Goal: Task Accomplishment & Management: Manage account settings

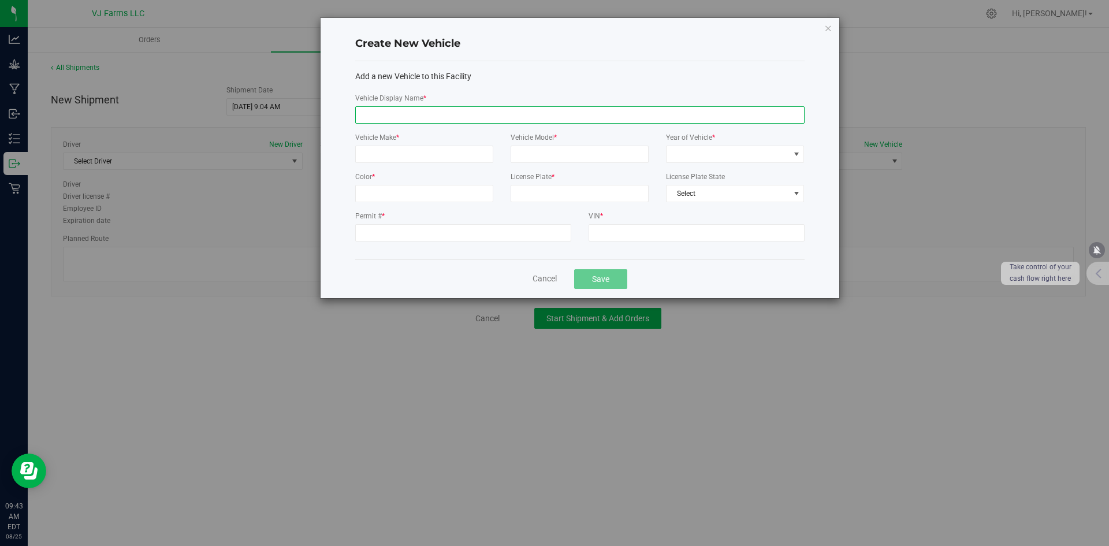
click at [412, 116] on input "Vehicle Display Name *" at bounding box center [579, 114] width 449 height 17
type input "Hino Truck"
click at [419, 154] on input "Vehicle Make *" at bounding box center [424, 154] width 138 height 17
type input "a"
type input "Hino"
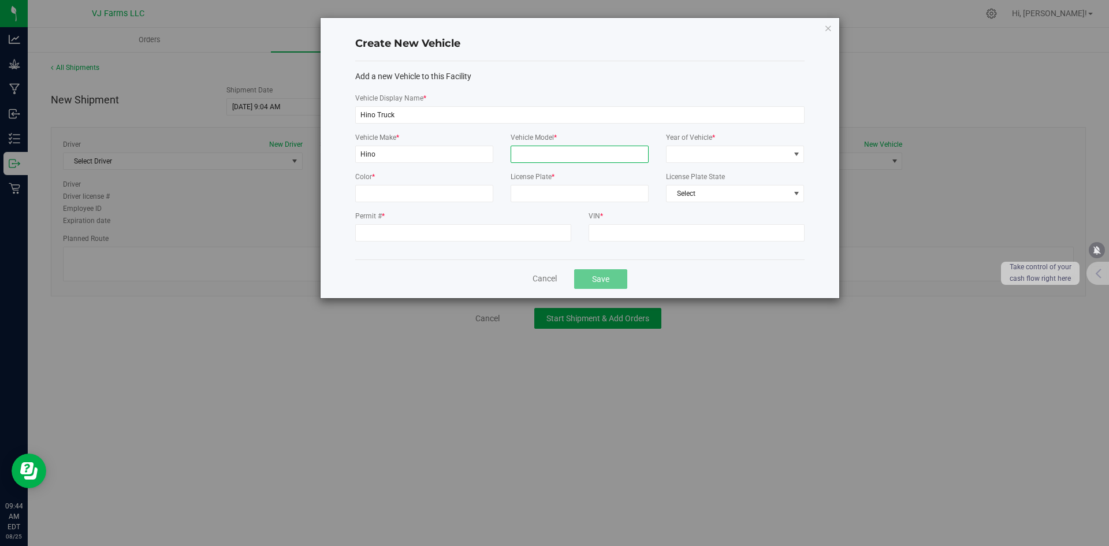
click at [519, 157] on input "Vehicle Model *" at bounding box center [580, 154] width 138 height 17
type input "l"
type input "L6"
click at [681, 153] on span at bounding box center [728, 154] width 122 height 16
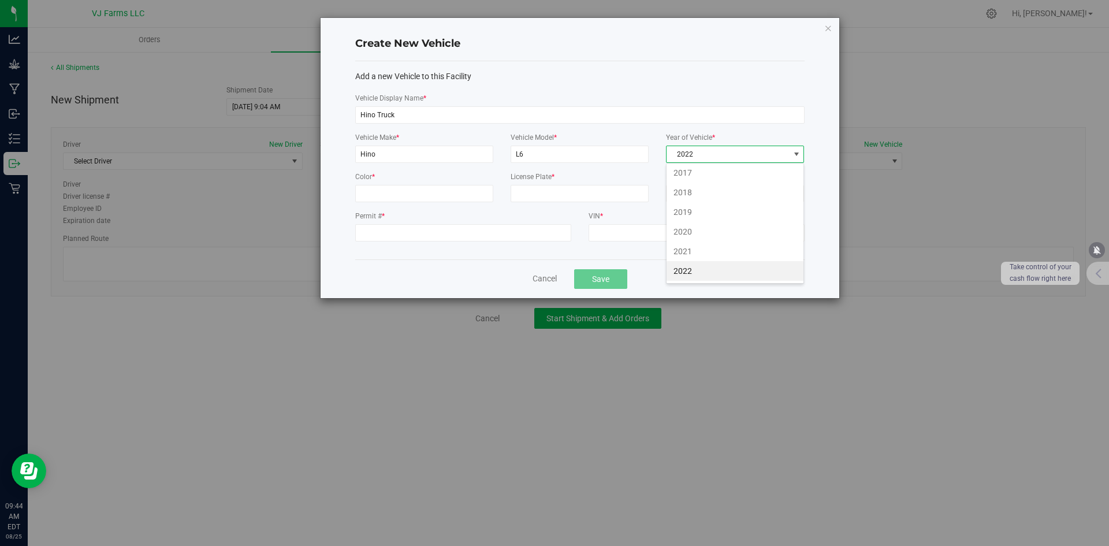
click at [691, 272] on li "2022" at bounding box center [735, 271] width 137 height 20
click at [536, 187] on input "License Plate *" at bounding box center [580, 193] width 138 height 17
type input "3354313"
click at [440, 201] on input "Color *" at bounding box center [424, 193] width 138 height 17
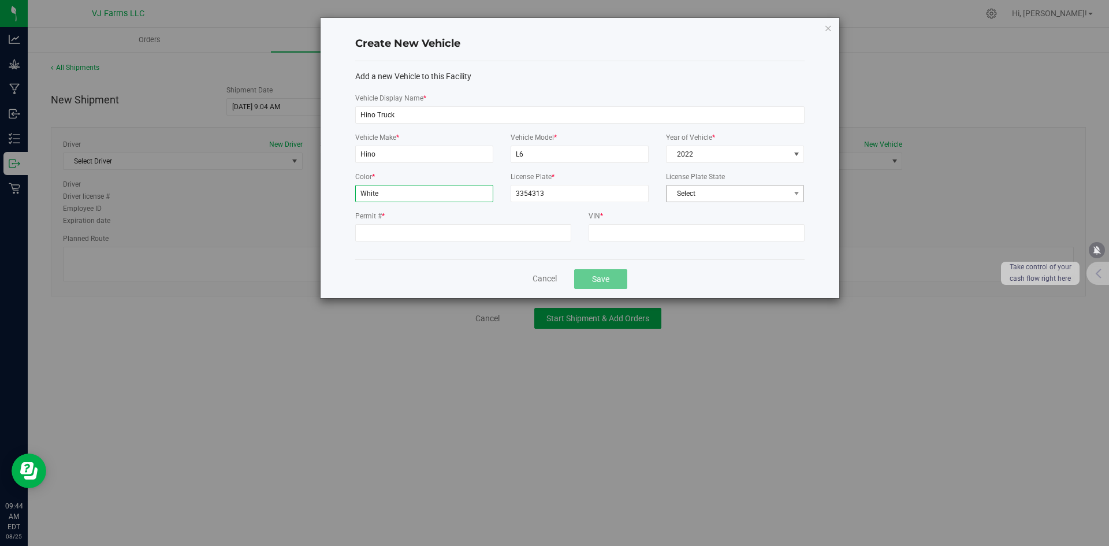
type input "White"
click at [721, 188] on span "Select" at bounding box center [728, 193] width 122 height 16
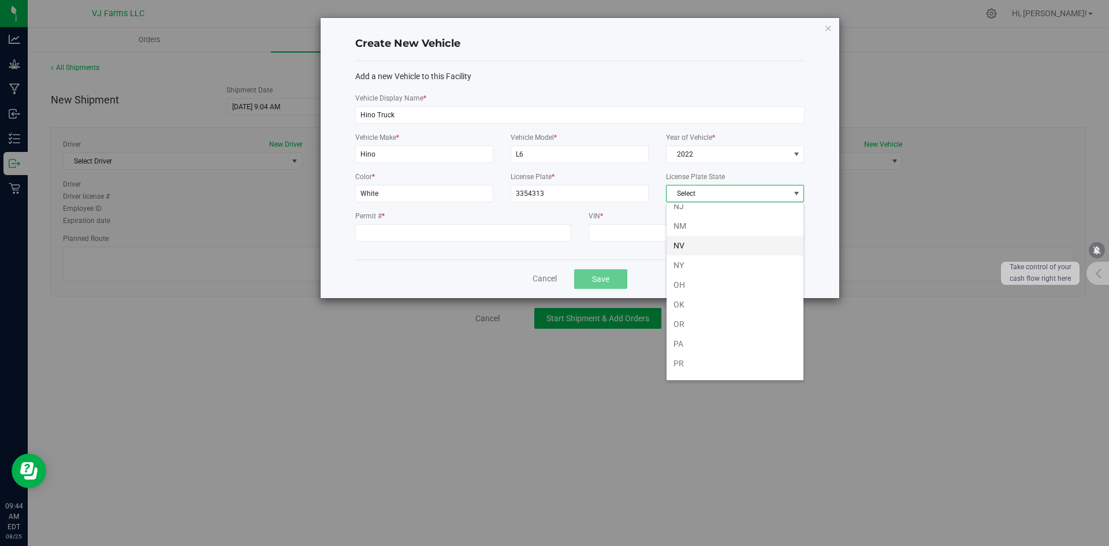
scroll to position [559, 0]
click at [716, 313] on li "NY" at bounding box center [735, 323] width 137 height 20
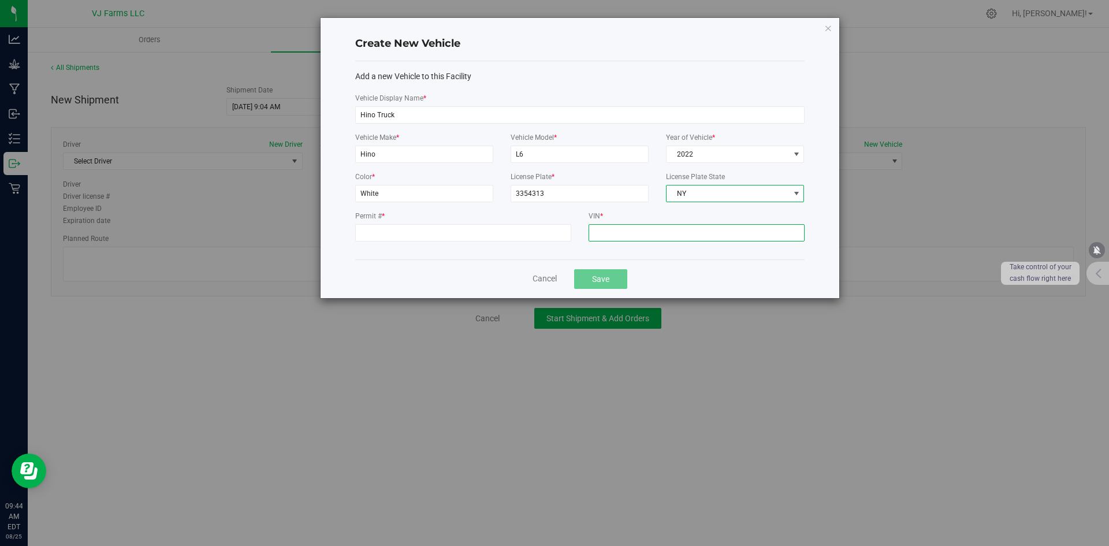
click at [648, 235] on input "VIN *" at bounding box center [697, 232] width 216 height 17
type input "4171719"
click at [565, 228] on input "Permit # *" at bounding box center [463, 232] width 216 height 17
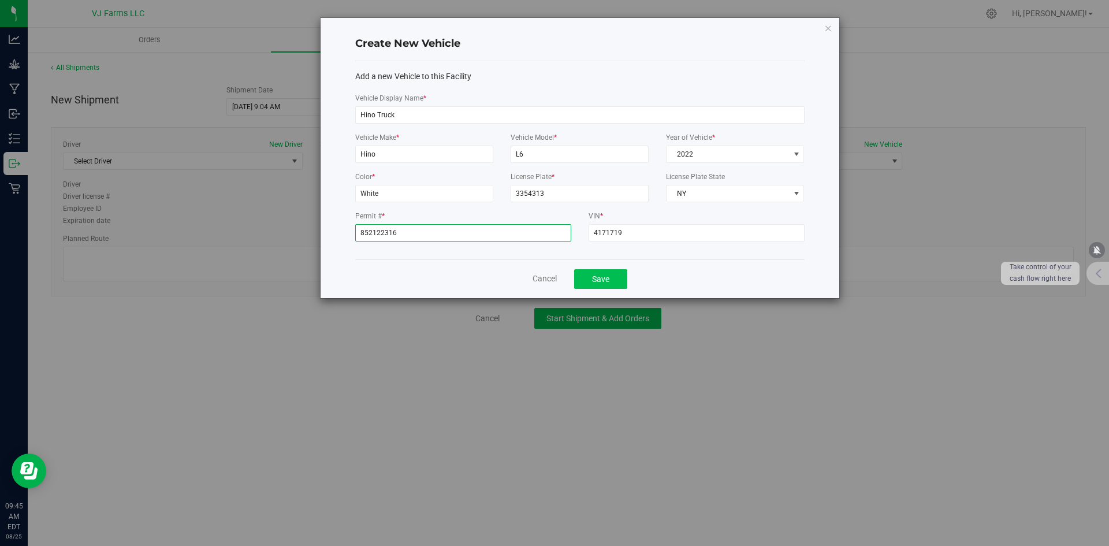
type input "852122316"
click at [590, 281] on button "Save" at bounding box center [600, 279] width 53 height 20
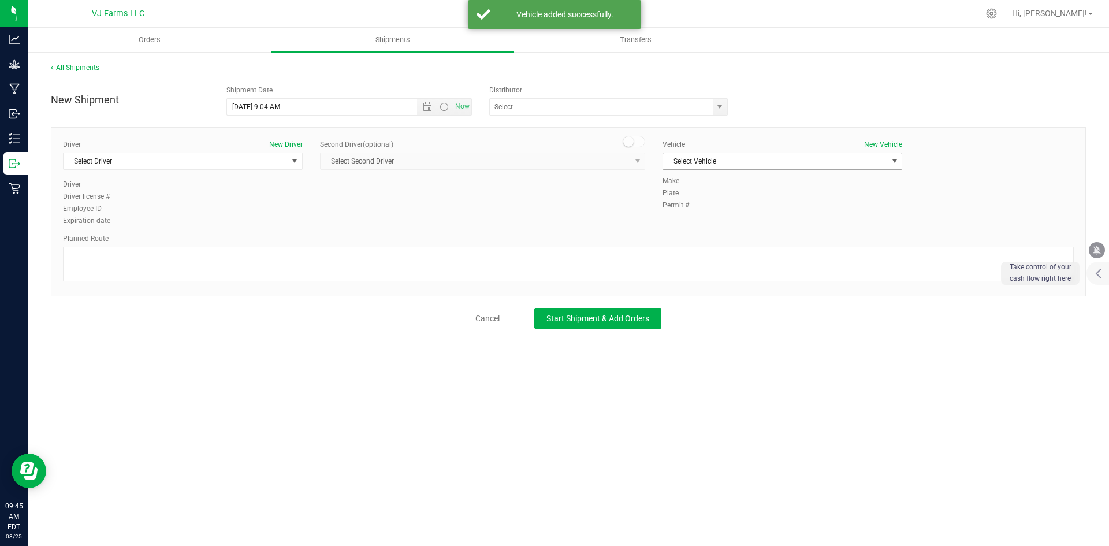
click at [753, 159] on span "Select Vehicle" at bounding box center [775, 161] width 224 height 16
click at [731, 280] on li "Hino Truck" at bounding box center [782, 284] width 239 height 17
click at [247, 161] on span "Select Driver" at bounding box center [176, 161] width 224 height 16
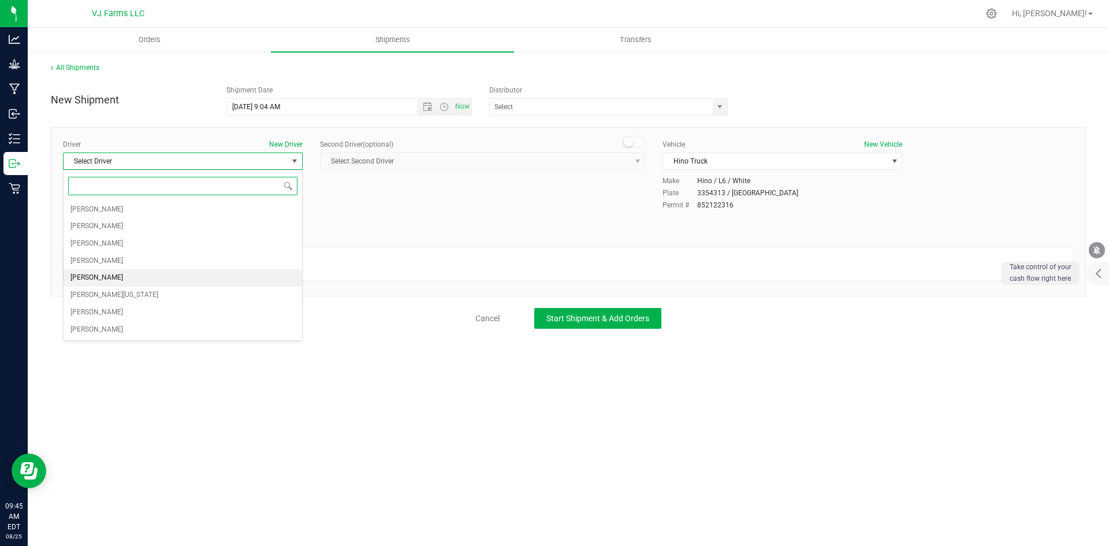
click at [173, 279] on li "[PERSON_NAME]" at bounding box center [183, 277] width 239 height 17
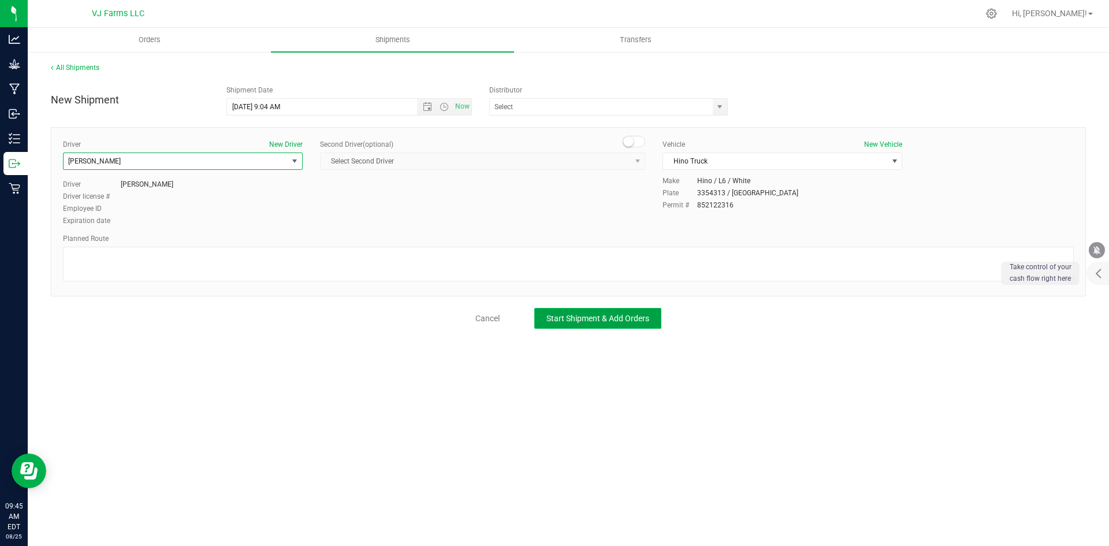
click at [582, 327] on button "Start Shipment & Add Orders" at bounding box center [597, 318] width 127 height 21
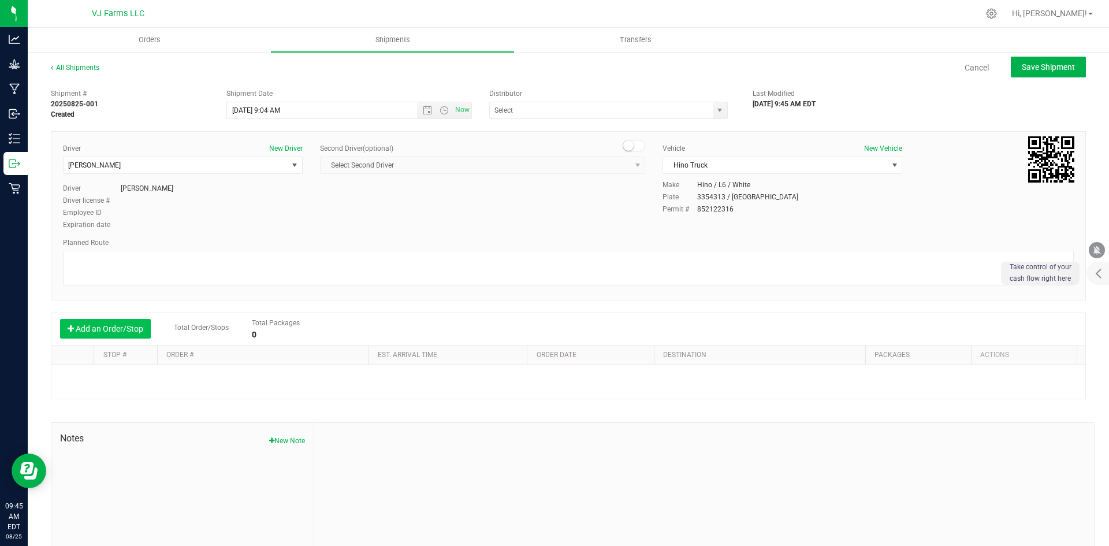
click at [111, 333] on button "Add an Order/Stop" at bounding box center [105, 329] width 91 height 20
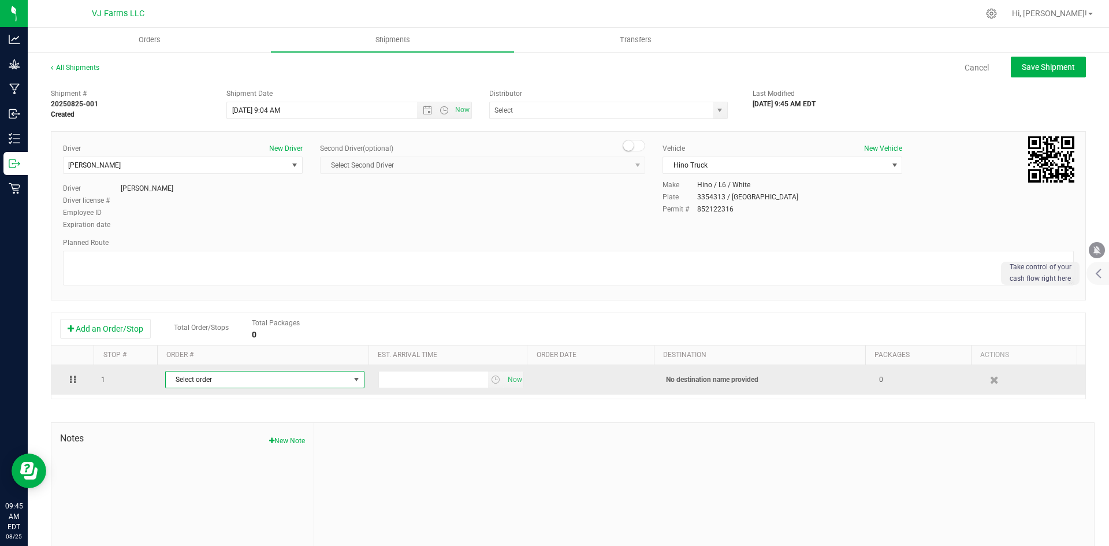
click at [264, 377] on span "Select order" at bounding box center [258, 379] width 184 height 16
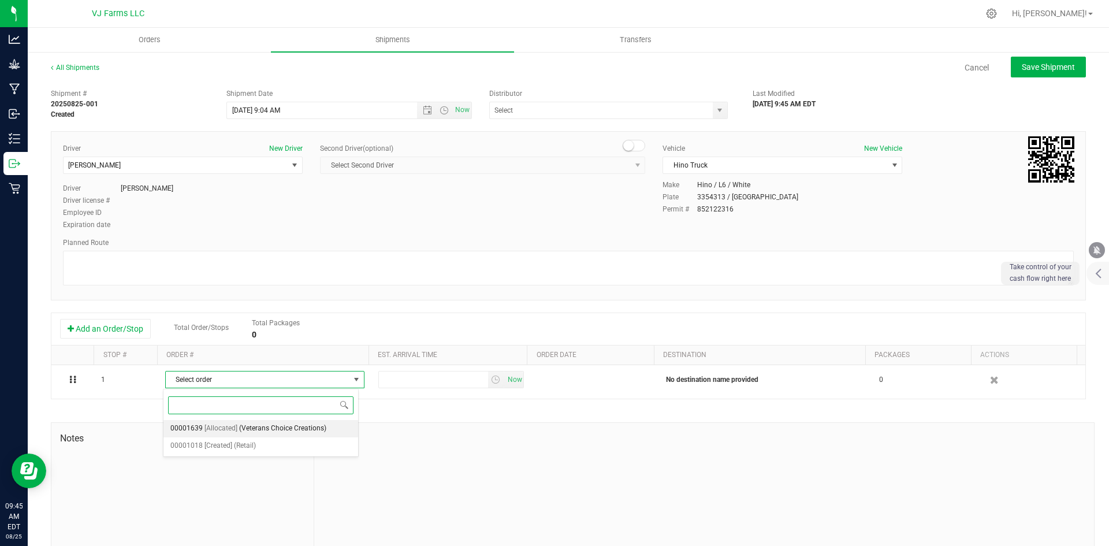
click at [266, 427] on span "(Veterans Choice Creations)" at bounding box center [282, 428] width 87 height 15
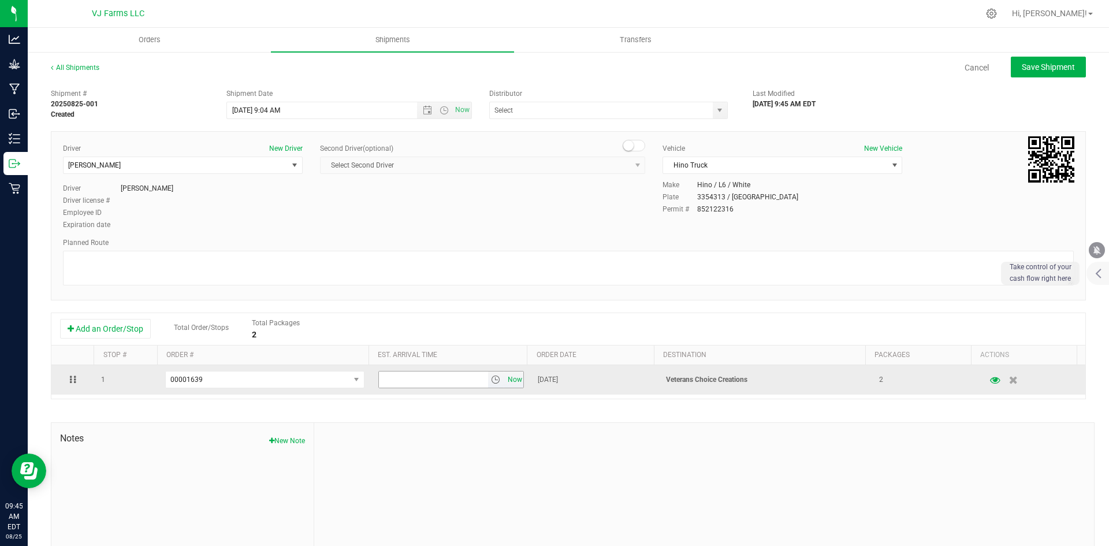
click at [505, 380] on span "Now" at bounding box center [515, 379] width 20 height 17
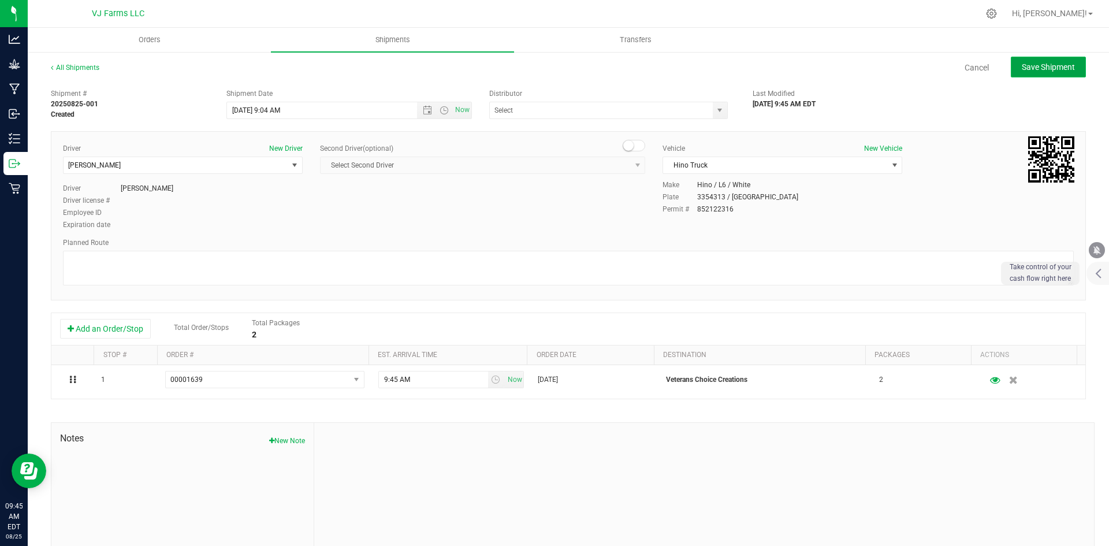
click at [1033, 70] on span "Save Shipment" at bounding box center [1048, 66] width 53 height 9
type input "[DATE] 1:04 PM"
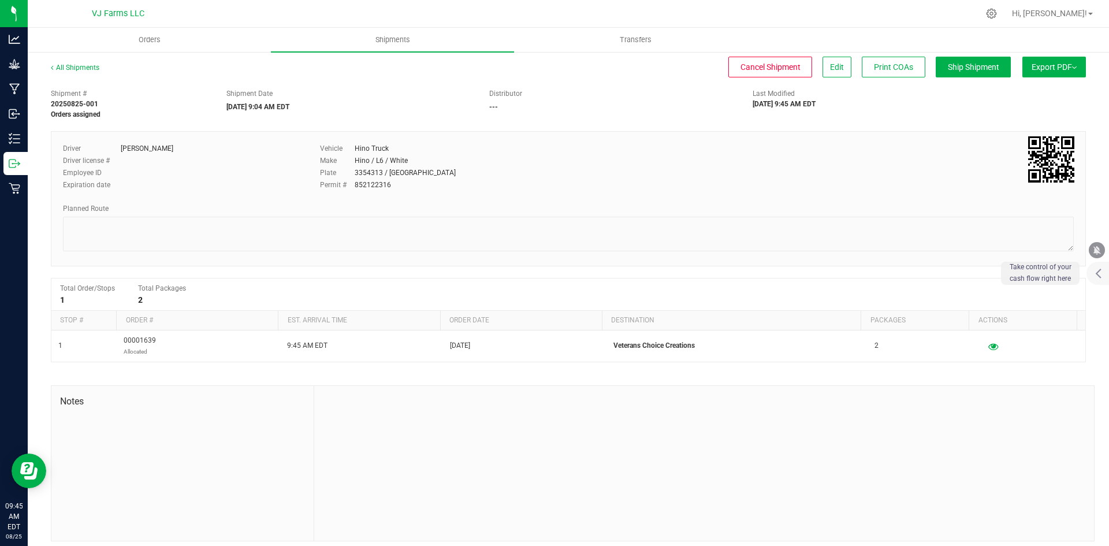
click at [1041, 62] on button "Export PDF" at bounding box center [1055, 67] width 64 height 21
click at [1040, 136] on ul "Manifest by Package ID Manifest by Lot NY Manifest Standard [US_STATE] Trip Tic…" at bounding box center [1050, 110] width 117 height 62
click at [1037, 128] on div "NY Manifest" at bounding box center [1054, 127] width 106 height 8
click at [1009, 124] on span "NY Manifest" at bounding box center [1020, 127] width 38 height 8
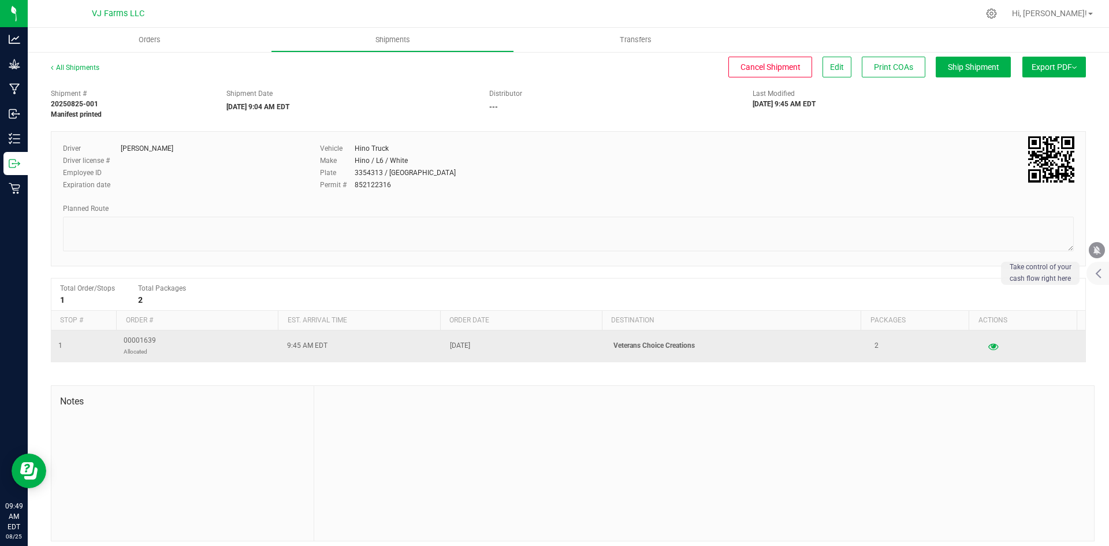
click at [342, 344] on td "9:45 AM EDT" at bounding box center [361, 345] width 163 height 31
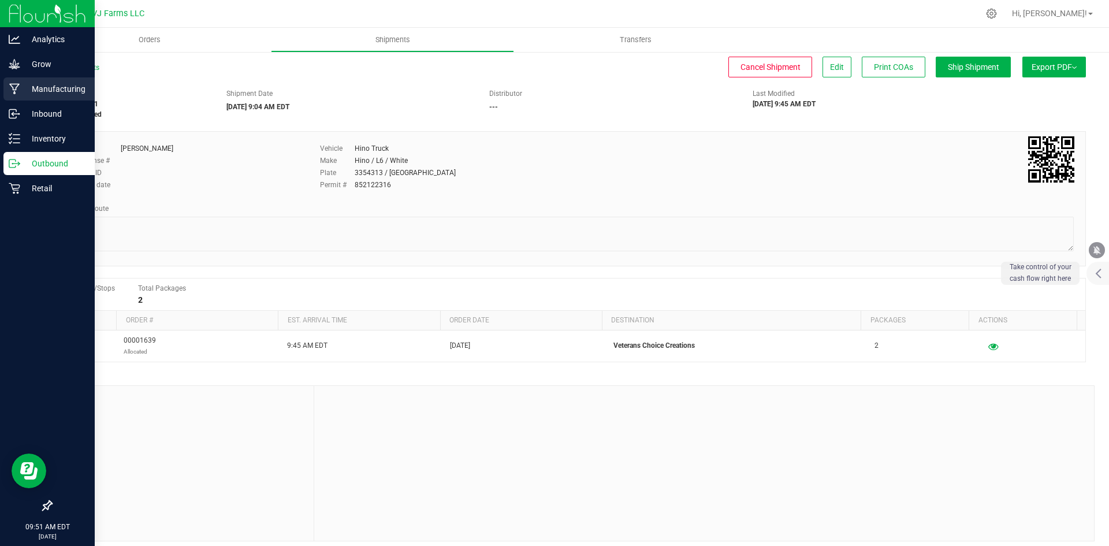
click at [51, 89] on p "Manufacturing" at bounding box center [54, 89] width 69 height 14
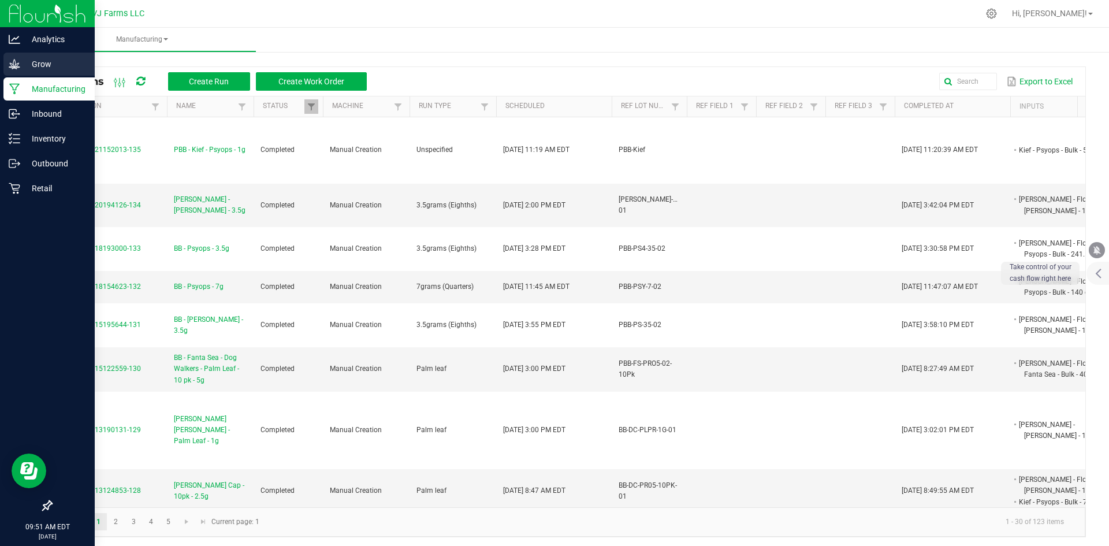
click at [51, 66] on p "Grow" at bounding box center [54, 64] width 69 height 14
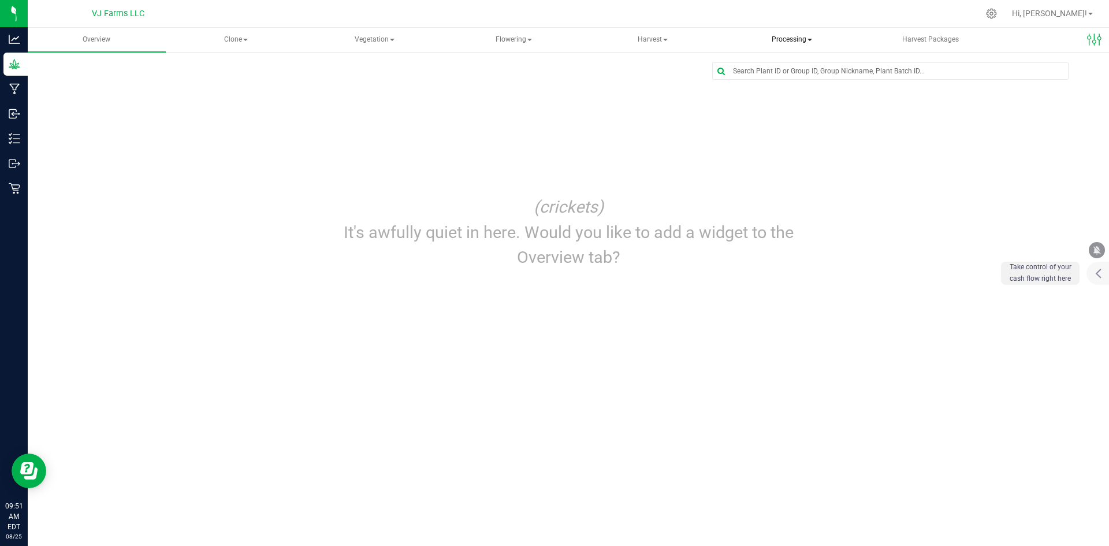
click at [801, 39] on span "Processing" at bounding box center [791, 39] width 137 height 23
click at [794, 94] on span "Processing plants" at bounding box center [787, 97] width 98 height 10
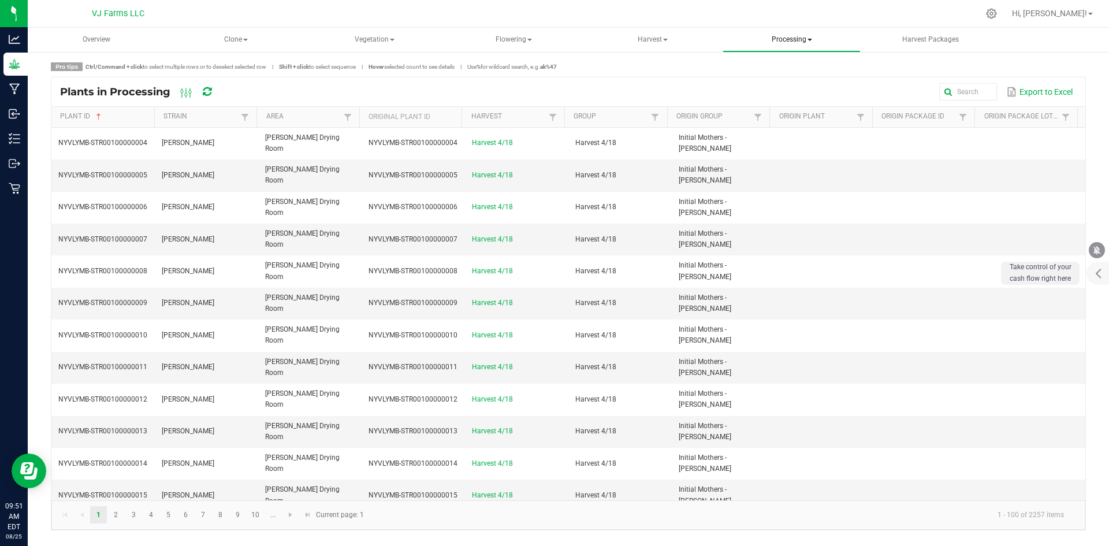
click at [779, 41] on span "Processing" at bounding box center [791, 39] width 137 height 23
click at [780, 106] on span "Completed harvests" at bounding box center [791, 111] width 106 height 10
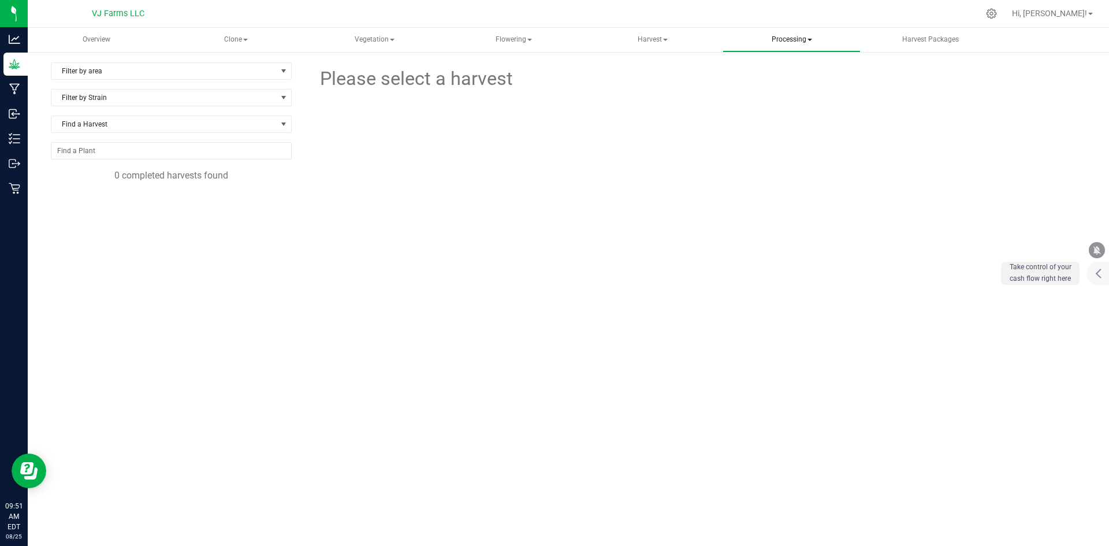
click at [752, 48] on span "Processing" at bounding box center [791, 39] width 137 height 23
click at [610, 28] on link "Harvest Harvests Harvested plants" at bounding box center [653, 40] width 138 height 24
click at [935, 38] on span "Harvest Packages" at bounding box center [931, 40] width 88 height 10
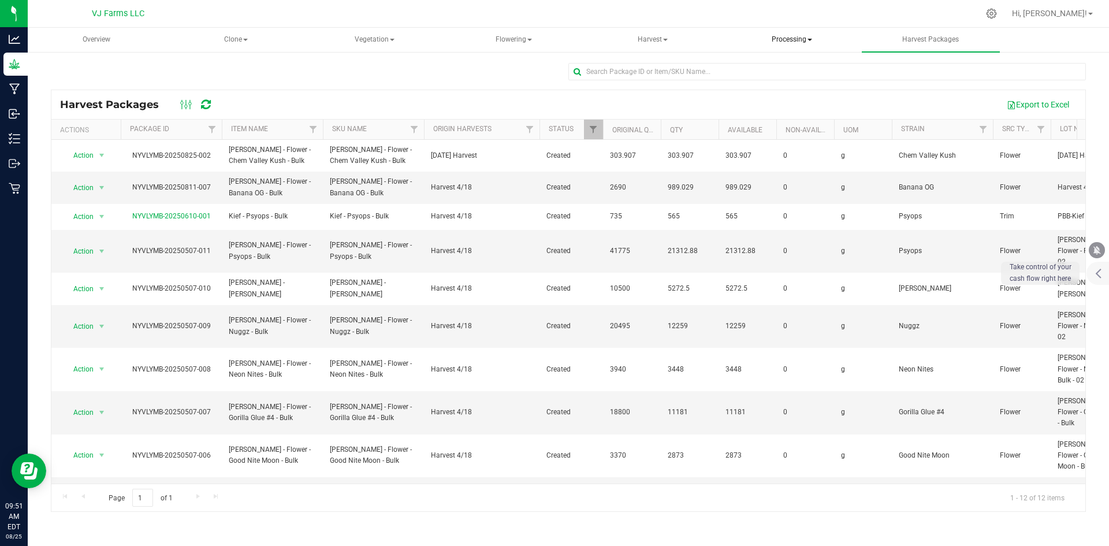
click at [814, 34] on span "Processing" at bounding box center [791, 39] width 137 height 23
click at [808, 63] on li "Create package" at bounding box center [792, 69] width 138 height 14
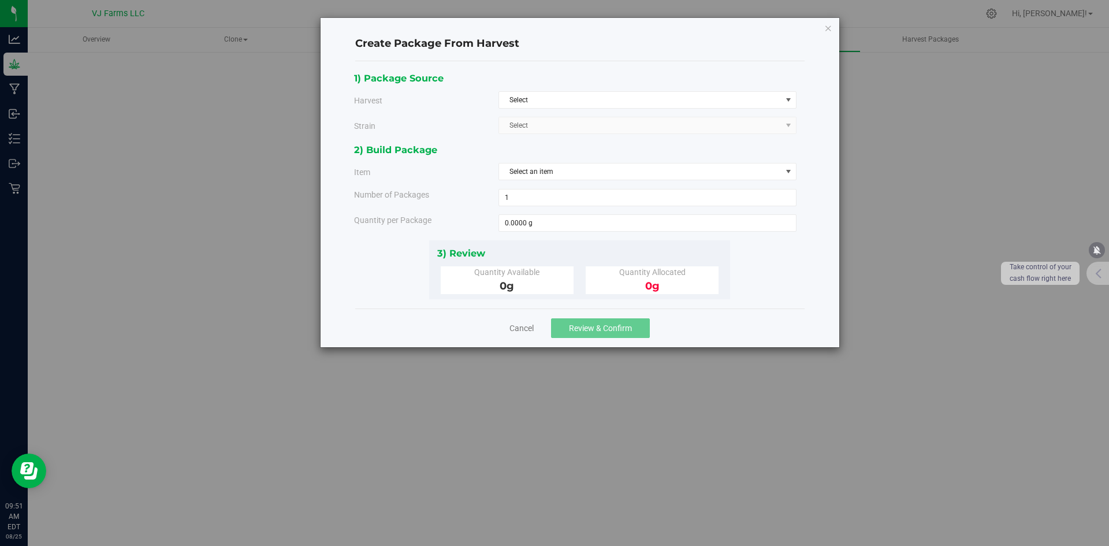
click at [838, 29] on div "Create Package From Harvest 1) Package Source Harvest Select Select [DATE] Harv…" at bounding box center [580, 182] width 519 height 329
click at [829, 28] on icon "button" at bounding box center [828, 28] width 8 height 14
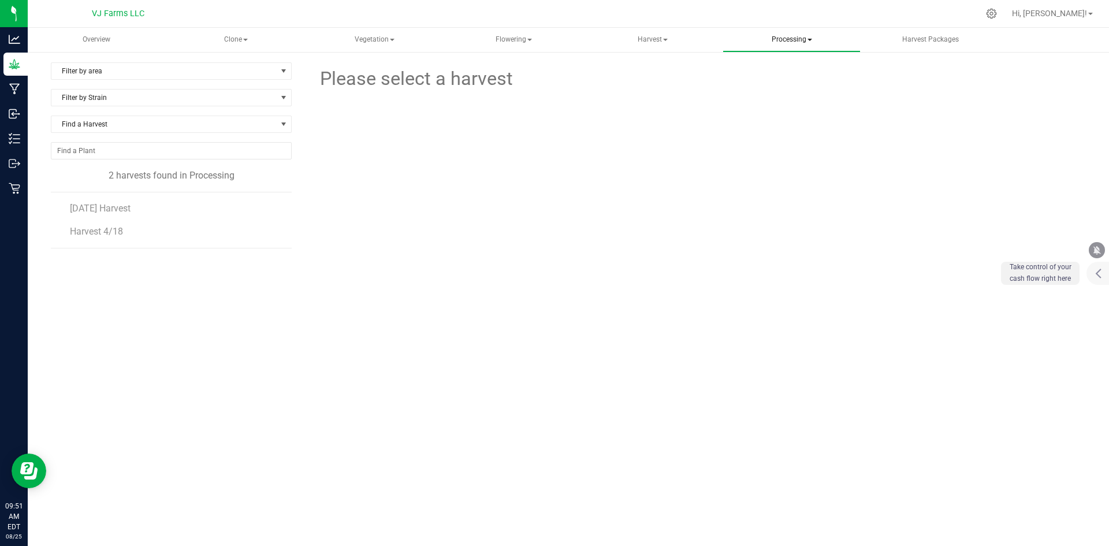
click at [794, 43] on span "Processing" at bounding box center [791, 39] width 137 height 23
click at [797, 78] on span "Processing harvests" at bounding box center [791, 83] width 107 height 10
click at [107, 206] on span "[DATE] Harvest" at bounding box center [101, 208] width 62 height 11
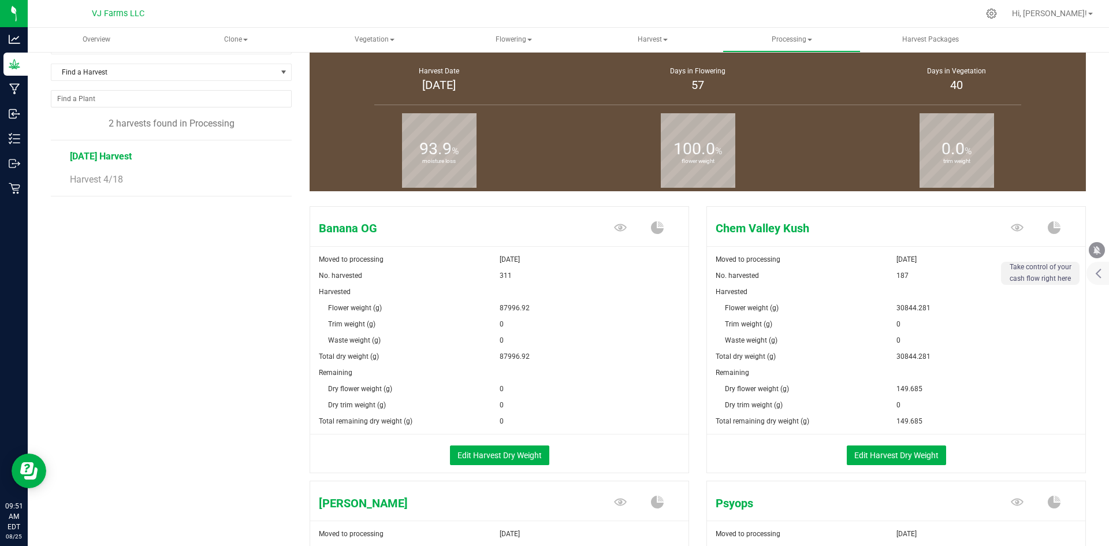
scroll to position [116, 0]
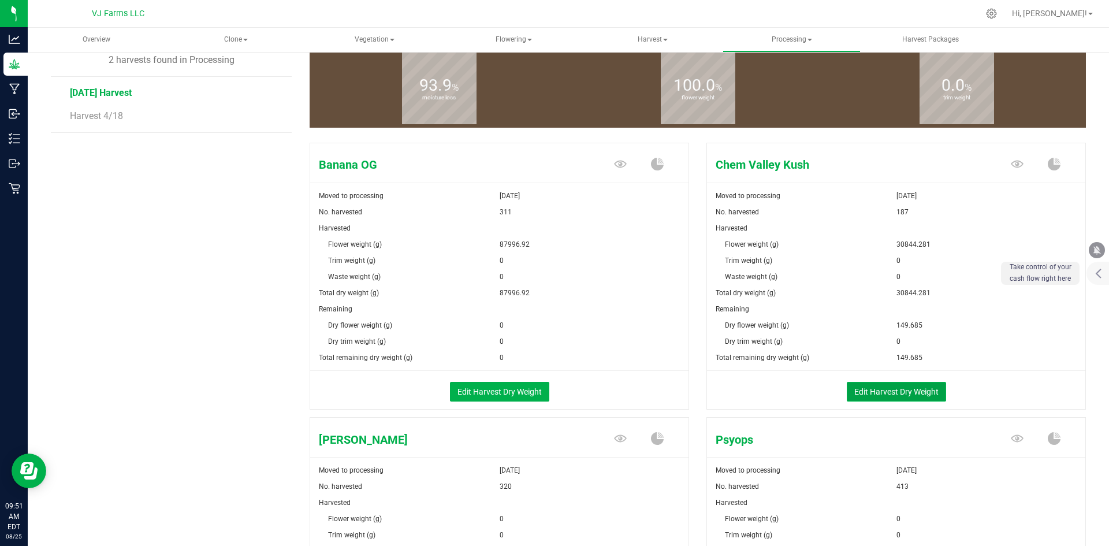
click at [880, 388] on button "Edit Harvest Dry Weight" at bounding box center [896, 392] width 99 height 20
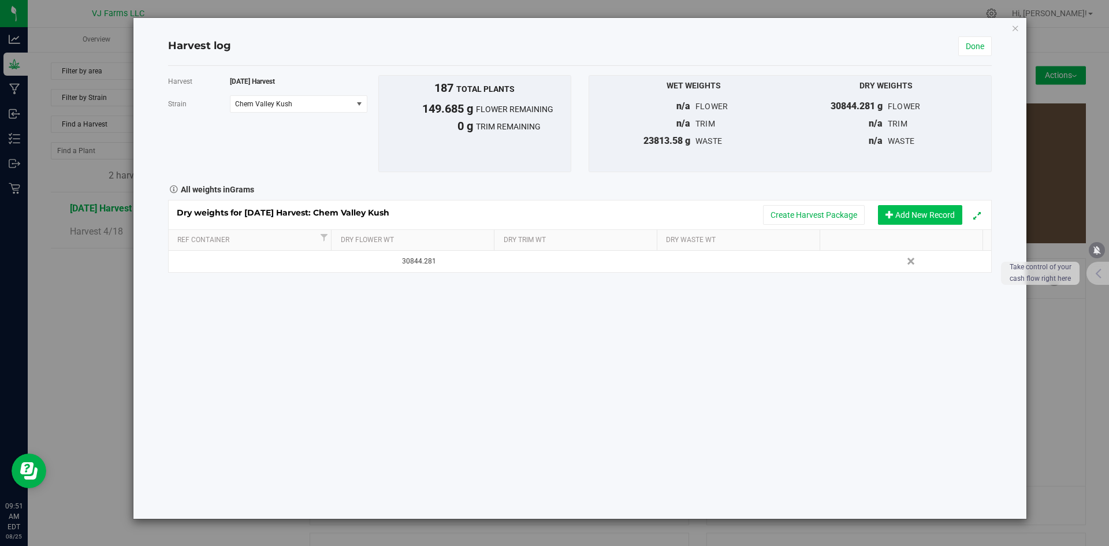
click at [920, 209] on button "Add New Record" at bounding box center [920, 215] width 84 height 20
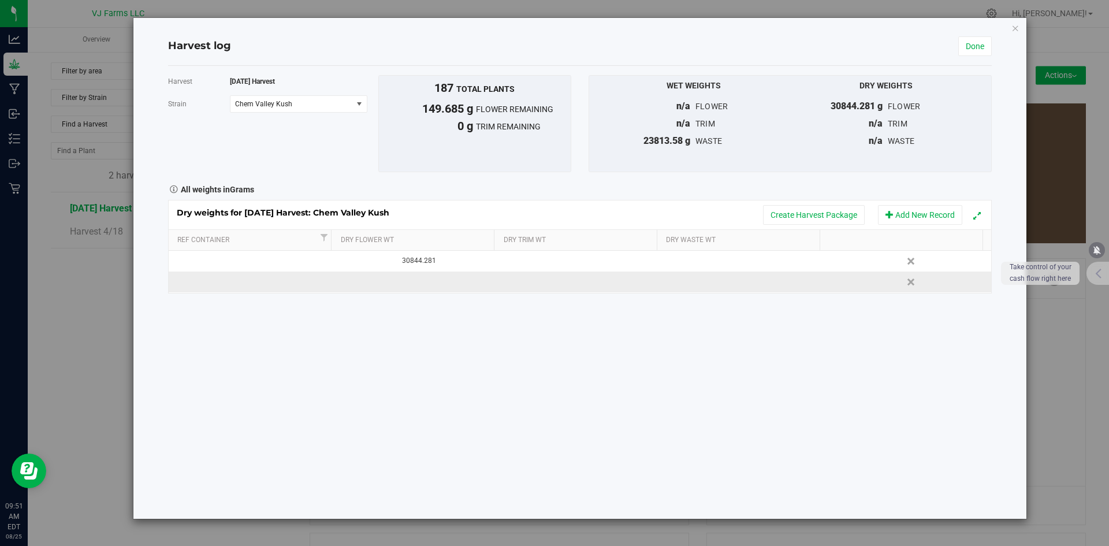
click at [396, 287] on td at bounding box center [415, 282] width 165 height 21
type input "37648.167"
click at [486, 320] on div "Harvest [DATE] Harvest [GEOGRAPHIC_DATA] Chem Valley Kush Select strain Banana …" at bounding box center [580, 292] width 824 height 453
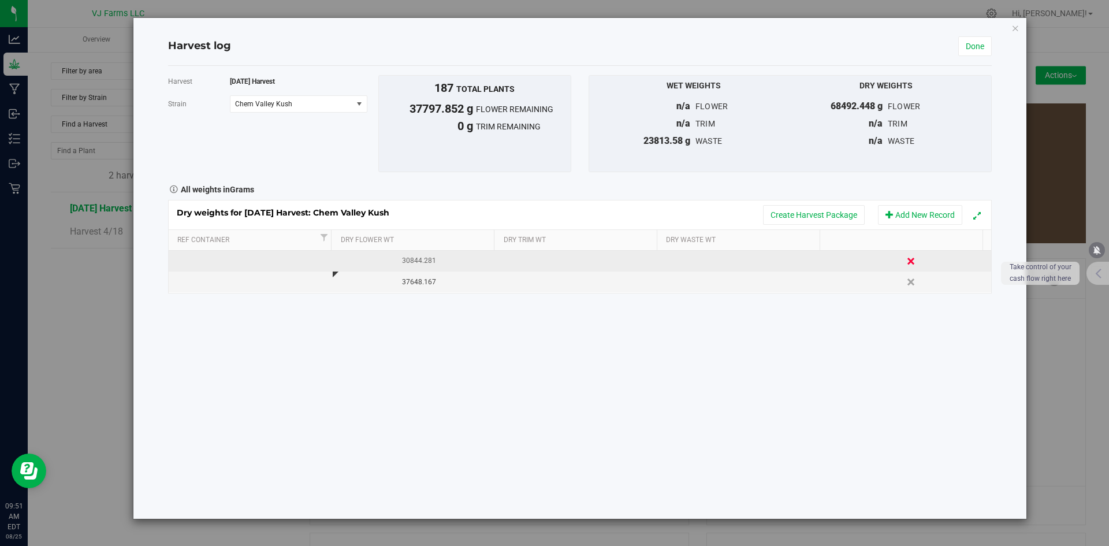
click at [904, 262] on link "Delete" at bounding box center [912, 261] width 17 height 15
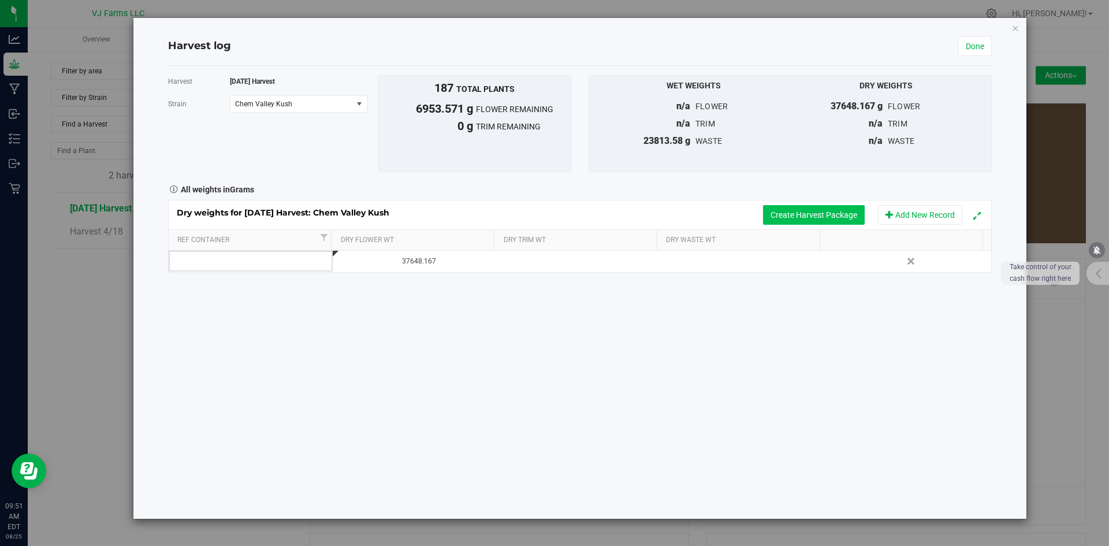
click at [828, 207] on button "Create Harvest Package" at bounding box center [814, 215] width 102 height 20
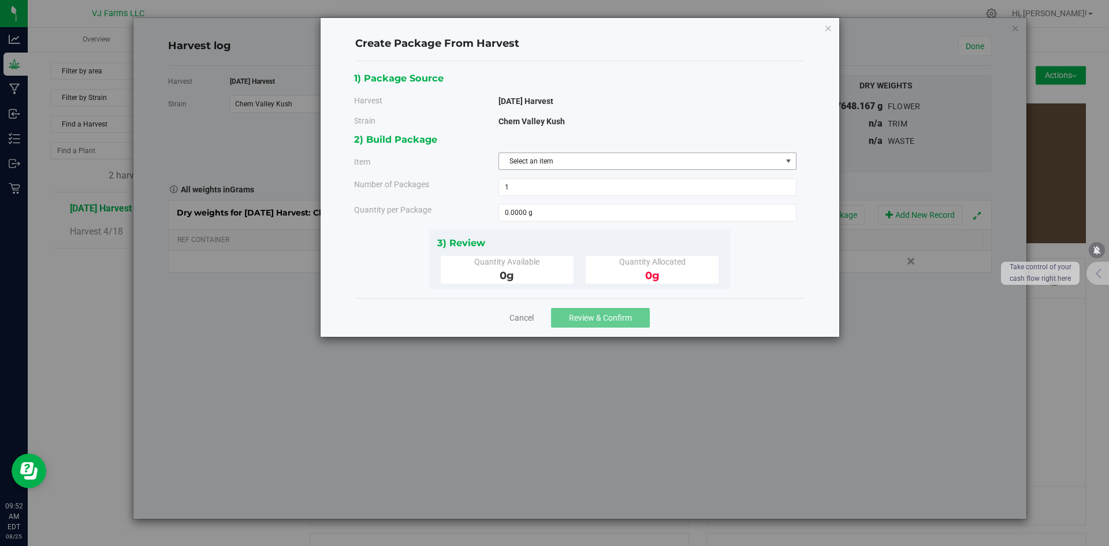
click at [564, 160] on span "Select an item" at bounding box center [640, 161] width 282 height 16
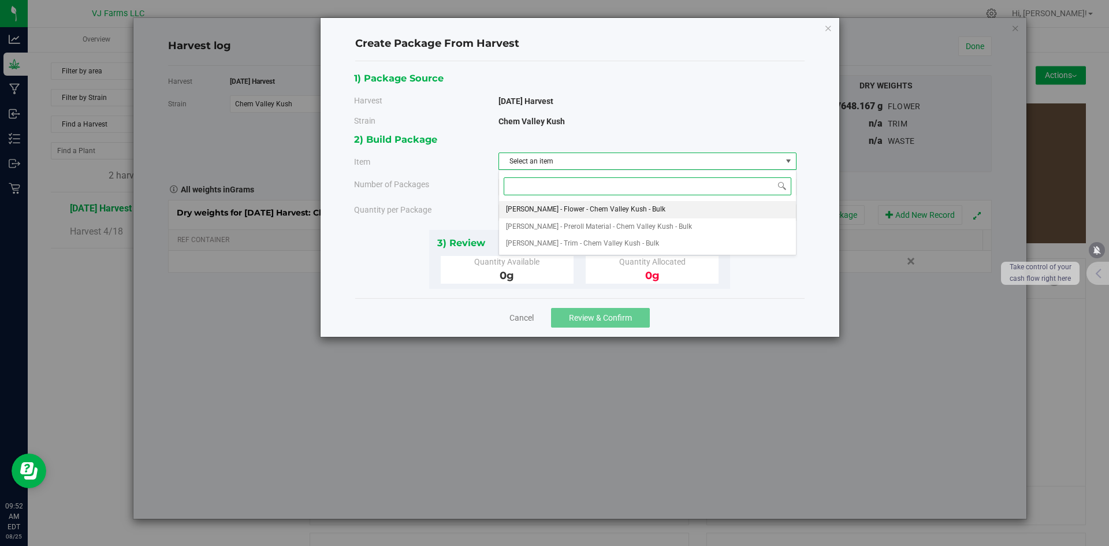
click at [583, 205] on span "[PERSON_NAME] - Flower - Chem Valley Kush - Bulk" at bounding box center [585, 209] width 159 height 15
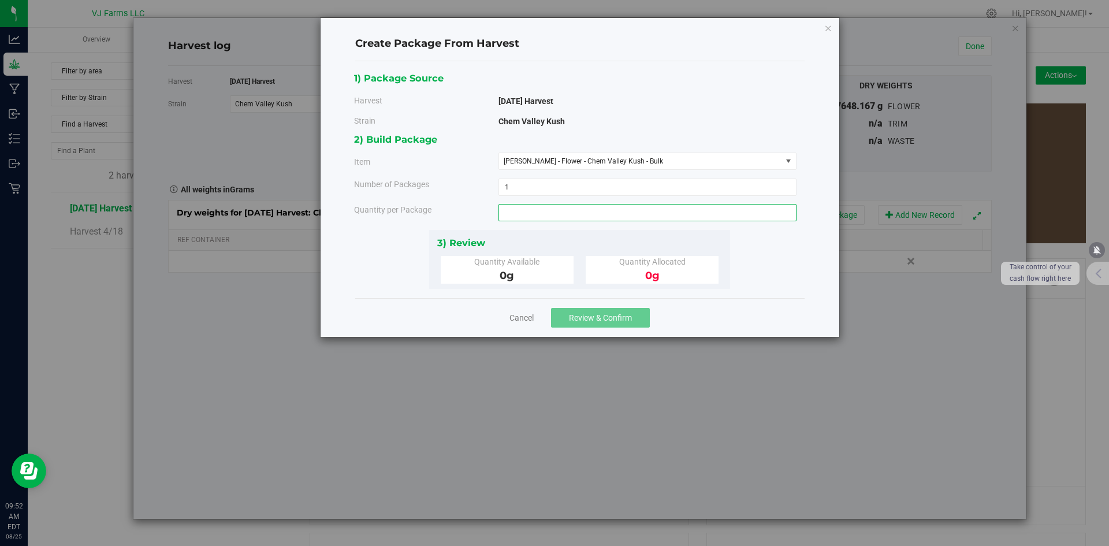
click at [562, 210] on span at bounding box center [648, 212] width 298 height 17
type input "37648.167"
type input "37648.1670 g"
click at [531, 258] on span "Quantity Available" at bounding box center [506, 261] width 65 height 9
click at [577, 211] on span "37648.1670 g 37648.167" at bounding box center [648, 212] width 298 height 17
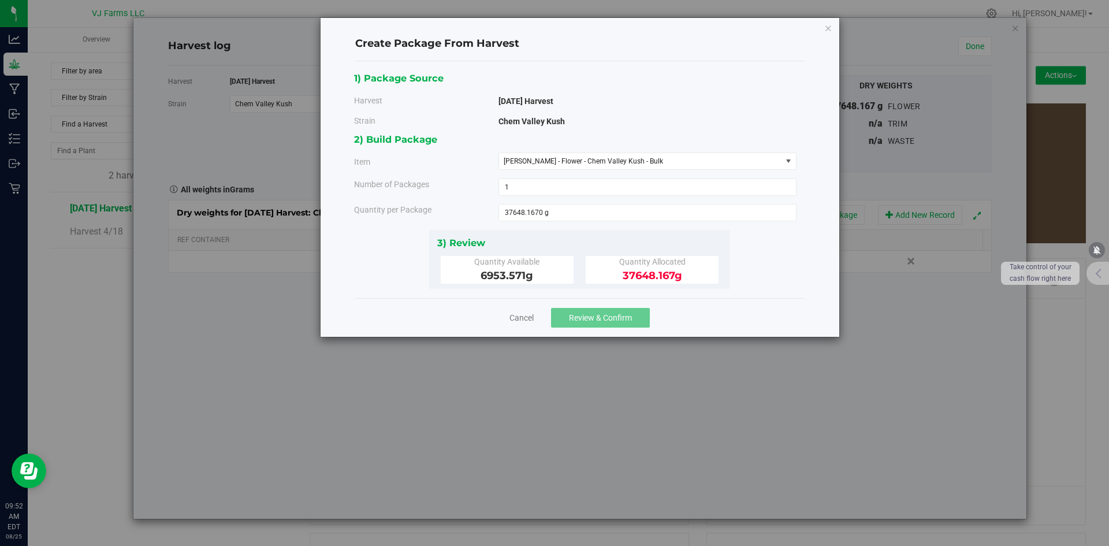
click at [490, 284] on div "3) Review Quantity Available 6953.571 g Quantity Allocated 37648.167 g" at bounding box center [579, 259] width 301 height 59
click at [515, 314] on link "Cancel" at bounding box center [522, 318] width 24 height 12
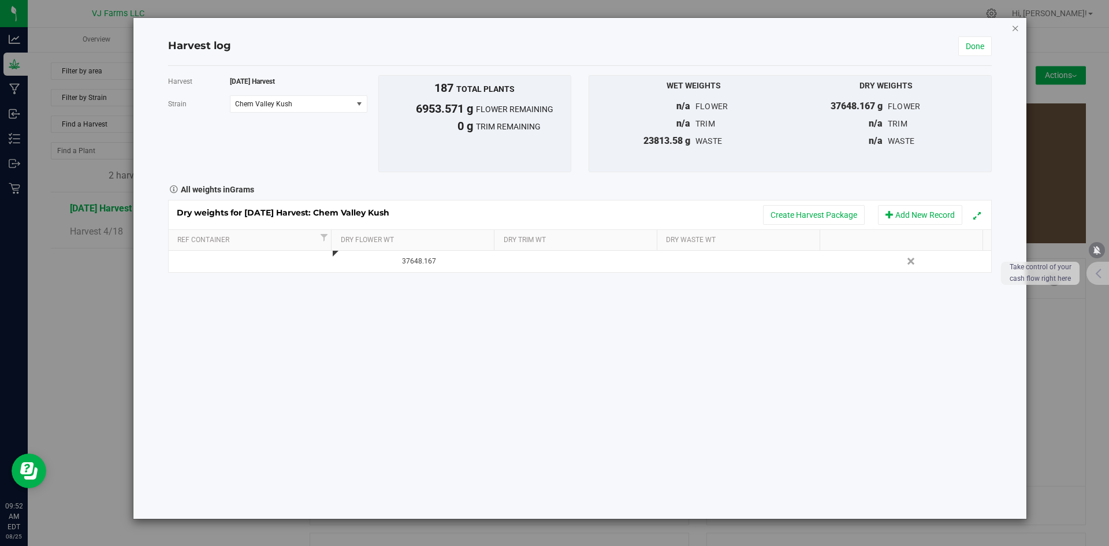
click at [1016, 26] on icon "button" at bounding box center [1016, 28] width 8 height 14
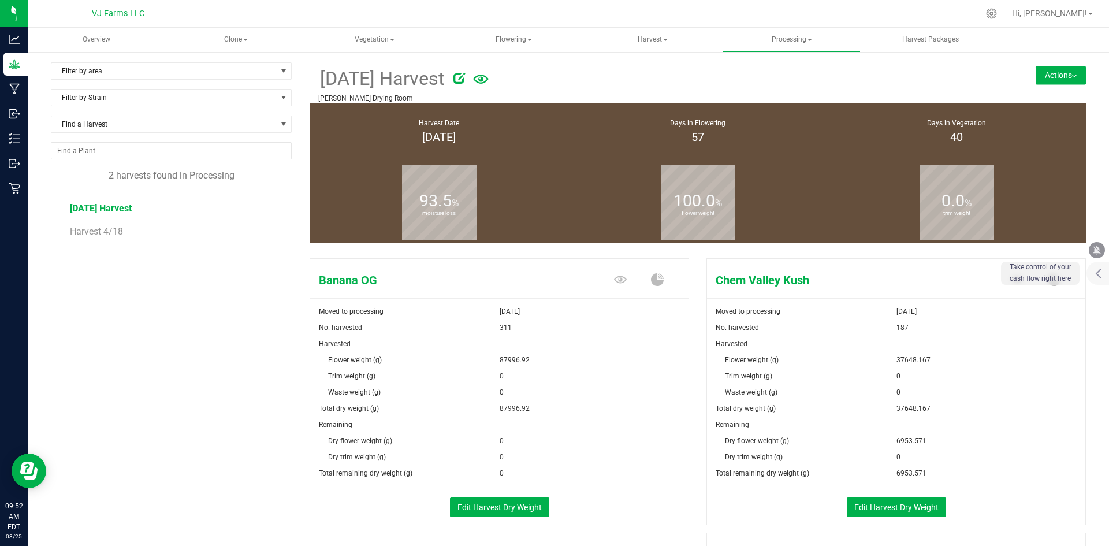
click at [912, 419] on div "Remaining" at bounding box center [896, 425] width 378 height 16
click at [899, 504] on button "Edit Harvest Dry Weight" at bounding box center [896, 507] width 99 height 20
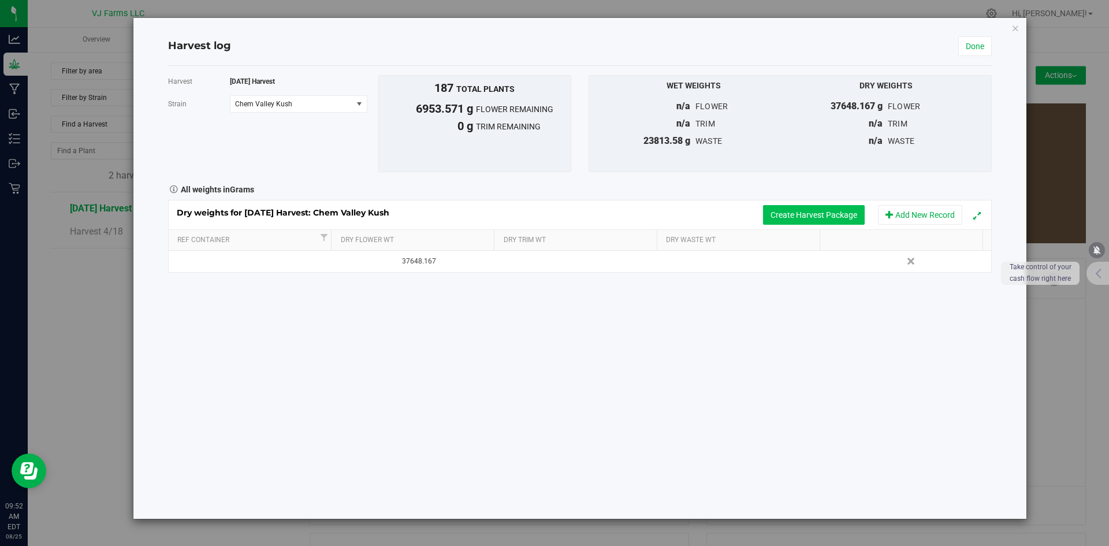
click at [829, 213] on button "Create Harvest Package" at bounding box center [814, 215] width 102 height 20
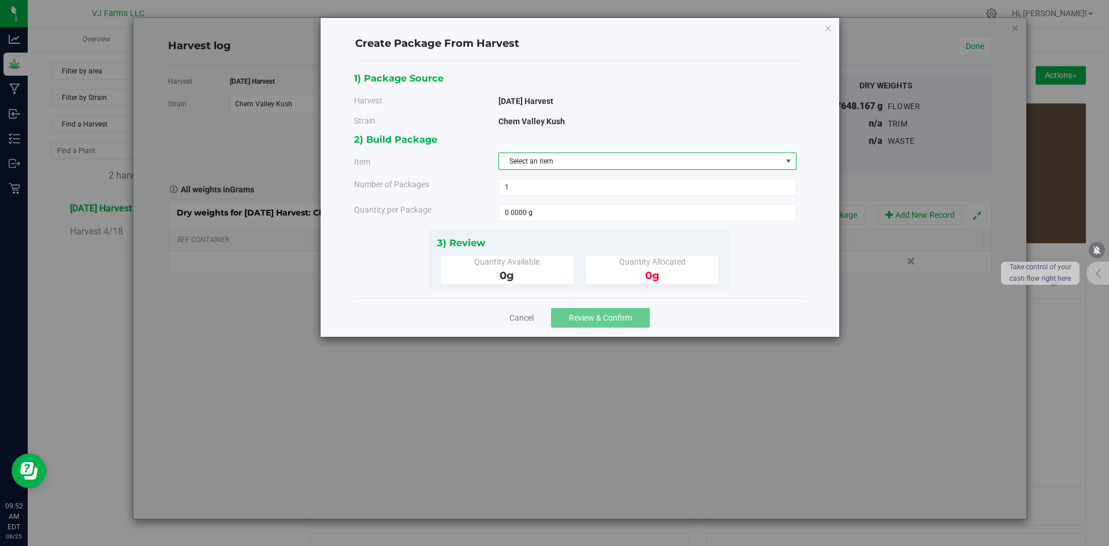
click at [540, 163] on span "Select an item" at bounding box center [640, 161] width 282 height 16
click at [577, 202] on span "[PERSON_NAME] - Flower - Chem Valley Kush - Bulk" at bounding box center [585, 209] width 159 height 15
click at [545, 214] on span at bounding box center [648, 212] width 298 height 17
type input "0.0000 g"
click at [528, 318] on link "Cancel" at bounding box center [522, 318] width 24 height 12
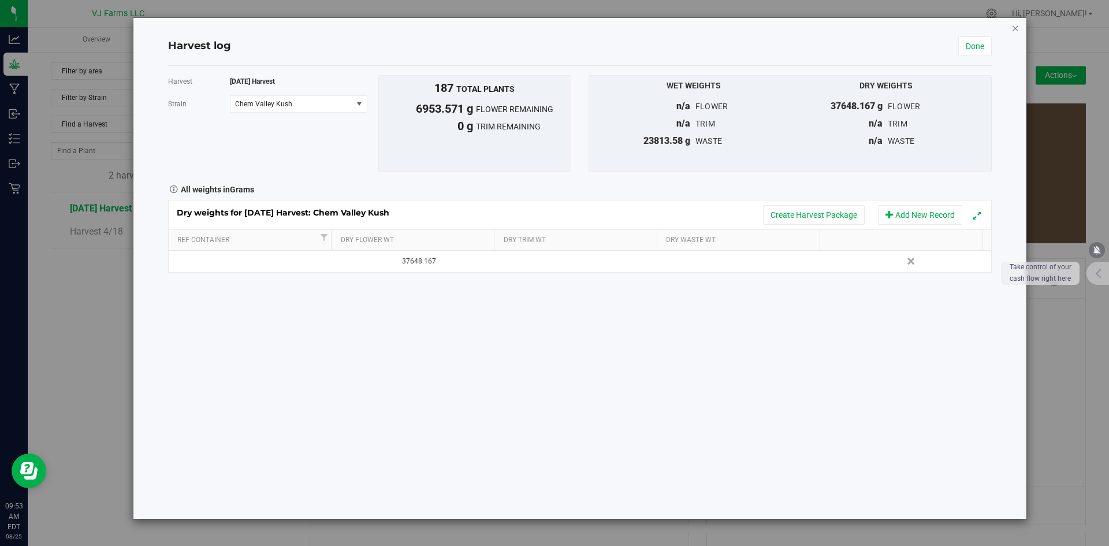
click at [1013, 27] on icon "button" at bounding box center [1016, 28] width 8 height 14
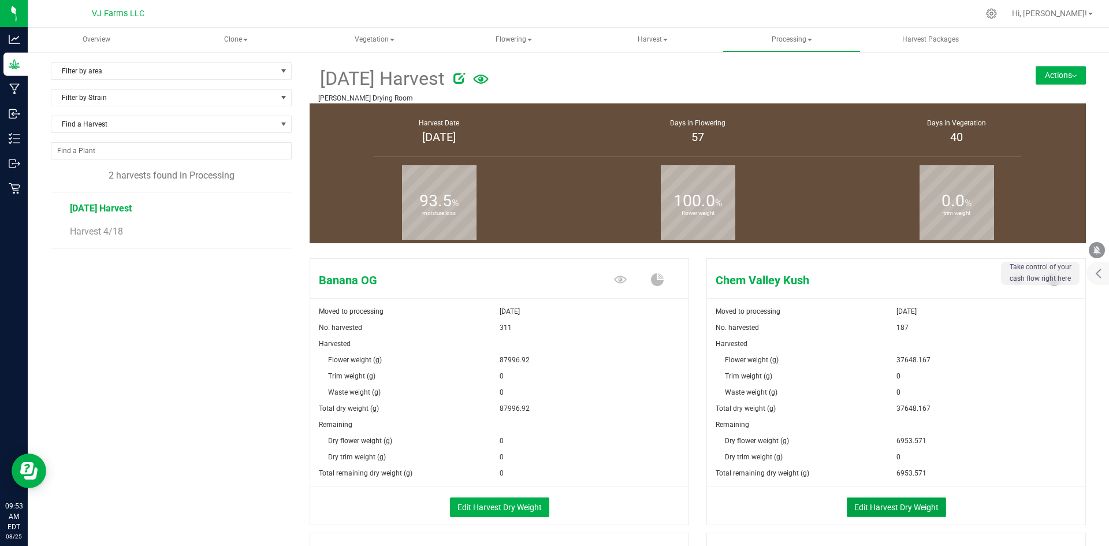
click at [919, 512] on button "Edit Harvest Dry Weight" at bounding box center [896, 507] width 99 height 20
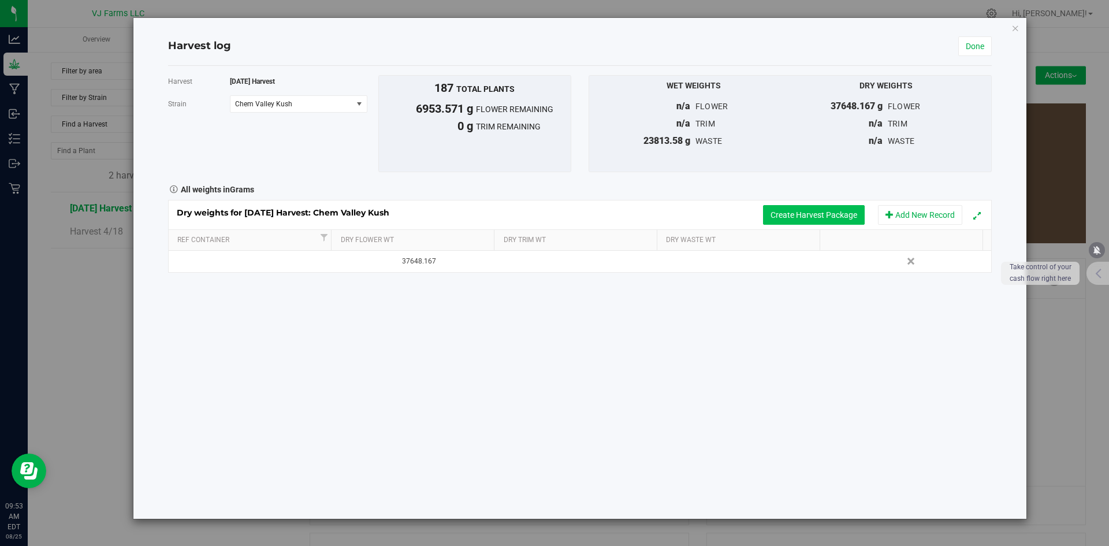
click at [818, 221] on button "Create Harvest Package" at bounding box center [814, 215] width 102 height 20
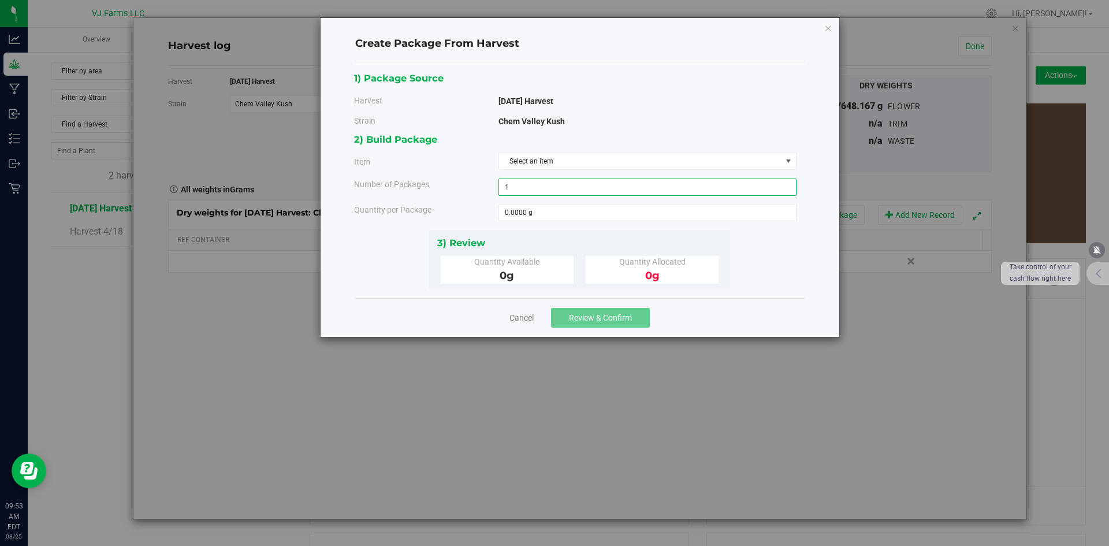
click at [566, 179] on span "1 1" at bounding box center [648, 187] width 298 height 17
click at [568, 162] on span "Select an item" at bounding box center [640, 161] width 282 height 16
click at [570, 205] on span "[PERSON_NAME] - Flower - Chem Valley Kush - Bulk" at bounding box center [585, 209] width 159 height 15
click at [552, 211] on span at bounding box center [648, 212] width 298 height 17
type input "6953.571"
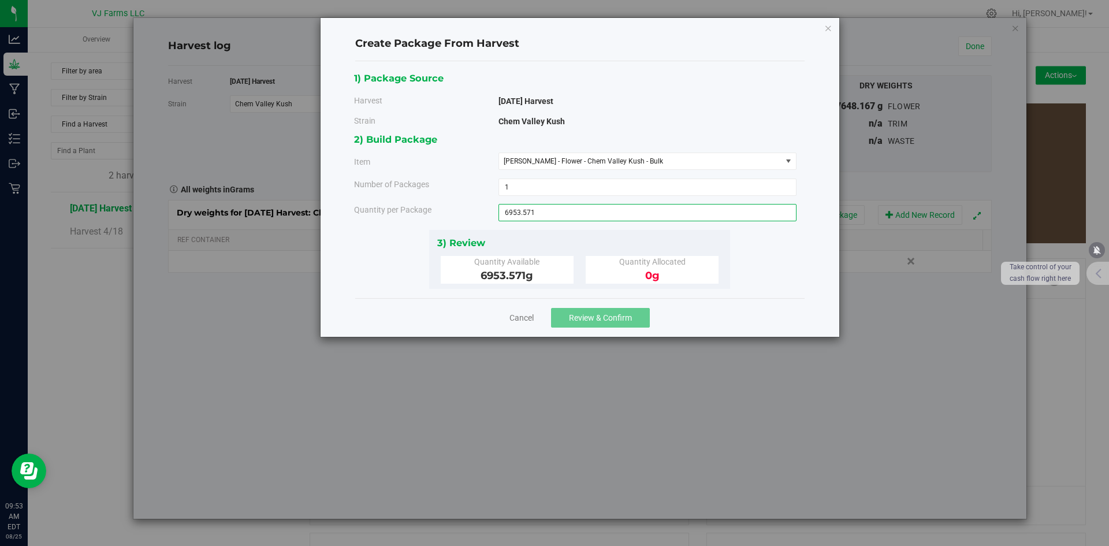
type input "6953.5710 g"
click at [748, 319] on div "Cancel Review & Confirm" at bounding box center [579, 317] width 449 height 39
click at [601, 315] on span "Review & Confirm" at bounding box center [600, 317] width 63 height 9
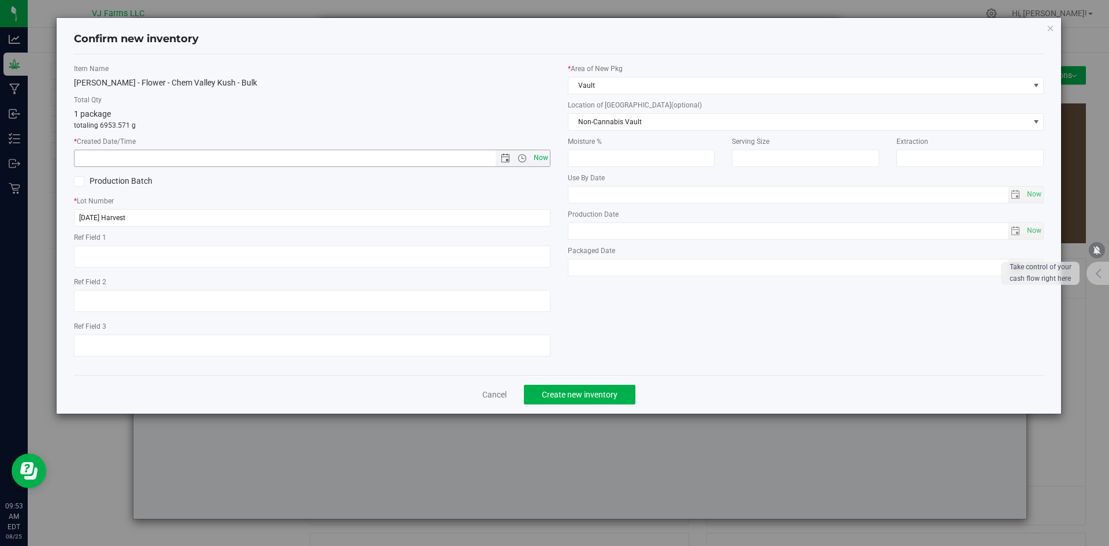
click at [534, 157] on span "Now" at bounding box center [541, 158] width 20 height 17
type input "[DATE] 9:53 AM"
click at [604, 399] on button "Create new inventory" at bounding box center [579, 395] width 111 height 20
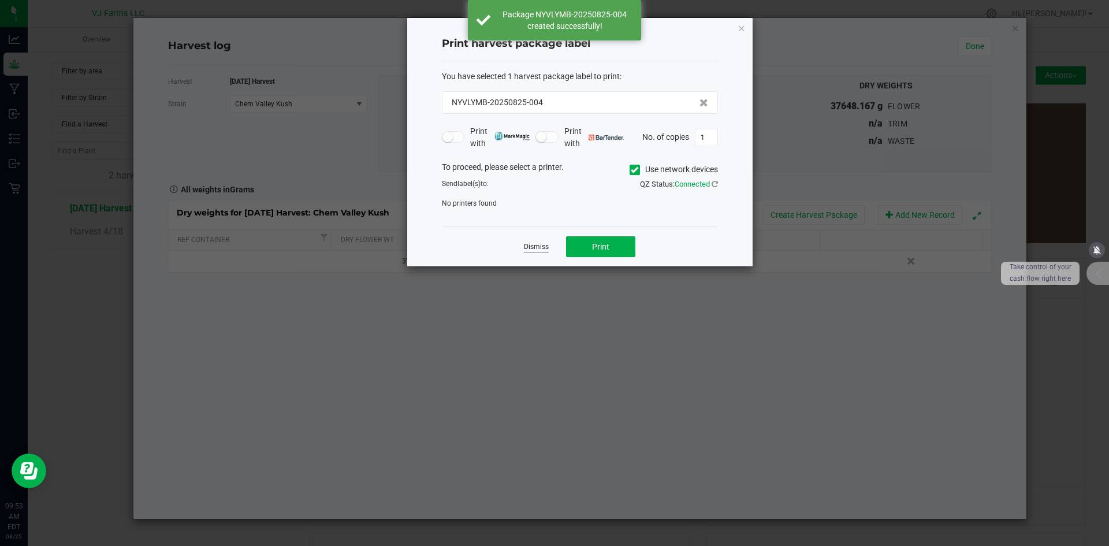
click at [538, 246] on link "Dismiss" at bounding box center [536, 247] width 25 height 10
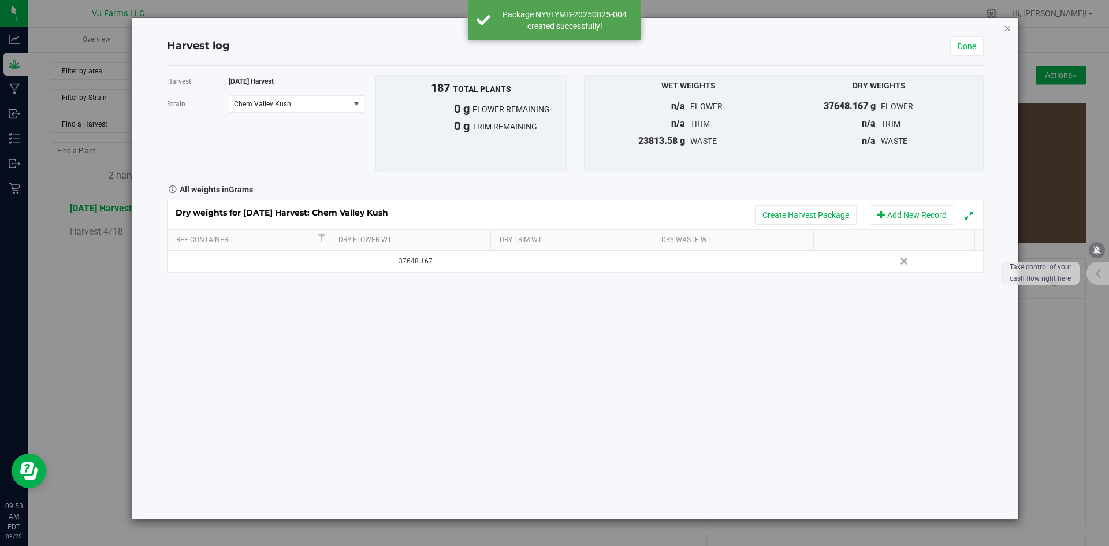
click at [1004, 25] on icon "button" at bounding box center [1007, 28] width 8 height 14
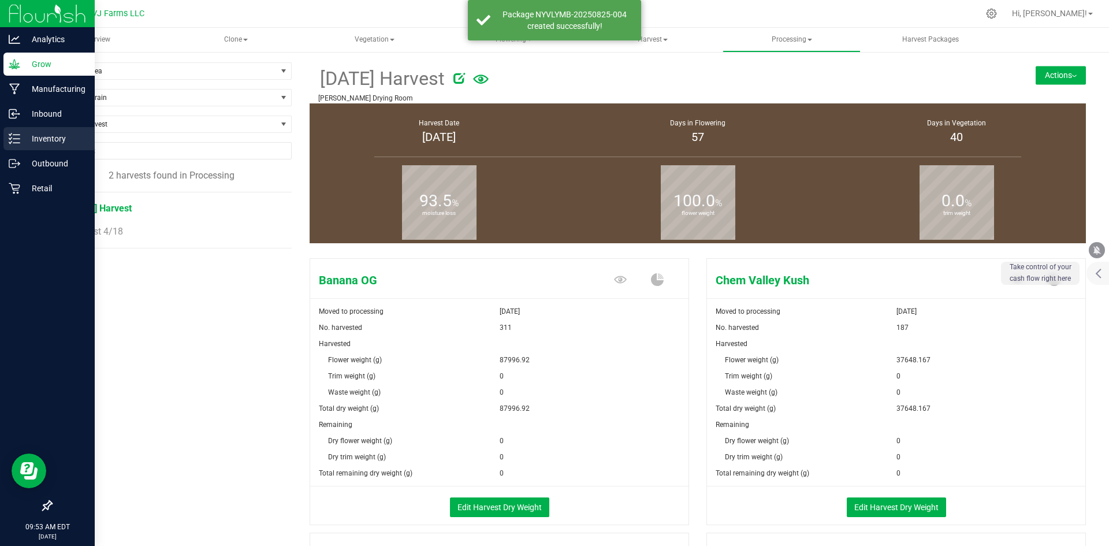
click at [36, 138] on p "Inventory" at bounding box center [54, 139] width 69 height 14
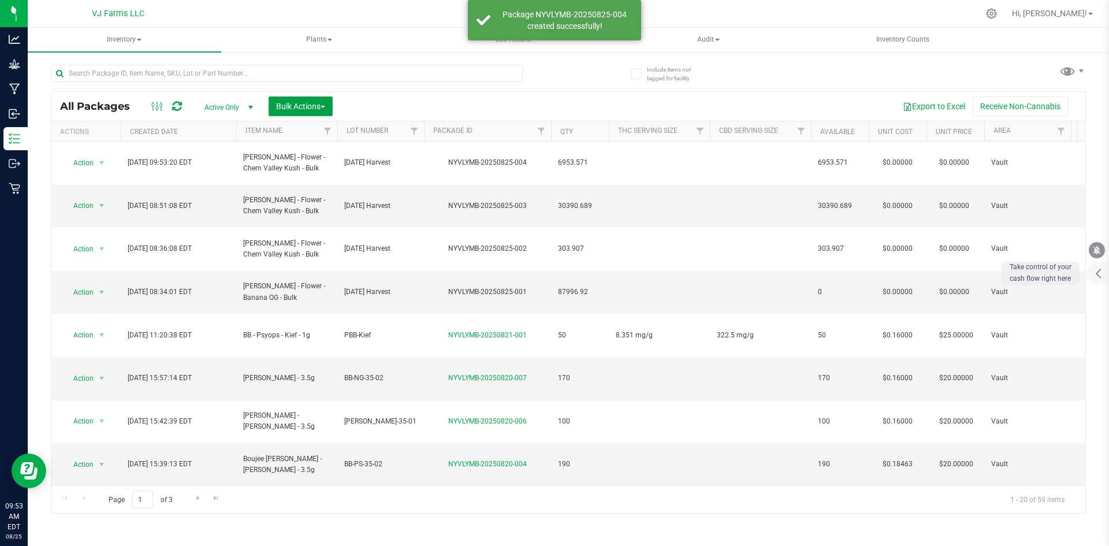
click at [300, 107] on span "Bulk Actions" at bounding box center [300, 106] width 49 height 9
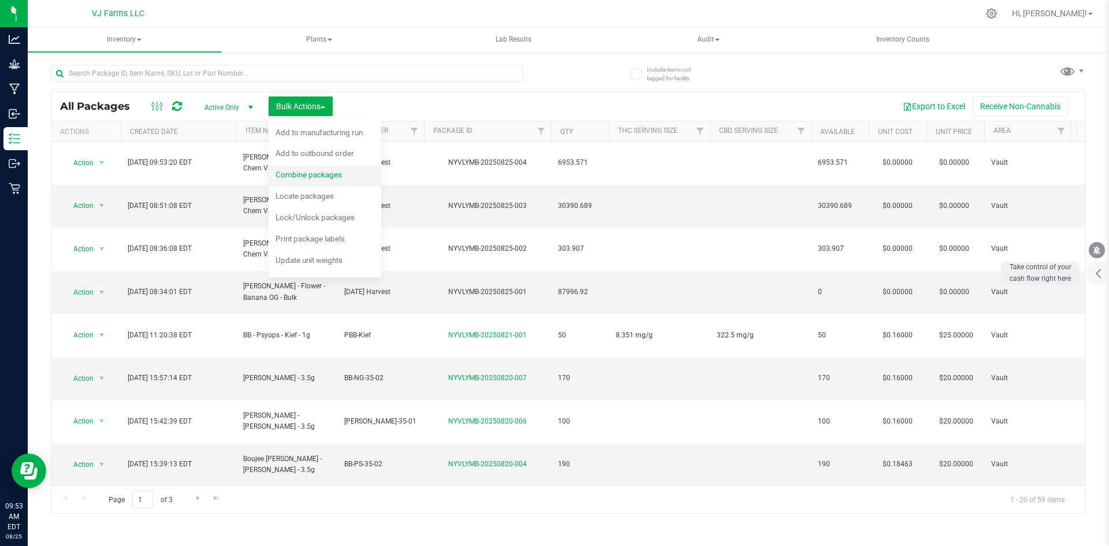
click at [326, 176] on span "Combine packages" at bounding box center [309, 174] width 66 height 9
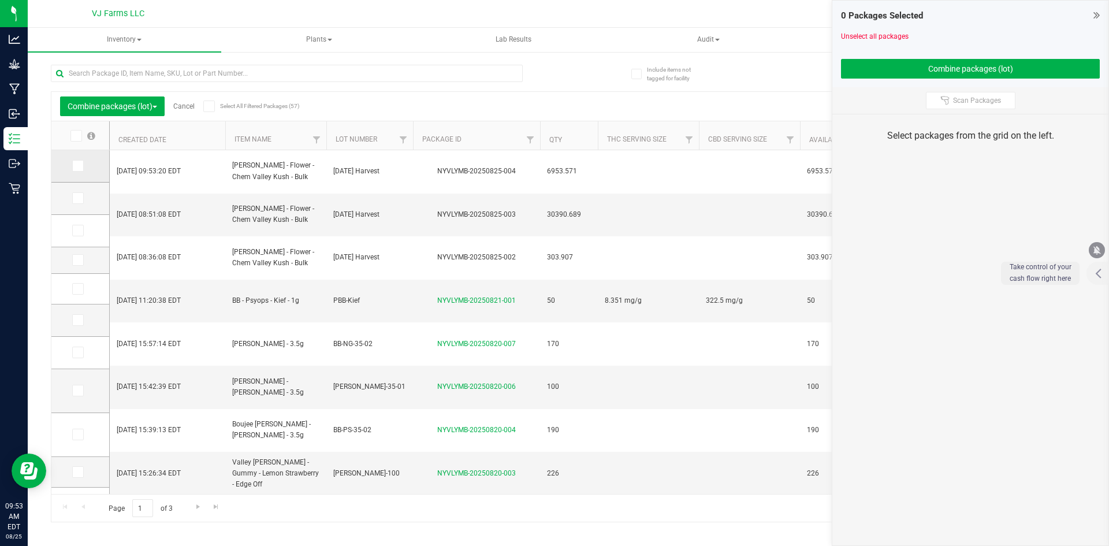
click at [76, 166] on icon at bounding box center [77, 166] width 8 height 0
click at [0, 0] on input "checkbox" at bounding box center [0, 0] width 0 height 0
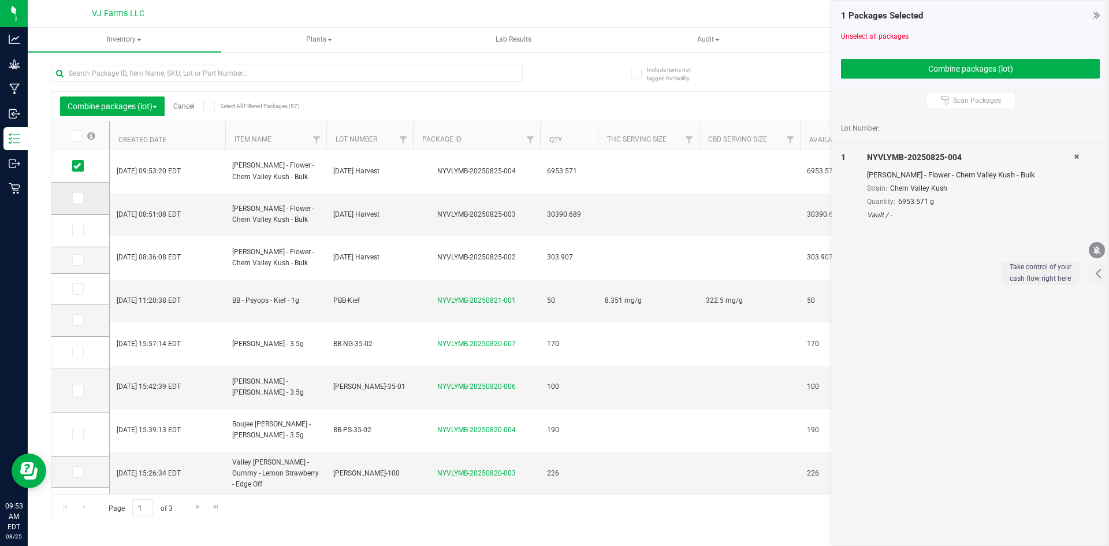
click at [72, 207] on td at bounding box center [80, 199] width 58 height 32
click at [81, 198] on span at bounding box center [78, 198] width 12 height 12
click at [0, 0] on input "checkbox" at bounding box center [0, 0] width 0 height 0
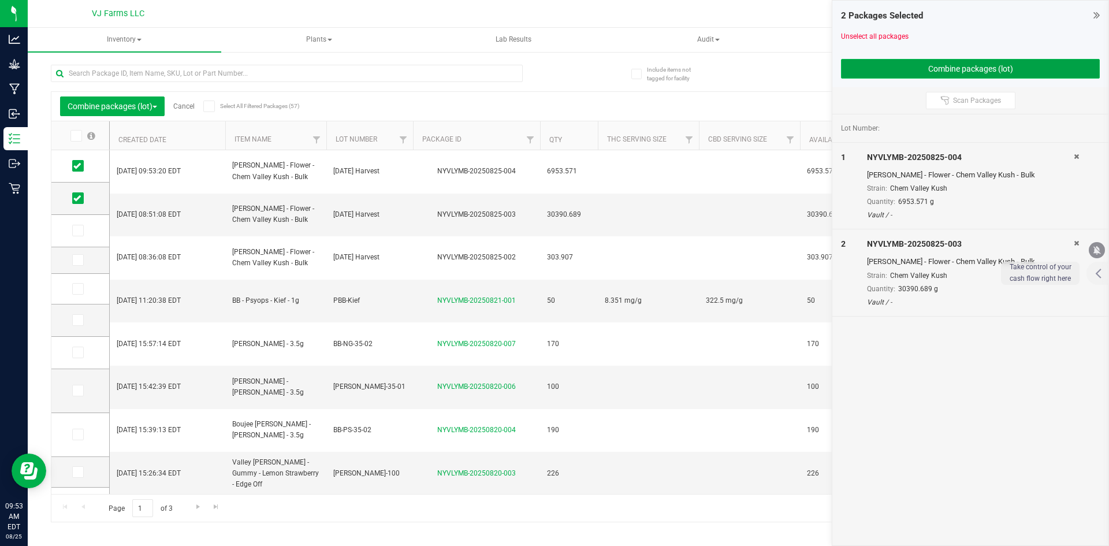
click at [912, 68] on button "Combine packages (lot)" at bounding box center [970, 69] width 259 height 20
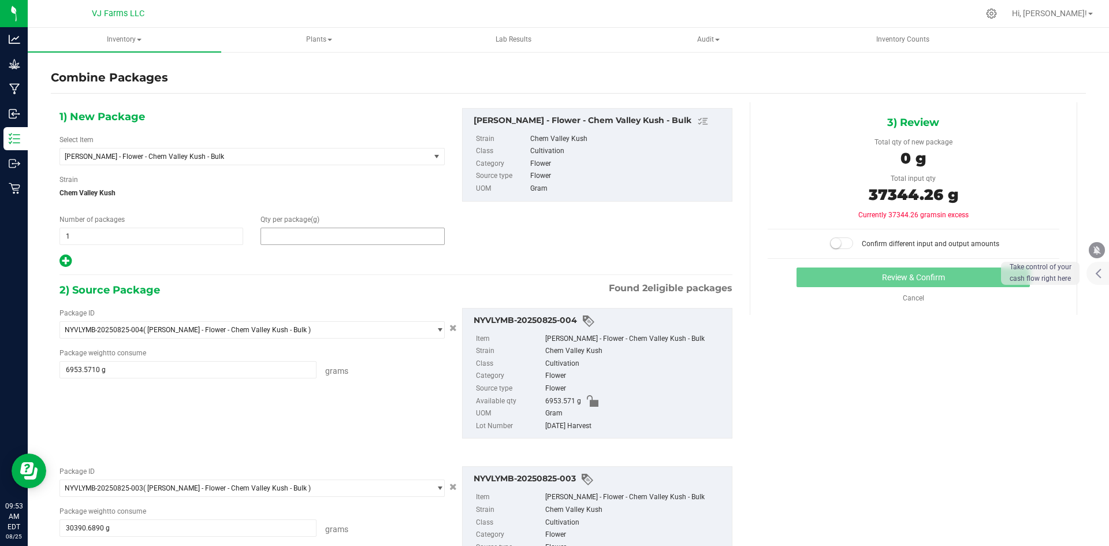
click at [352, 239] on span at bounding box center [353, 236] width 184 height 17
type input "37344.26"
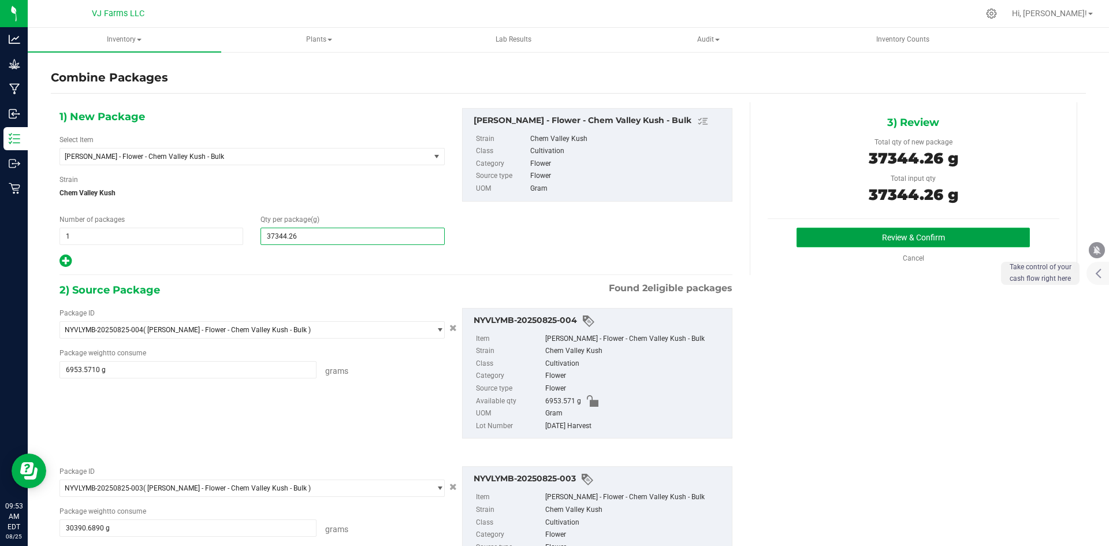
type input "37,344"
click at [878, 242] on button "Review & Confirm" at bounding box center [913, 238] width 233 height 20
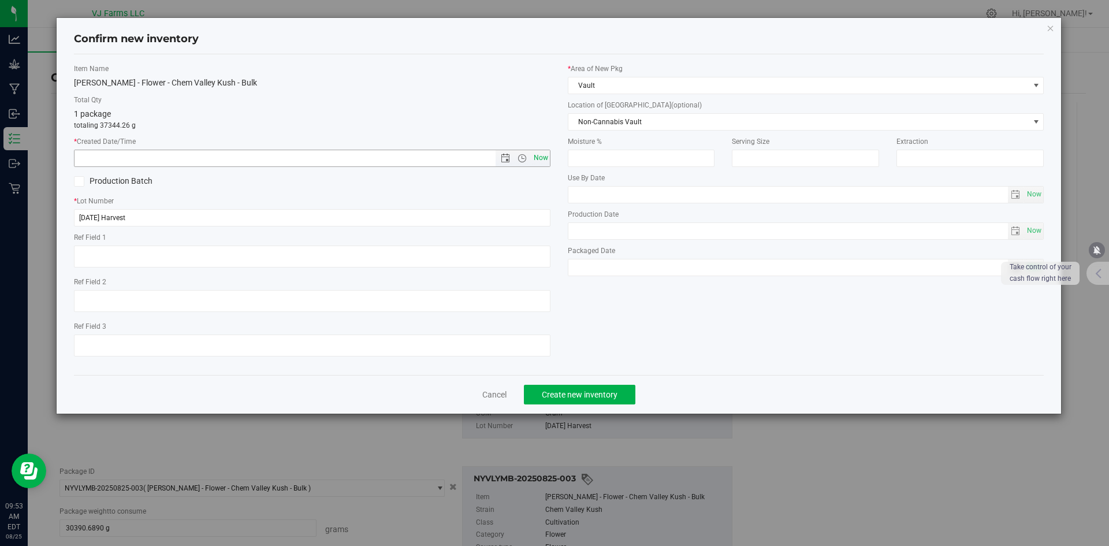
click at [545, 160] on span "Now" at bounding box center [541, 158] width 20 height 17
type input "[DATE] 9:53 AM"
click at [596, 393] on span "Create new inventory" at bounding box center [580, 394] width 76 height 9
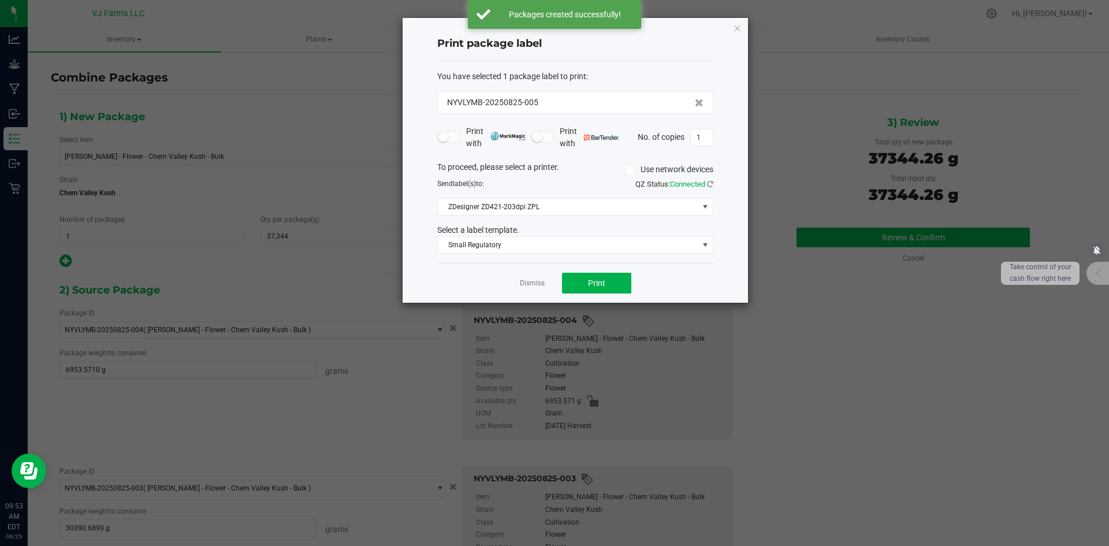
click at [526, 277] on app-cancel-button "Dismiss" at bounding box center [532, 283] width 25 height 12
click at [526, 284] on link "Dismiss" at bounding box center [532, 283] width 25 height 10
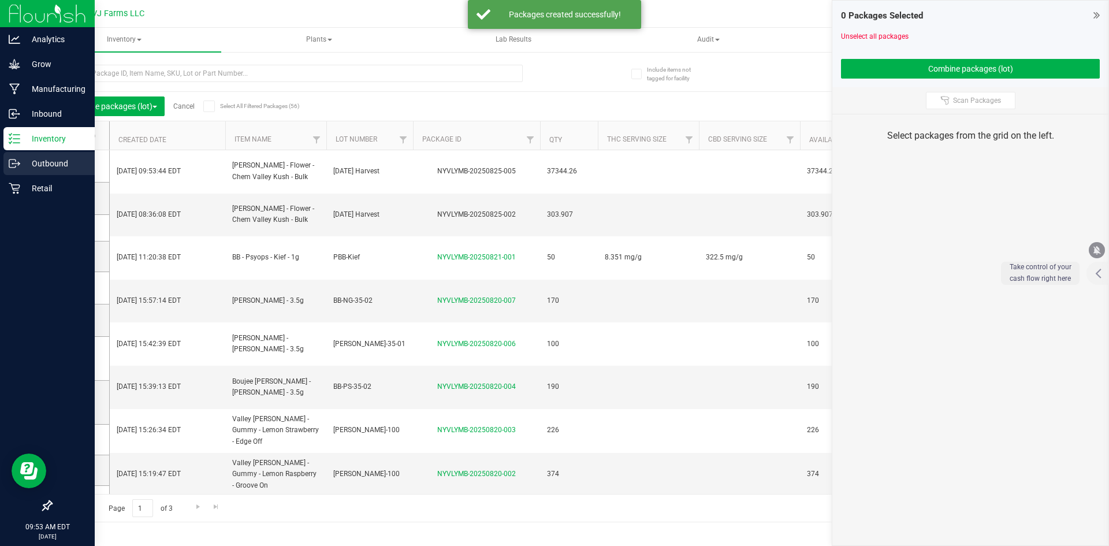
click at [40, 161] on p "Outbound" at bounding box center [54, 164] width 69 height 14
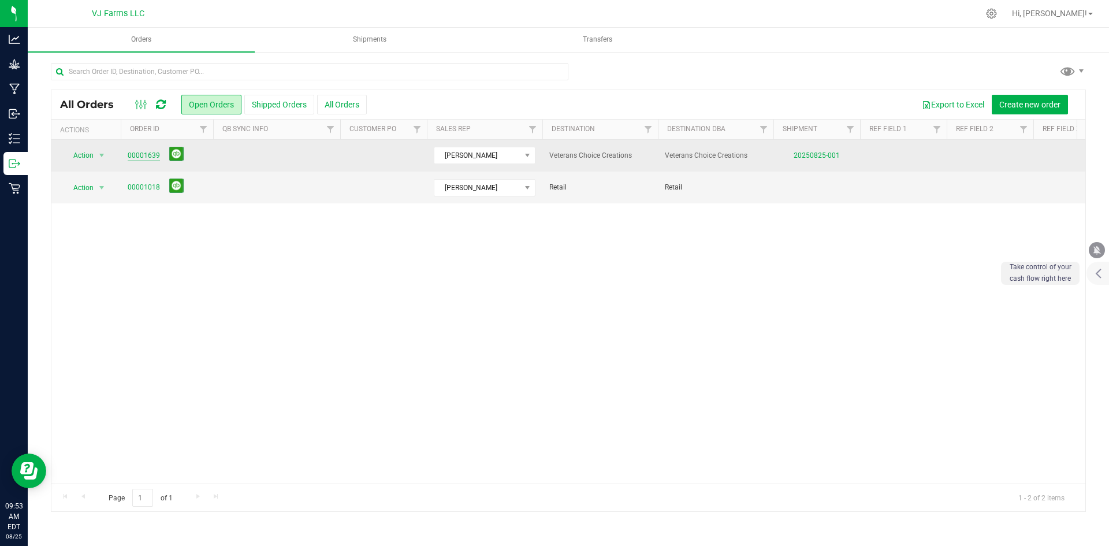
click at [140, 150] on link "00001639" at bounding box center [144, 155] width 32 height 11
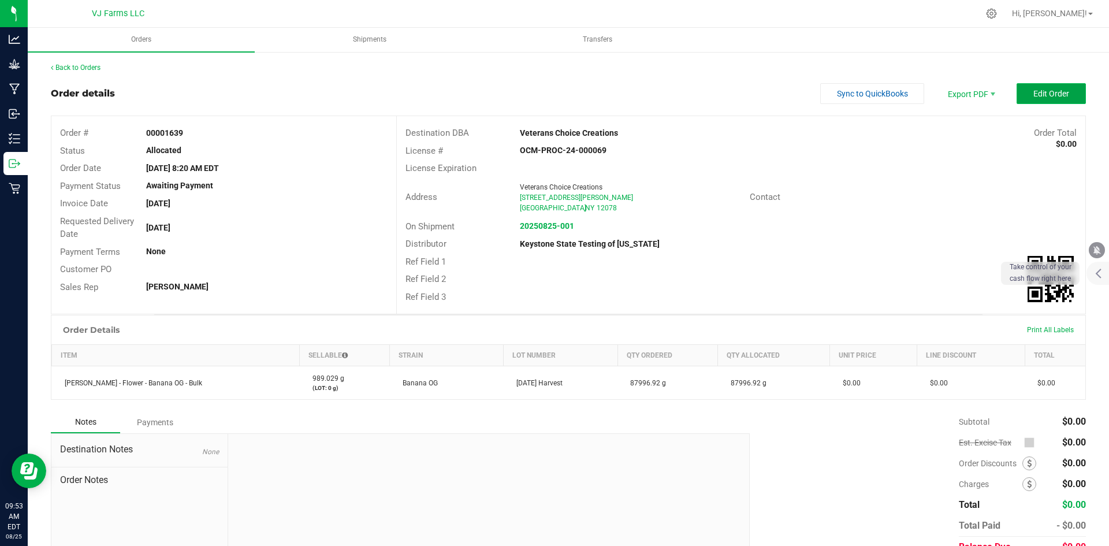
click at [1050, 96] on span "Edit Order" at bounding box center [1051, 93] width 36 height 9
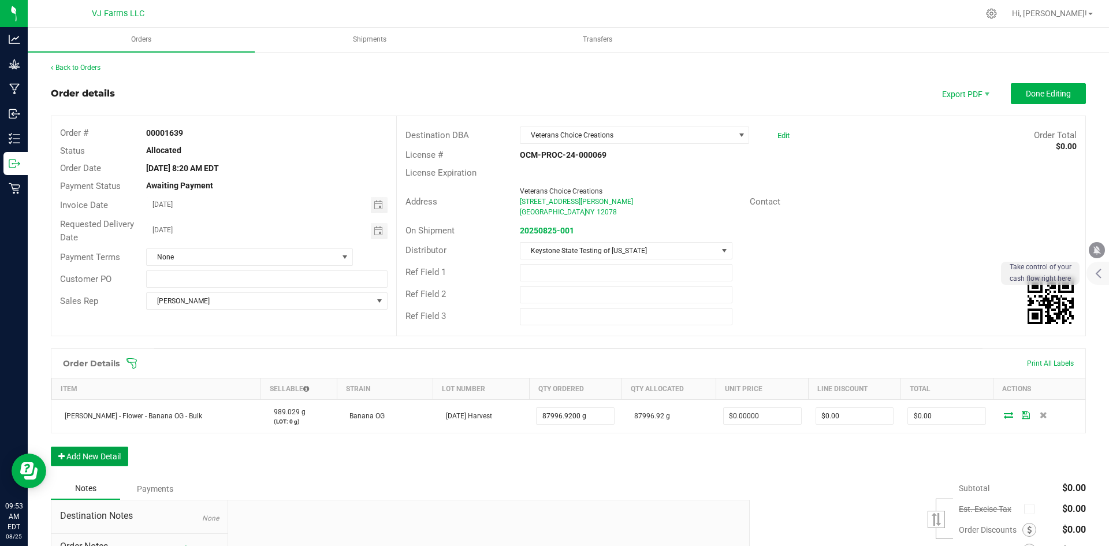
click at [95, 452] on button "Add New Detail" at bounding box center [89, 457] width 77 height 20
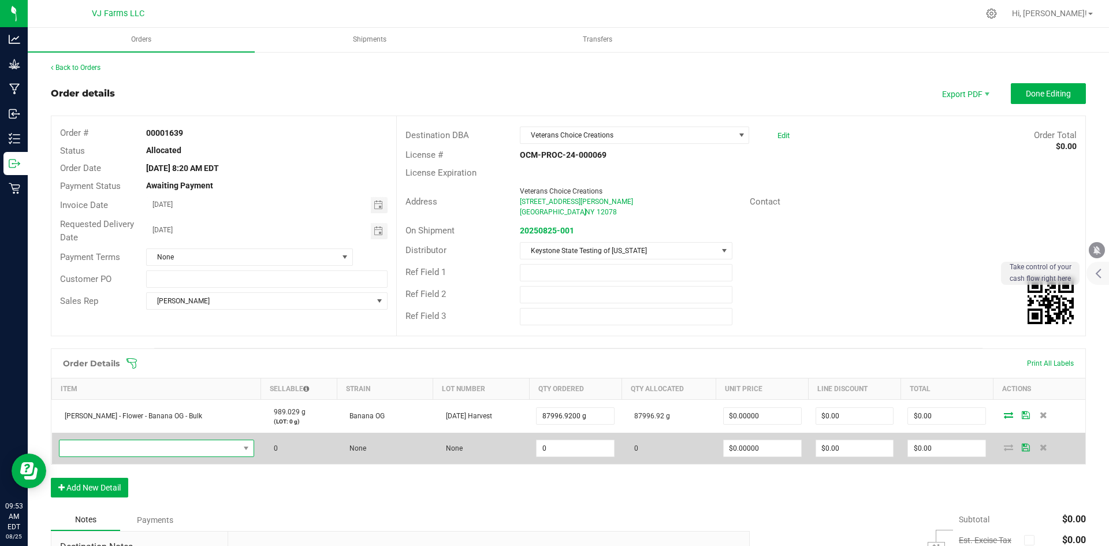
click at [107, 444] on span "NO DATA FOUND" at bounding box center [150, 448] width 180 height 16
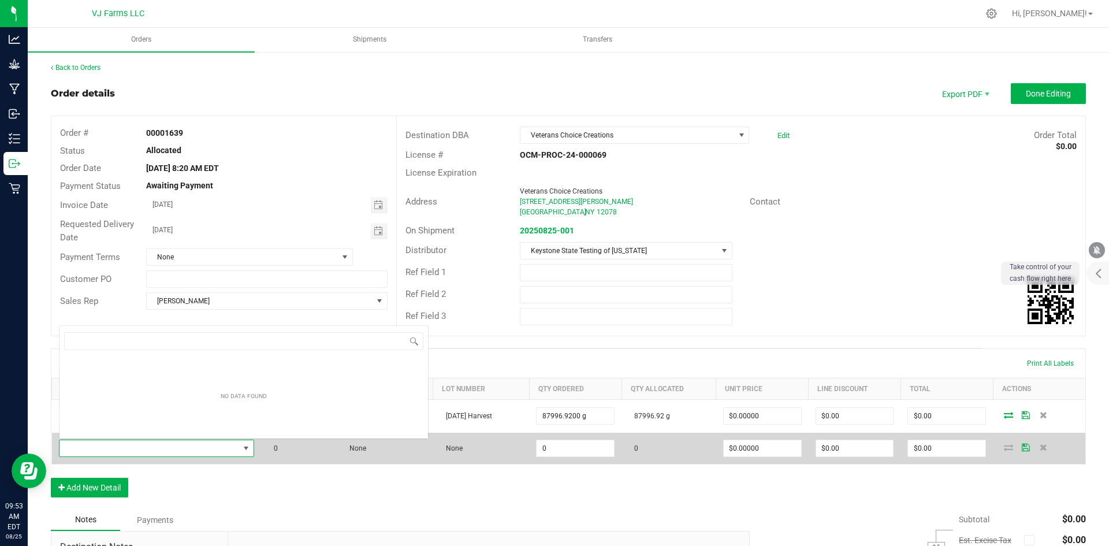
scroll to position [17, 179]
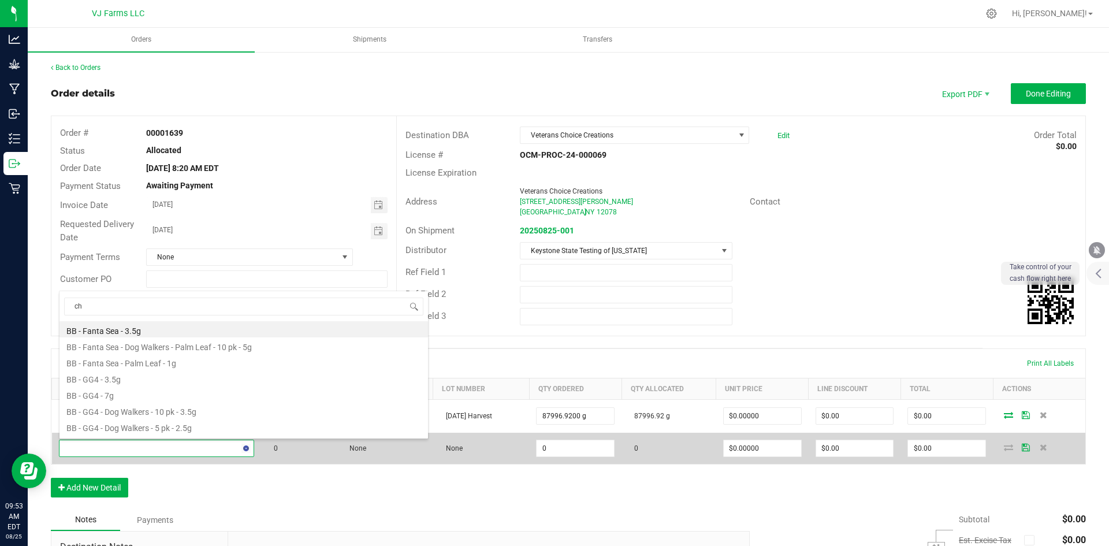
type input "che"
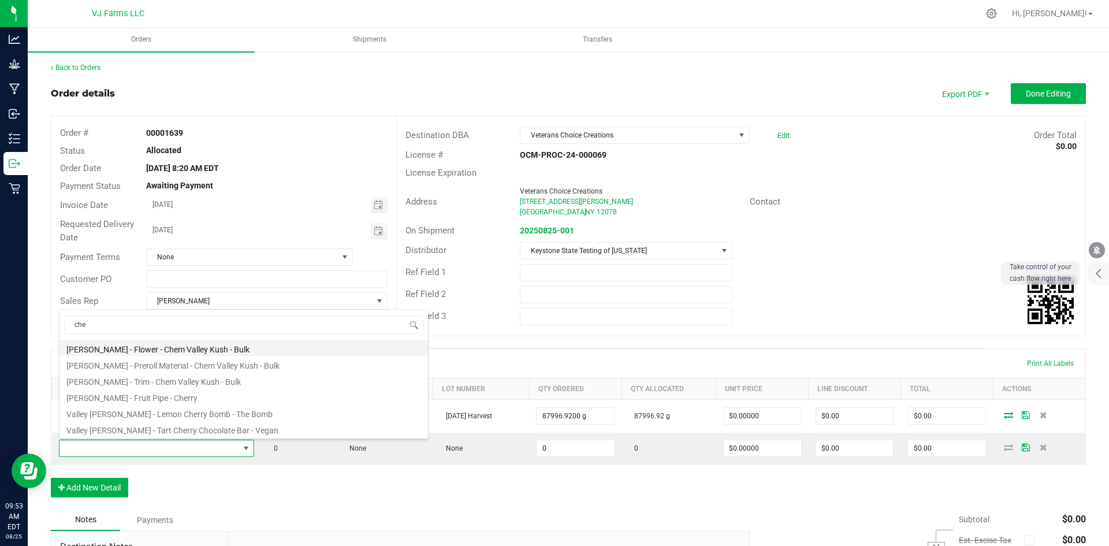
click at [191, 345] on li "[PERSON_NAME] - Flower - Chem Valley Kush - Bulk" at bounding box center [244, 348] width 369 height 16
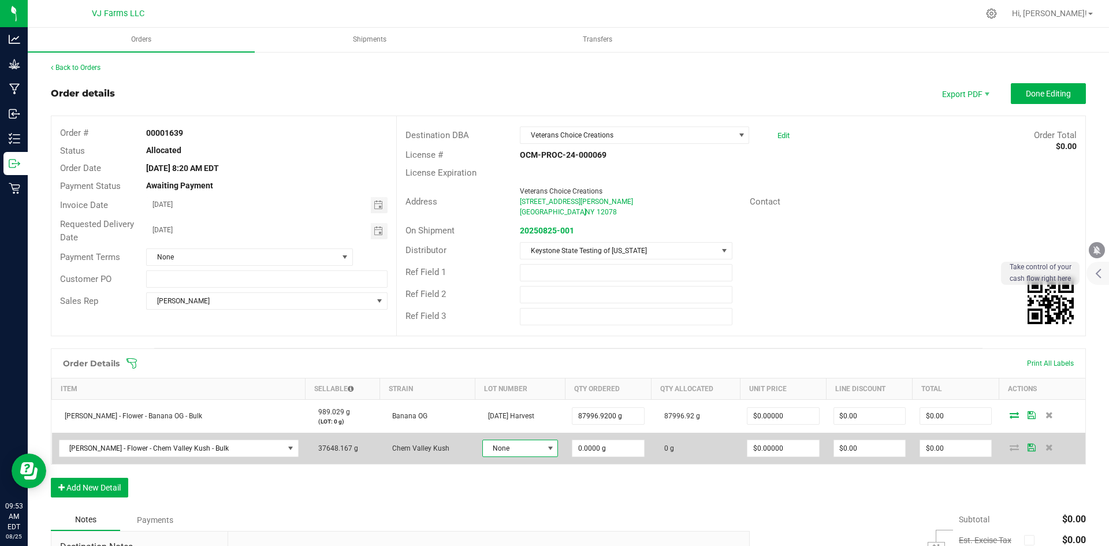
click at [514, 449] on span "None" at bounding box center [513, 448] width 61 height 16
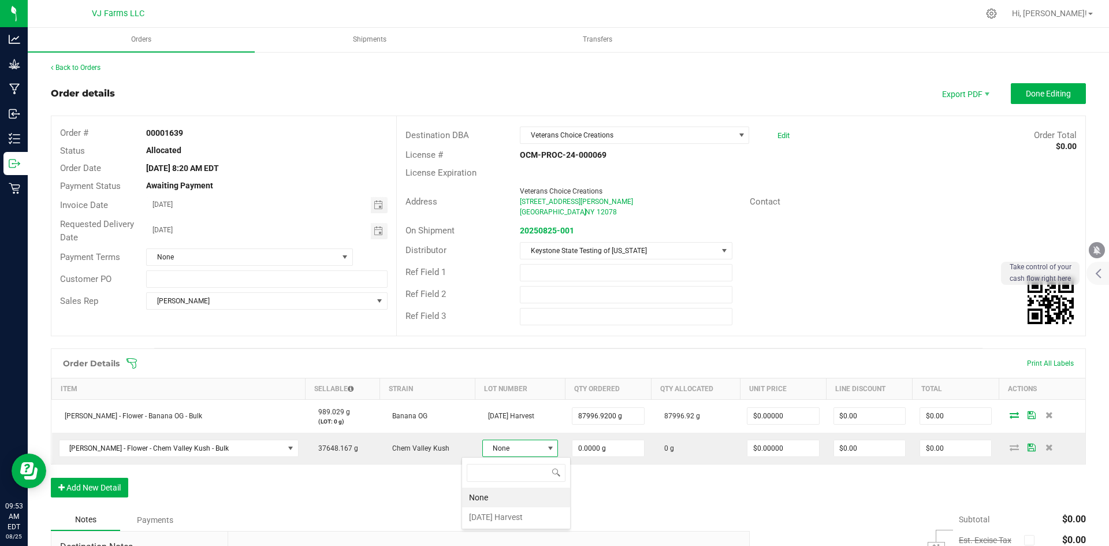
scroll to position [17, 77]
click at [500, 515] on Harvest "[DATE] Harvest" at bounding box center [516, 517] width 108 height 20
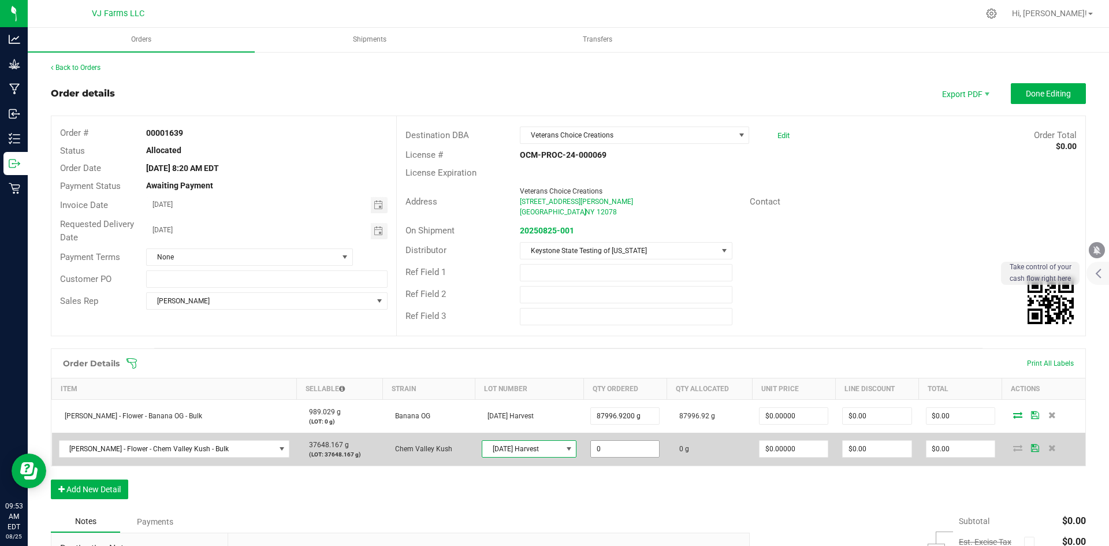
click at [639, 449] on input "0" at bounding box center [625, 449] width 68 height 16
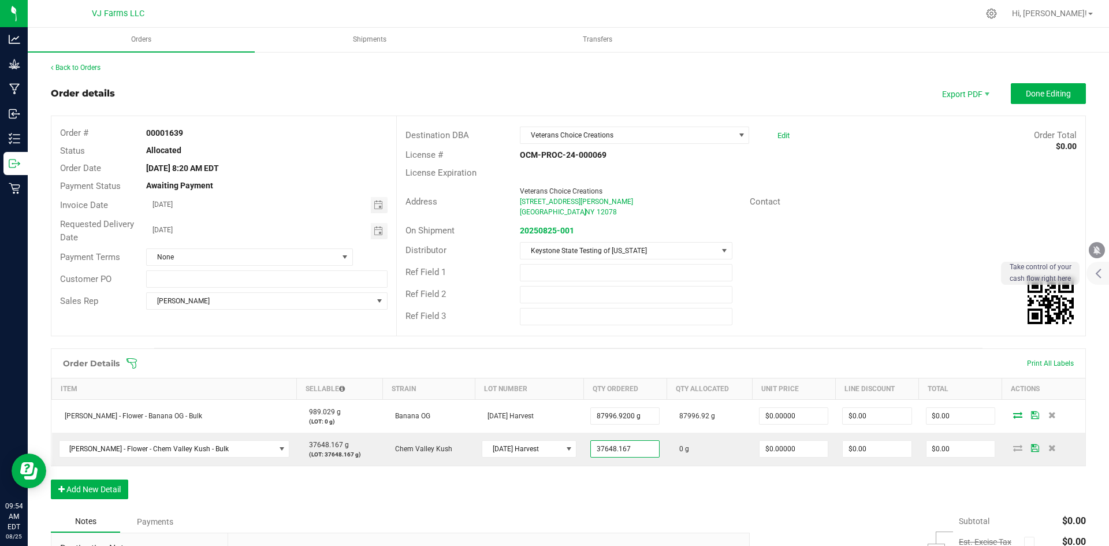
type input "37648.1670 g"
click at [724, 529] on div "Notes Payments" at bounding box center [396, 522] width 690 height 22
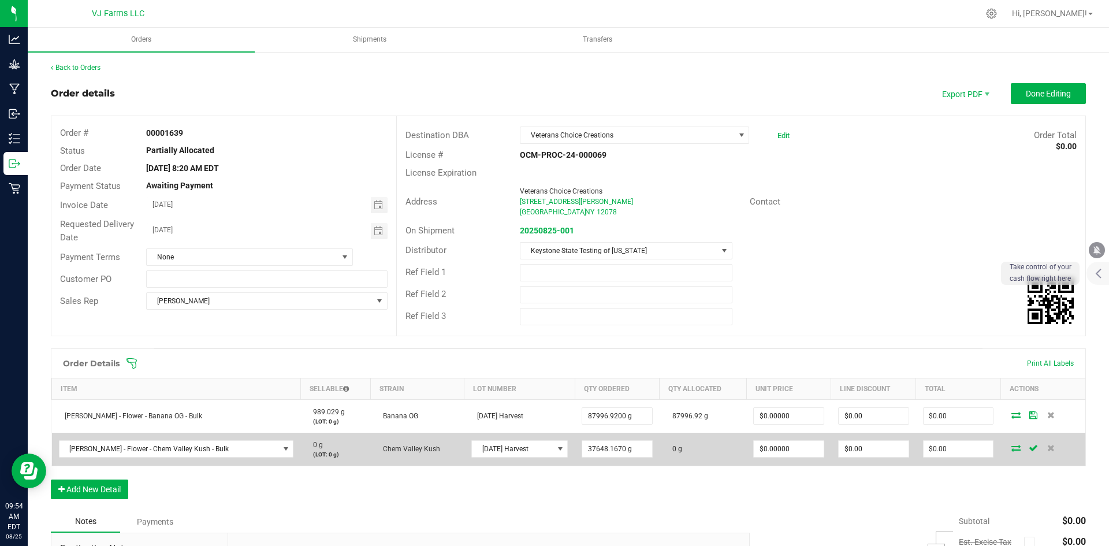
click at [1029, 448] on icon at bounding box center [1033, 447] width 9 height 7
click at [1006, 452] on td at bounding box center [1043, 449] width 85 height 33
click at [1012, 445] on icon at bounding box center [1016, 447] width 9 height 7
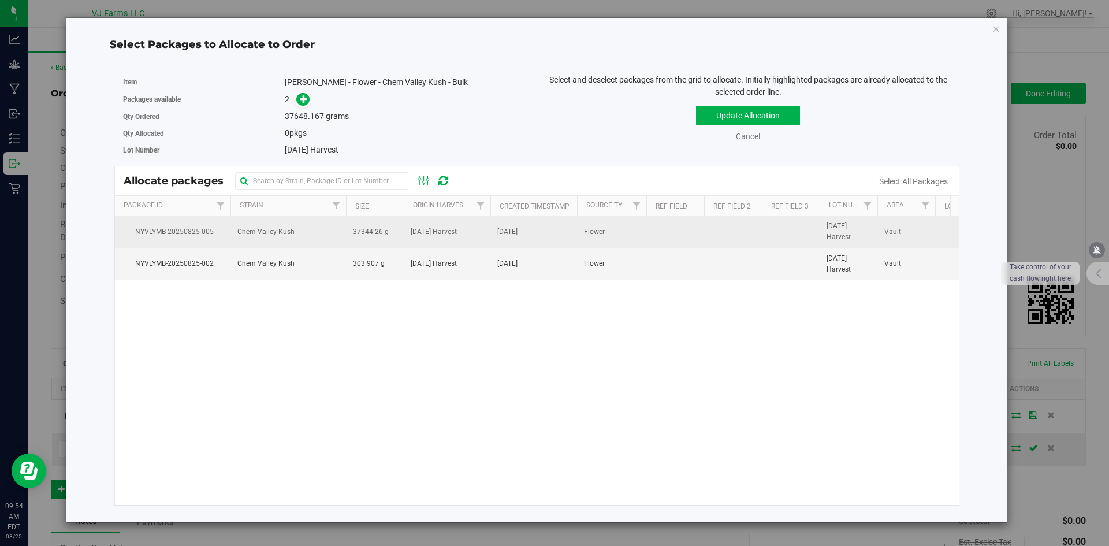
click at [490, 225] on td "[DATE]" at bounding box center [533, 232] width 87 height 32
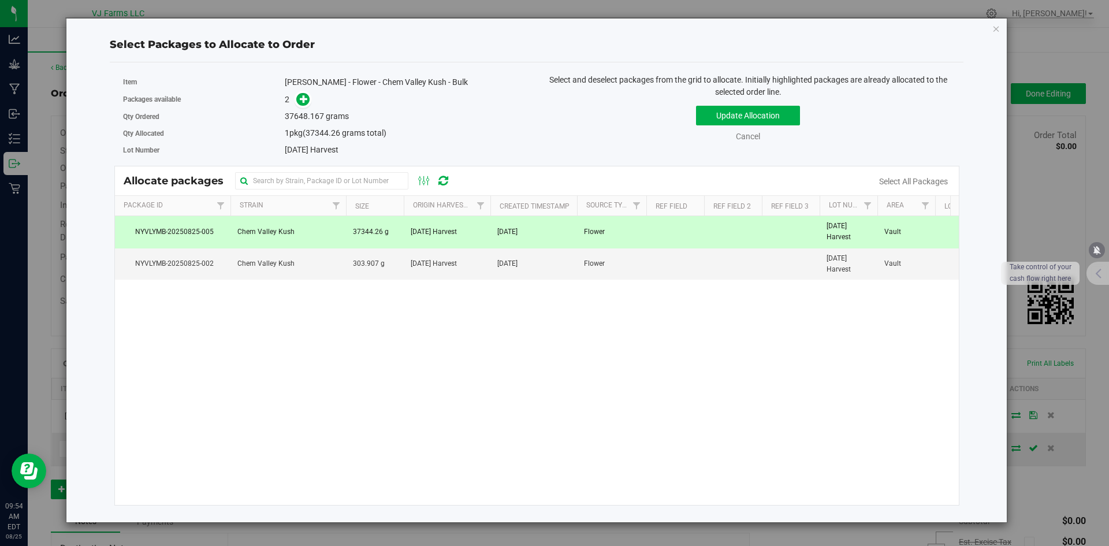
click at [788, 127] on div "Update Allocation Cancel Select All Packages" at bounding box center [748, 122] width 406 height 42
click at [785, 121] on button "Update Allocation" at bounding box center [748, 116] width 104 height 20
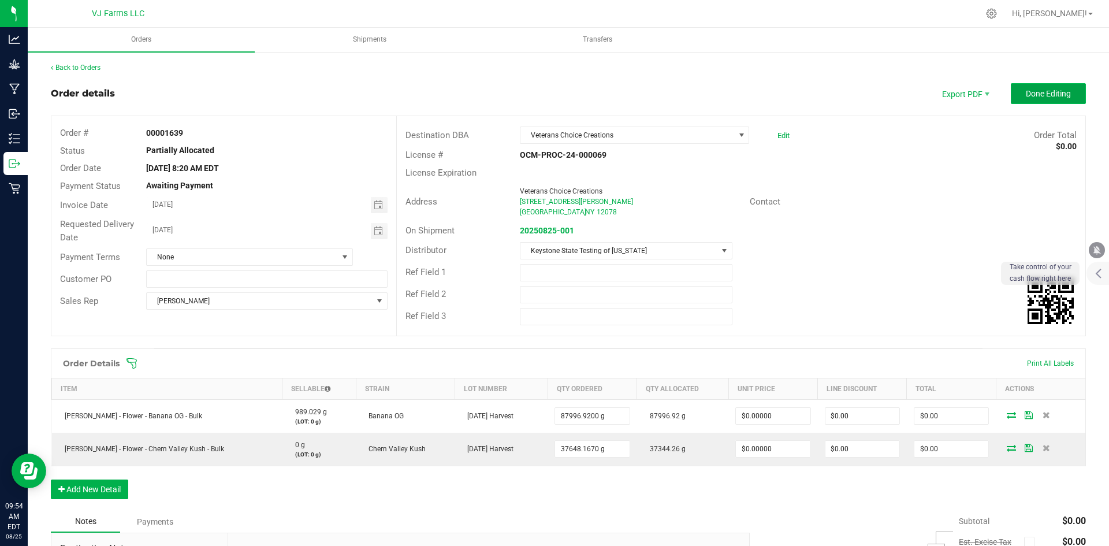
click at [1049, 96] on span "Done Editing" at bounding box center [1048, 93] width 45 height 9
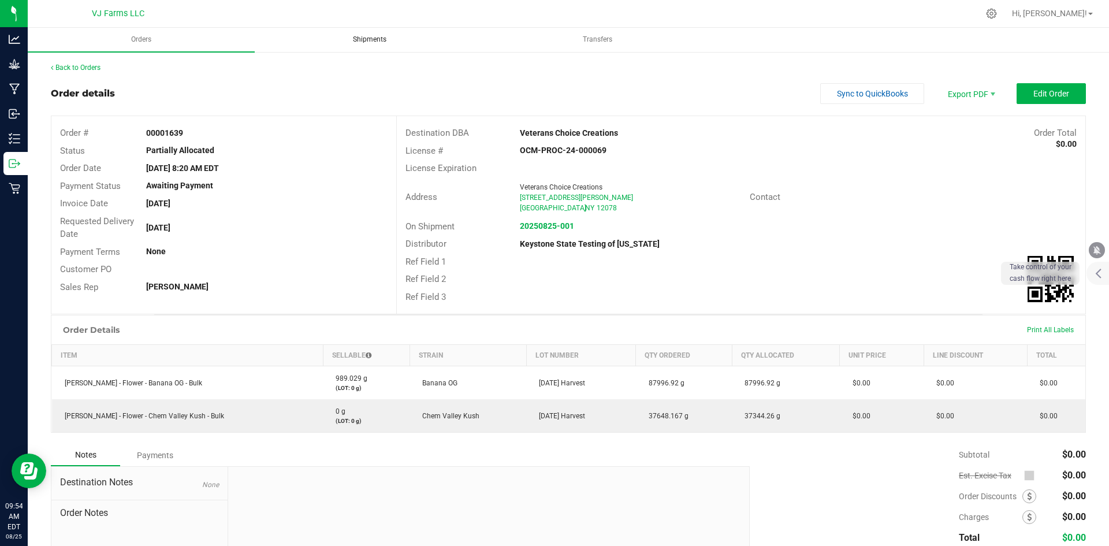
click at [383, 40] on span "Shipments" at bounding box center [369, 40] width 65 height 10
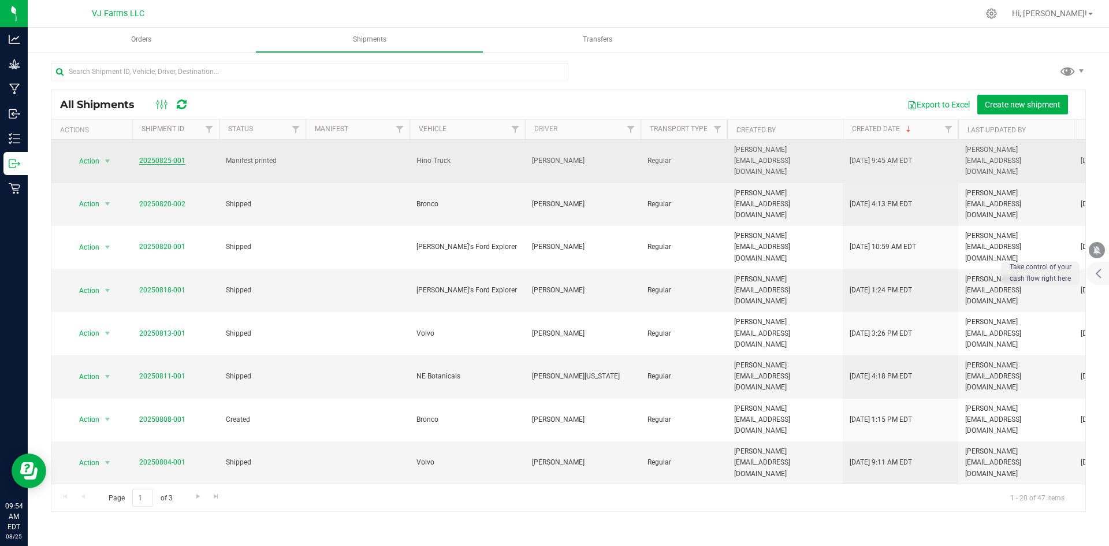
click at [158, 157] on link "20250825-001" at bounding box center [162, 161] width 46 height 8
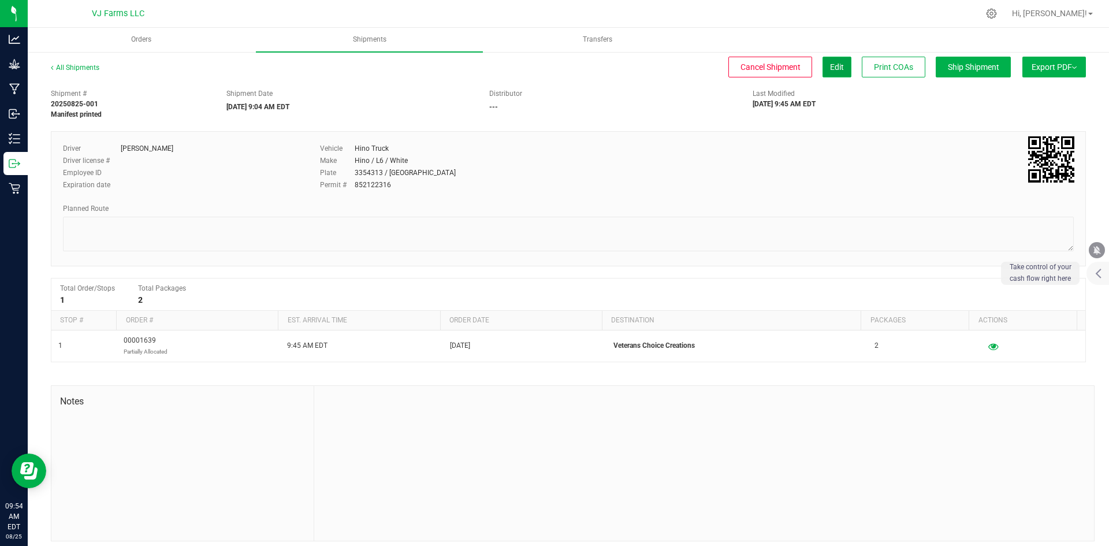
click at [830, 70] on span "Edit" at bounding box center [837, 66] width 14 height 9
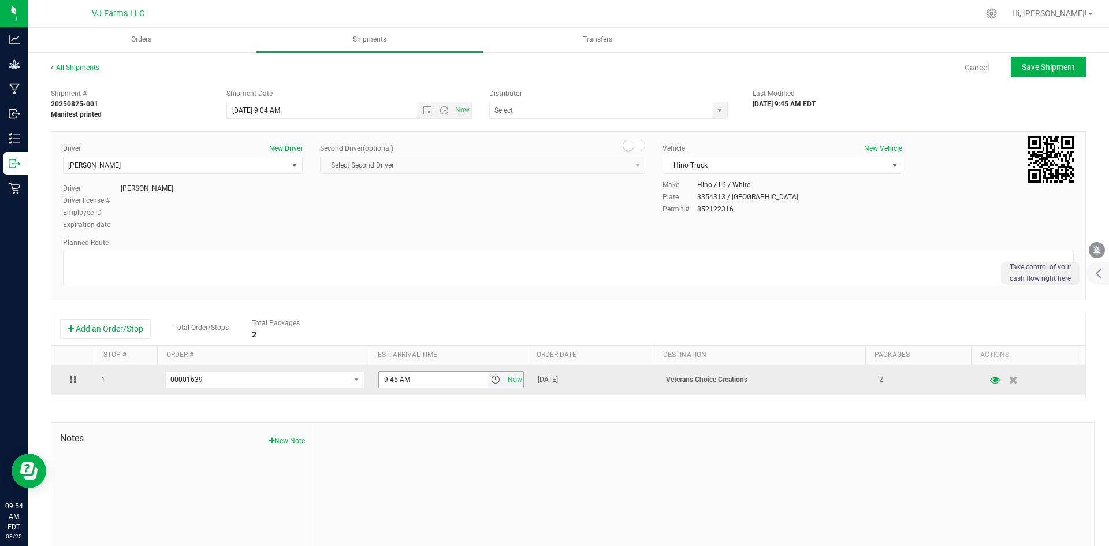
click at [491, 378] on span "select" at bounding box center [495, 379] width 9 height 9
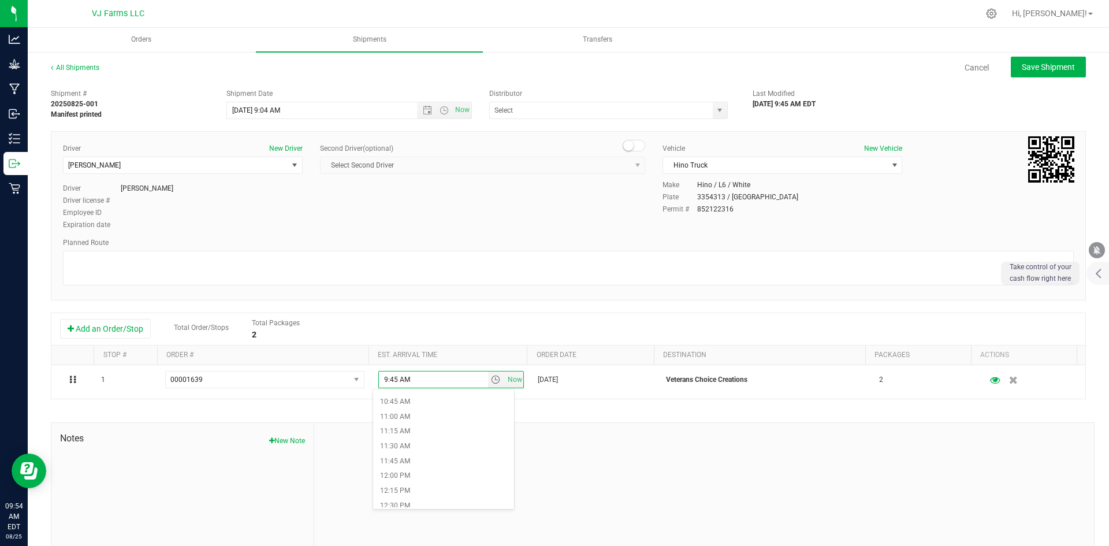
scroll to position [693, 0]
click at [411, 410] on li "11:45 AM" at bounding box center [443, 403] width 141 height 15
type input "11:45 AM"
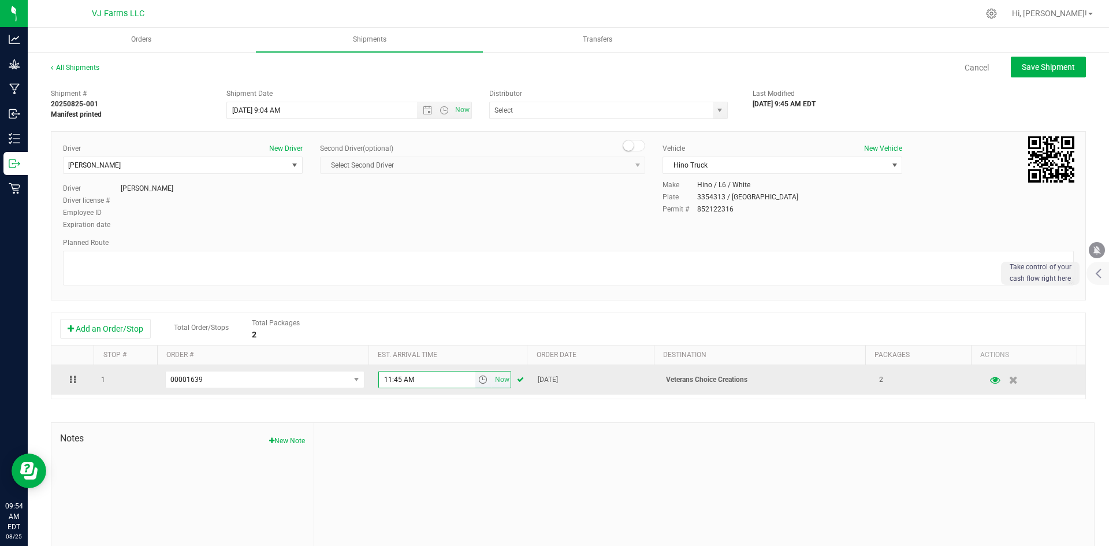
click at [475, 380] on span "select" at bounding box center [483, 379] width 17 height 16
click at [491, 380] on span "select" at bounding box center [495, 379] width 9 height 9
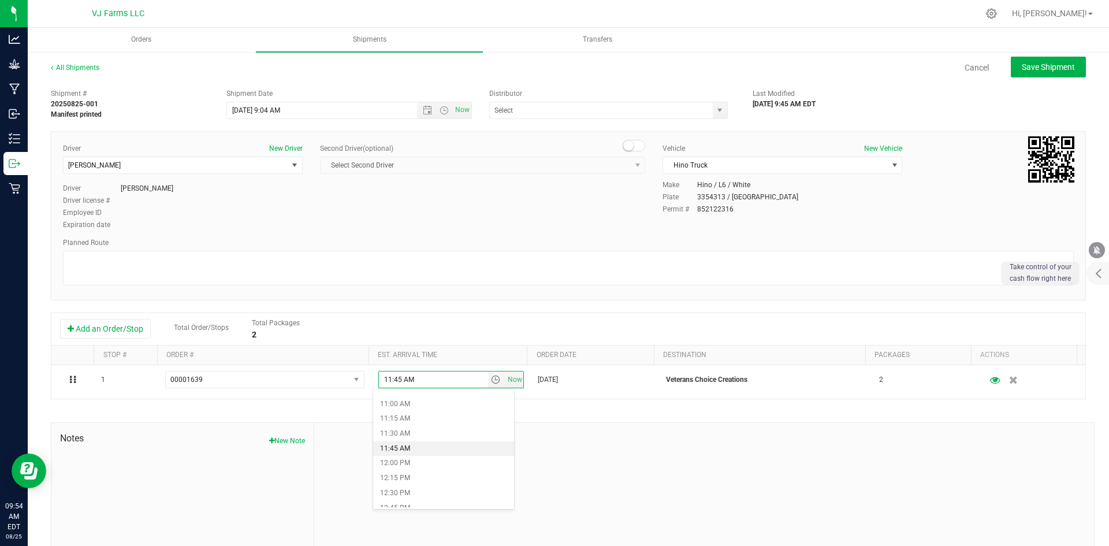
scroll to position [635, 0]
click at [397, 473] on li "12:00 PM" at bounding box center [443, 476] width 141 height 15
type input "12:00 PM"
click at [516, 455] on div at bounding box center [704, 500] width 780 height 155
click at [1043, 53] on div "All Shipments Cancel Save Shipment Shipment # 20250825-001 Manifest printed Shi…" at bounding box center [568, 320] width 1081 height 539
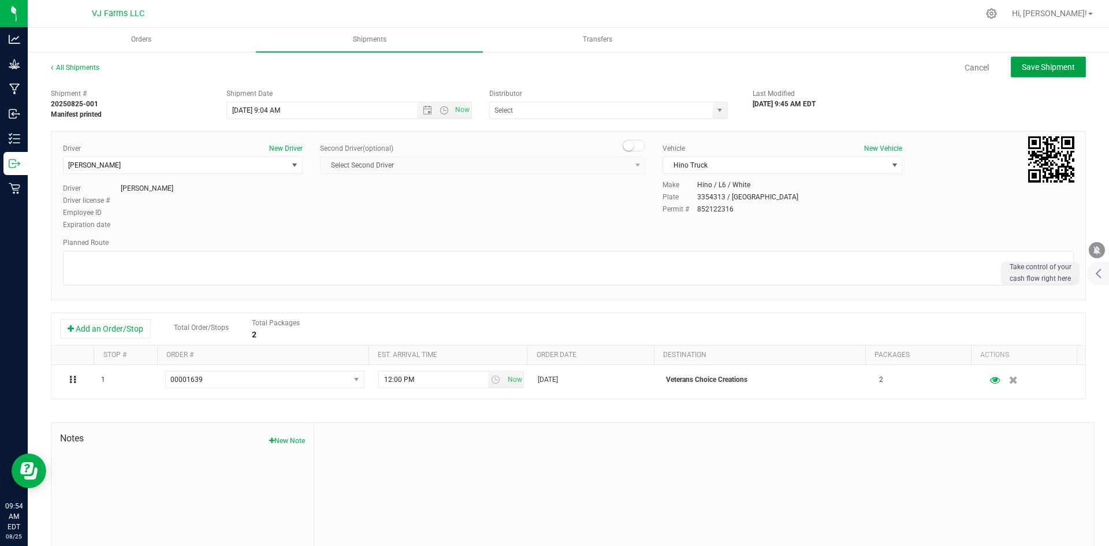
drag, startPoint x: 1042, startPoint y: 61, endPoint x: 1043, endPoint y: 68, distance: 7.1
click at [1043, 62] on button "Save Shipment" at bounding box center [1048, 67] width 75 height 21
type input "[DATE] 1:04 PM"
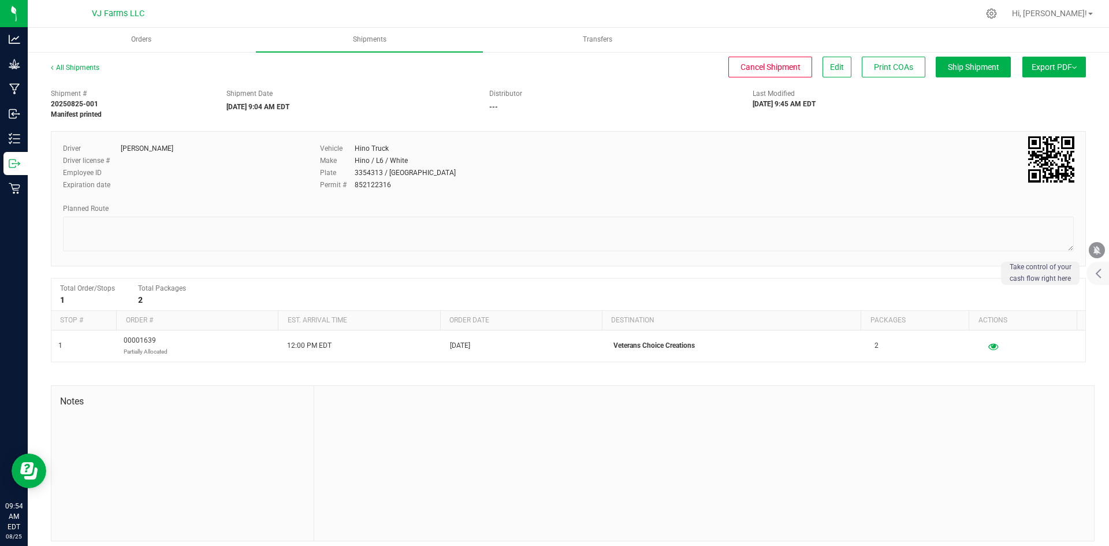
click at [1027, 70] on button "Export PDF" at bounding box center [1055, 67] width 64 height 21
click at [1035, 123] on div "NY Manifest" at bounding box center [1054, 127] width 106 height 8
click at [1006, 128] on span "NY Manifest" at bounding box center [1020, 127] width 38 height 8
click at [164, 39] on span "Orders" at bounding box center [148, 40] width 51 height 10
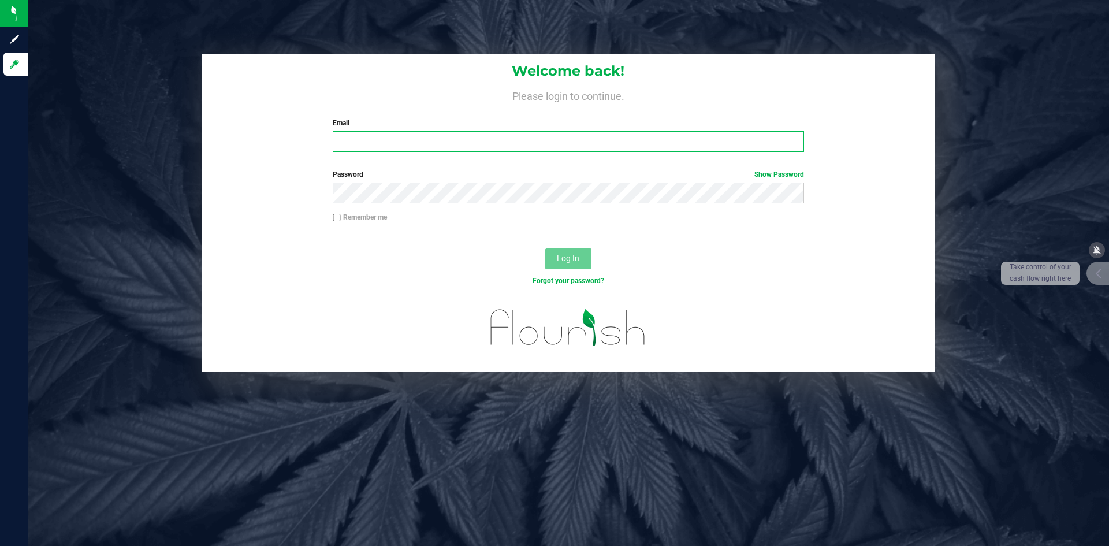
type input "[PERSON_NAME][EMAIL_ADDRESS][DOMAIN_NAME]"
click at [556, 256] on button "Log In" at bounding box center [568, 258] width 46 height 21
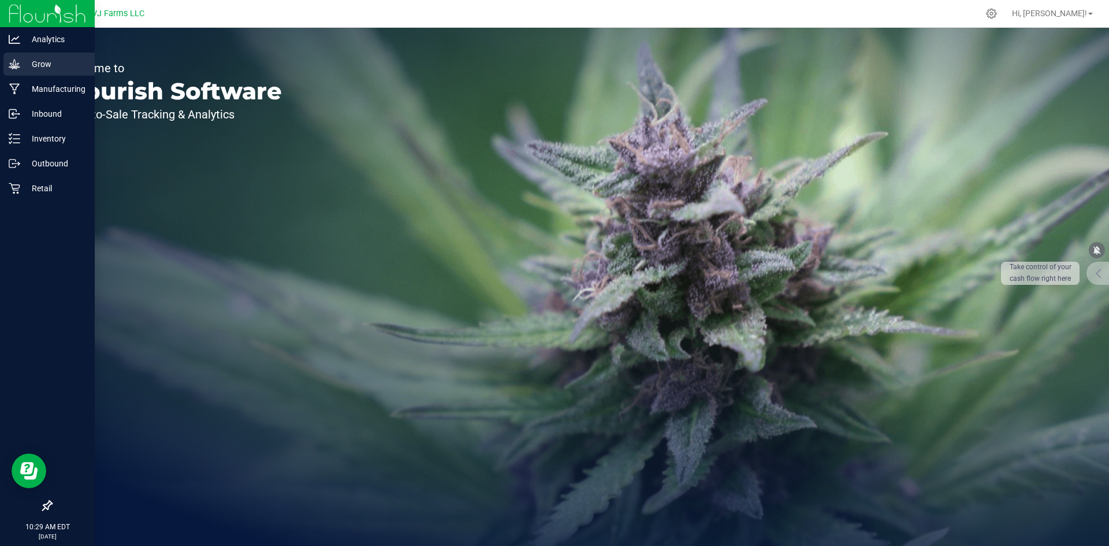
click at [60, 75] on div "Grow" at bounding box center [48, 64] width 91 height 23
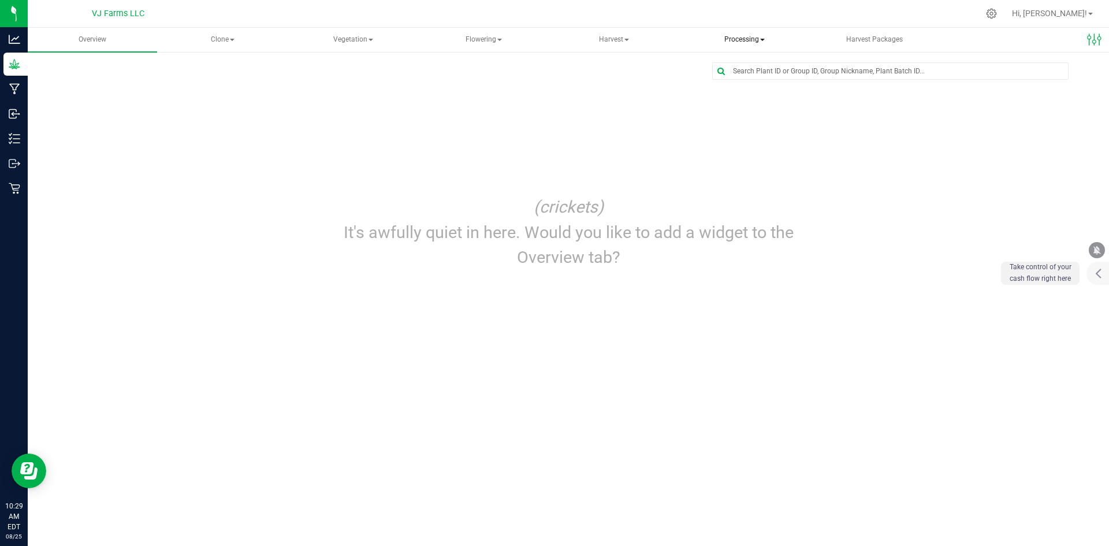
click at [729, 33] on span "Processing" at bounding box center [745, 39] width 128 height 23
click at [776, 92] on span "Processing plants" at bounding box center [745, 97] width 98 height 10
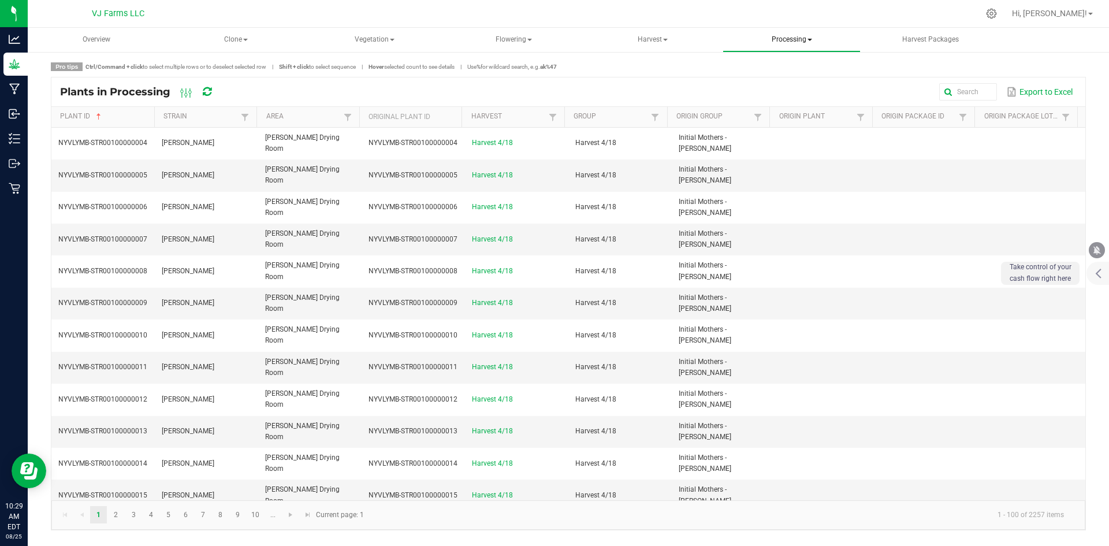
click at [776, 35] on span "Processing" at bounding box center [791, 39] width 137 height 23
click at [800, 87] on span "Processing harvests" at bounding box center [791, 83] width 107 height 10
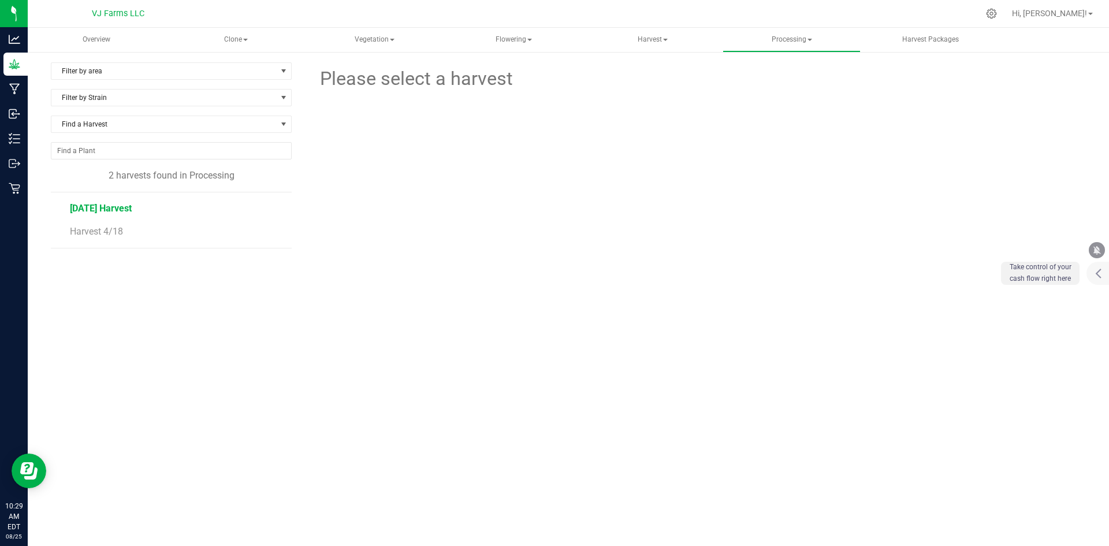
click at [103, 211] on span "[DATE] Harvest" at bounding box center [101, 208] width 62 height 11
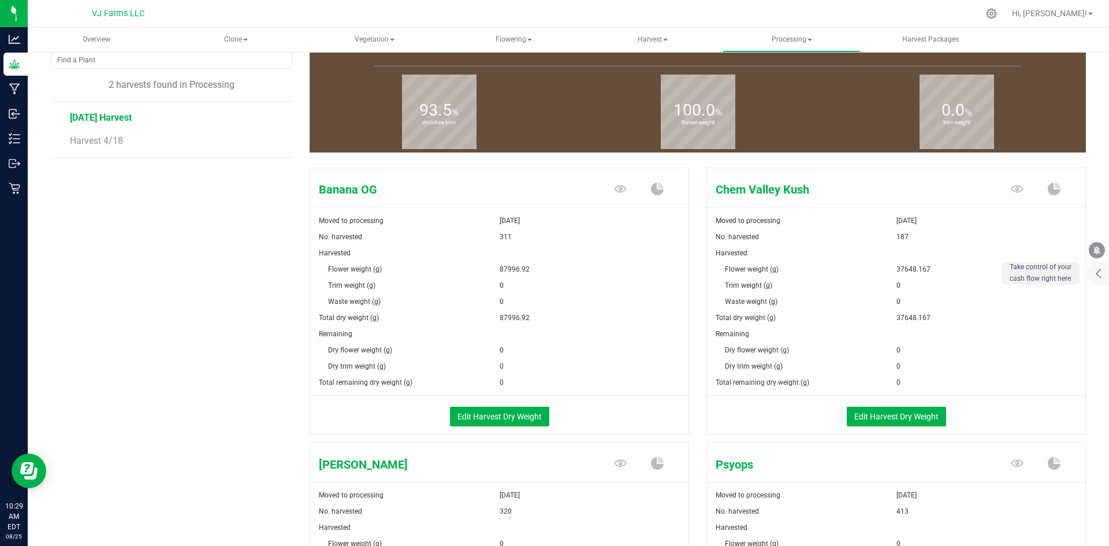
scroll to position [116, 0]
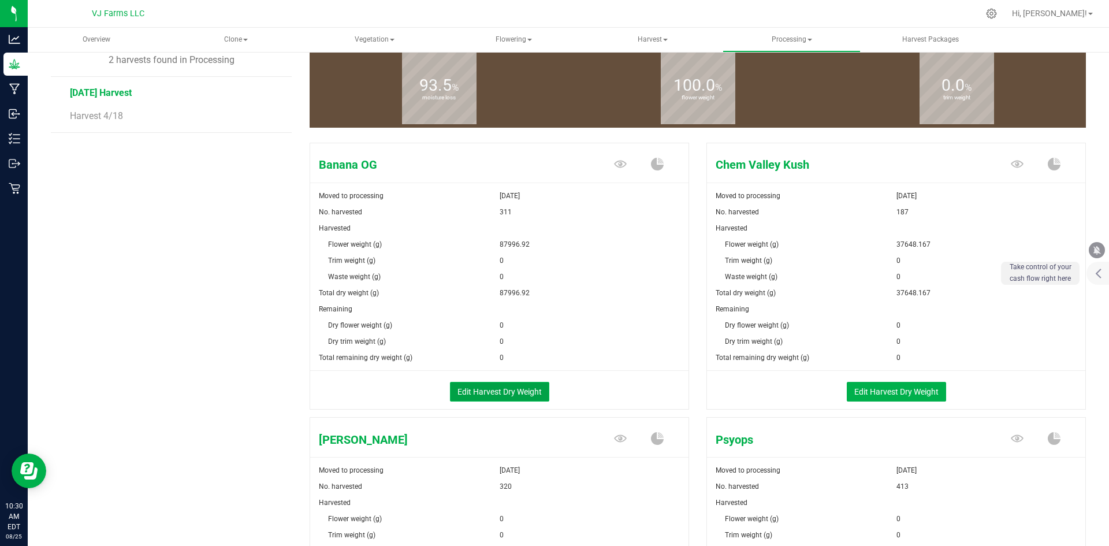
click at [498, 392] on button "Edit Harvest Dry Weight" at bounding box center [499, 392] width 99 height 20
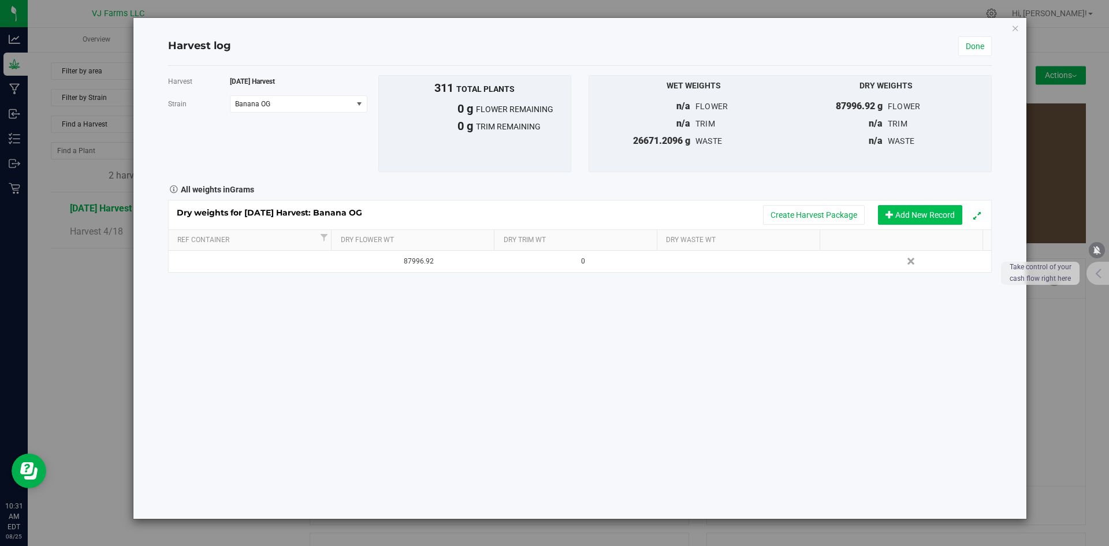
click at [931, 210] on button "Add New Record" at bounding box center [920, 215] width 84 height 20
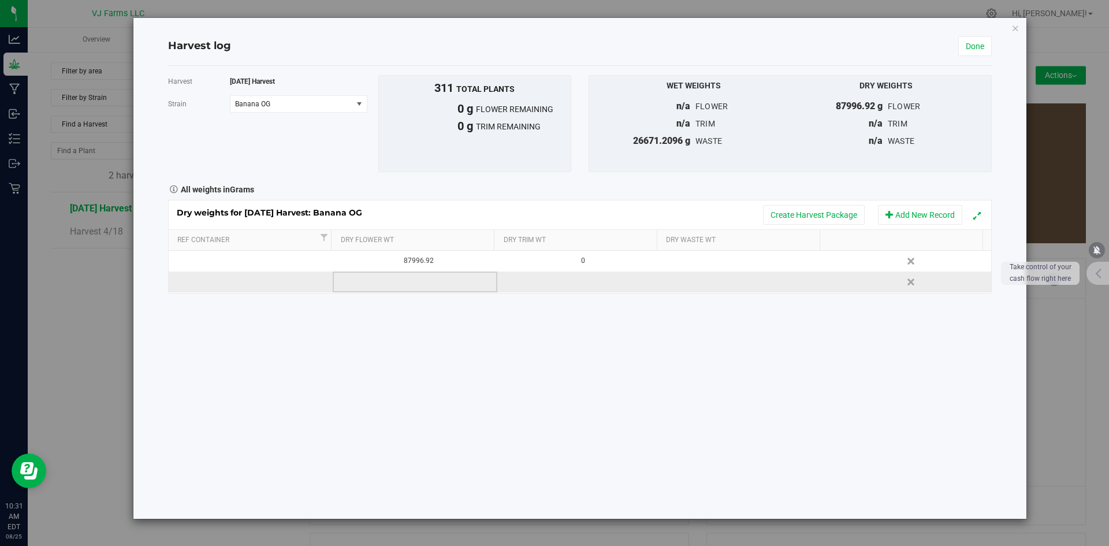
click at [389, 290] on td at bounding box center [415, 282] width 165 height 21
type input "48534.383"
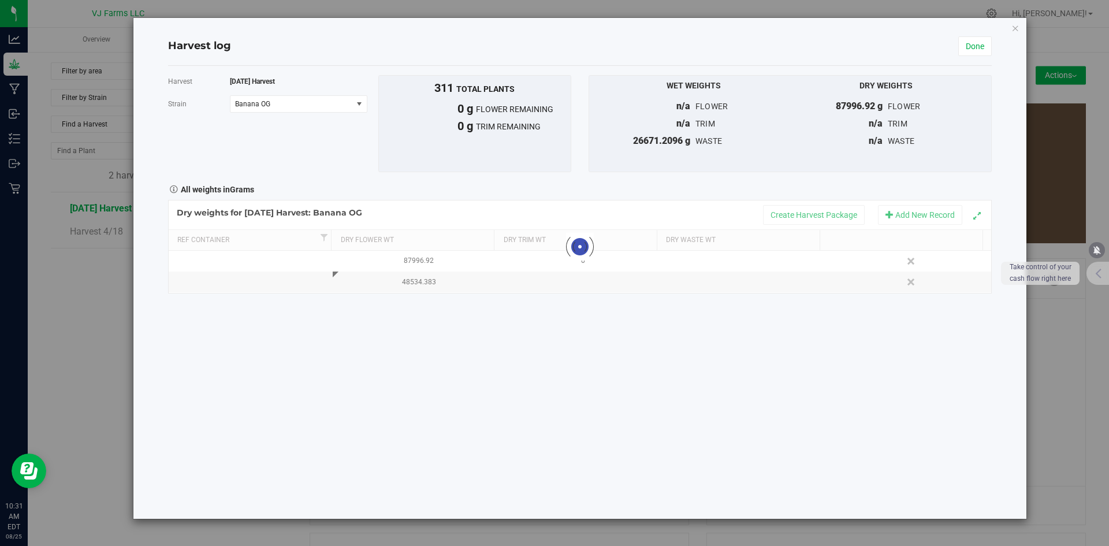
click at [519, 377] on div "Harvest [DATE] Harvest [GEOGRAPHIC_DATA] Banana OG Select strain Banana OG Chem…" at bounding box center [580, 292] width 824 height 453
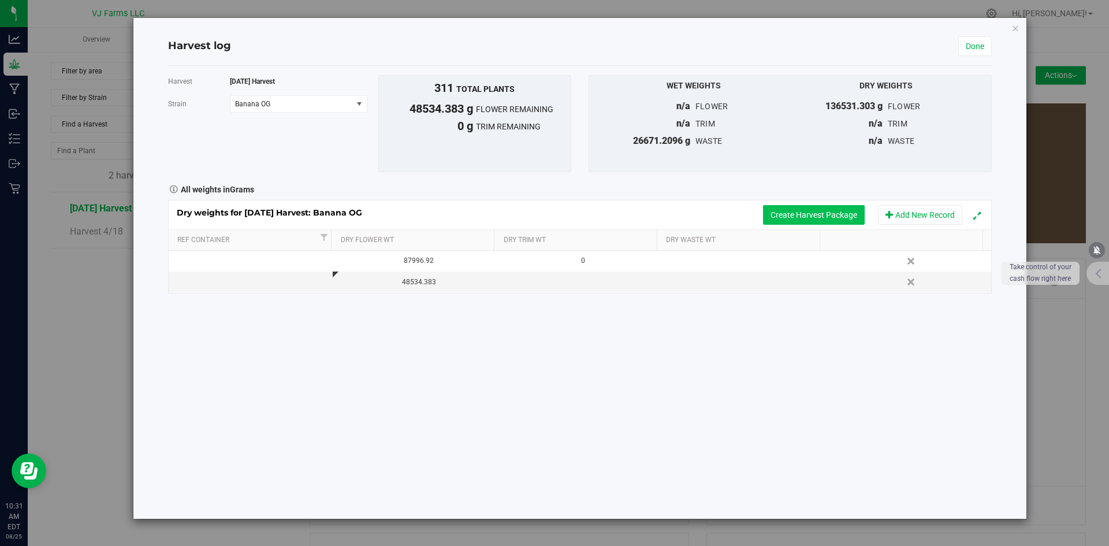
click at [828, 221] on button "Create Harvest Package" at bounding box center [814, 215] width 102 height 20
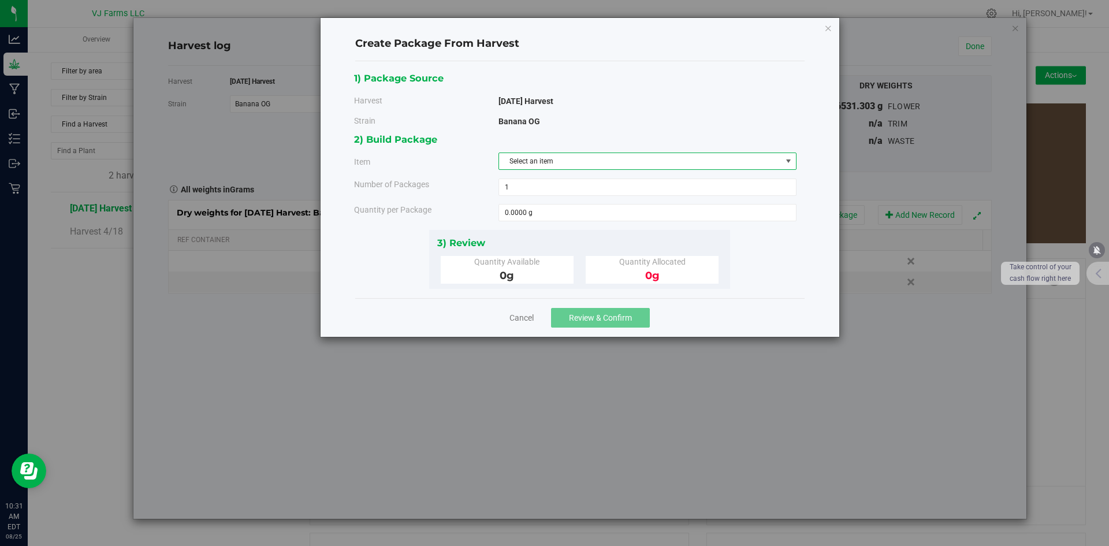
click at [552, 153] on span "Select an item" at bounding box center [640, 161] width 282 height 16
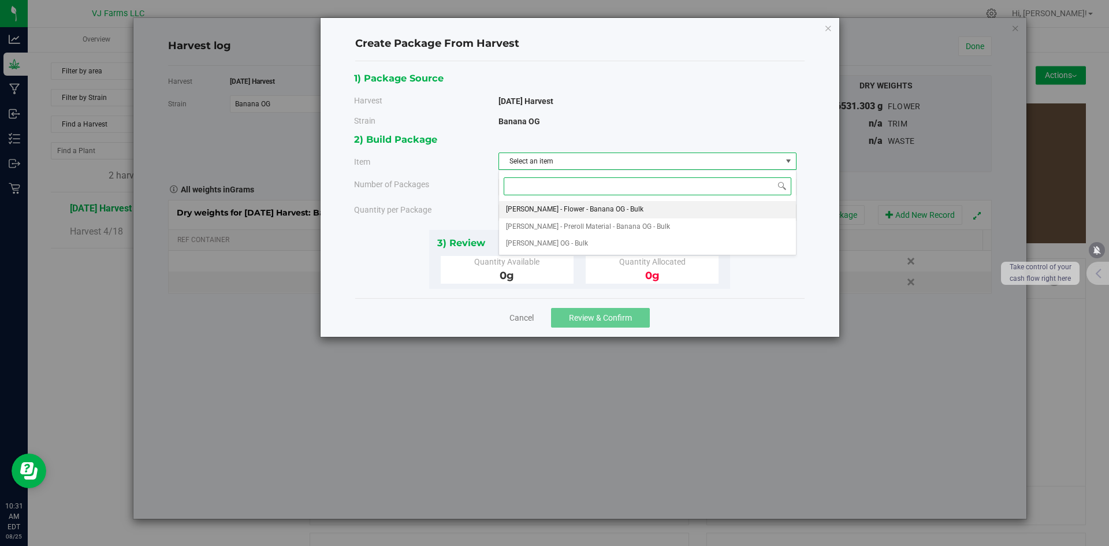
click at [567, 210] on span "[PERSON_NAME] - Flower - Banana OG - Bulk" at bounding box center [574, 209] width 137 height 15
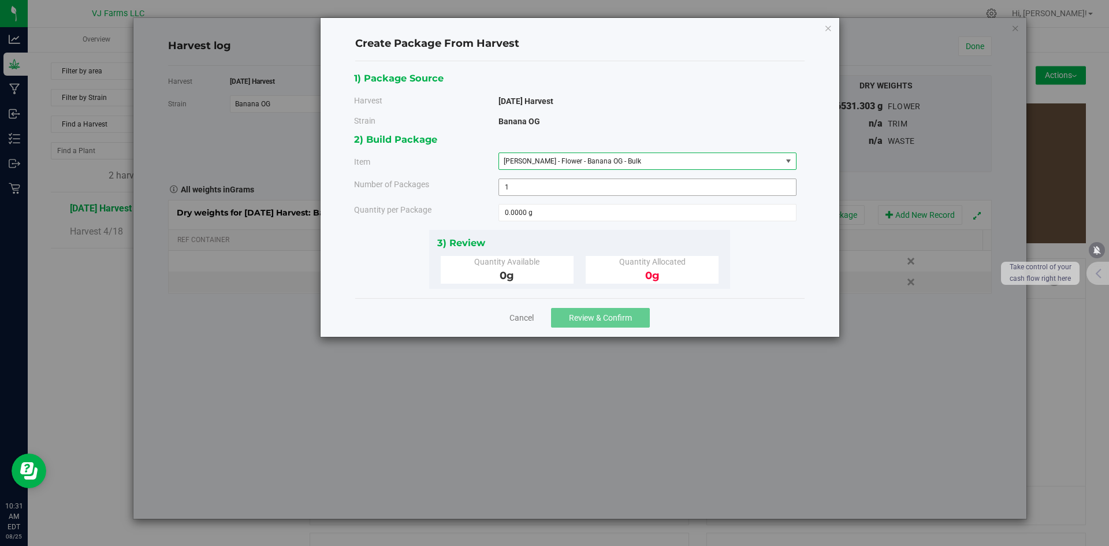
click at [566, 191] on span "1 1" at bounding box center [648, 187] width 298 height 17
click at [566, 213] on span at bounding box center [648, 212] width 298 height 17
type input "48534.383"
type input "48534.3830 g"
click at [695, 293] on div "1) Package Source Harvest [DATE] Harvest [GEOGRAPHIC_DATA] [GEOGRAPHIC_DATA] OG" at bounding box center [579, 179] width 449 height 237
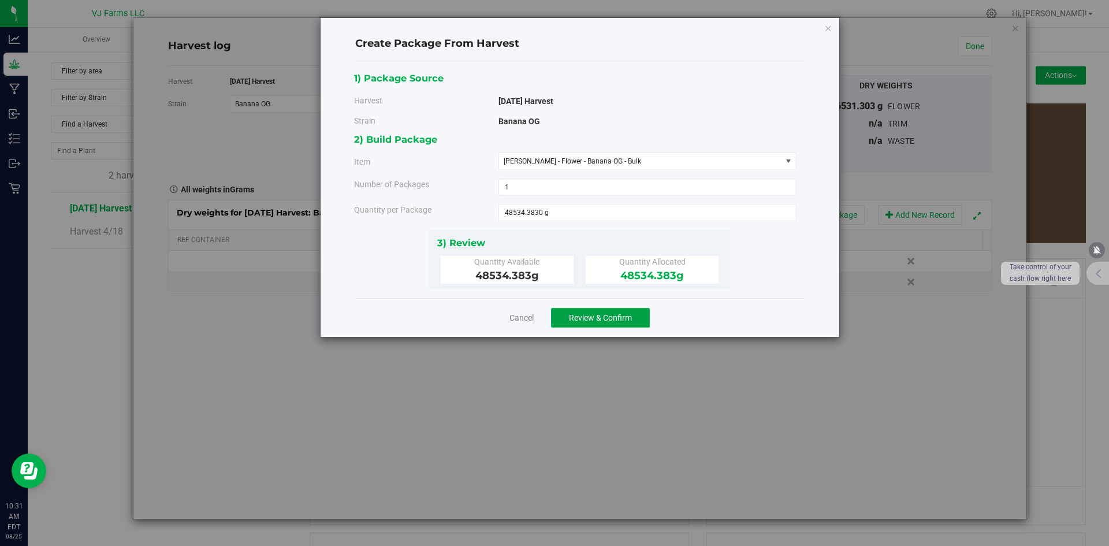
click at [634, 317] on button "Review & Confirm" at bounding box center [600, 318] width 99 height 20
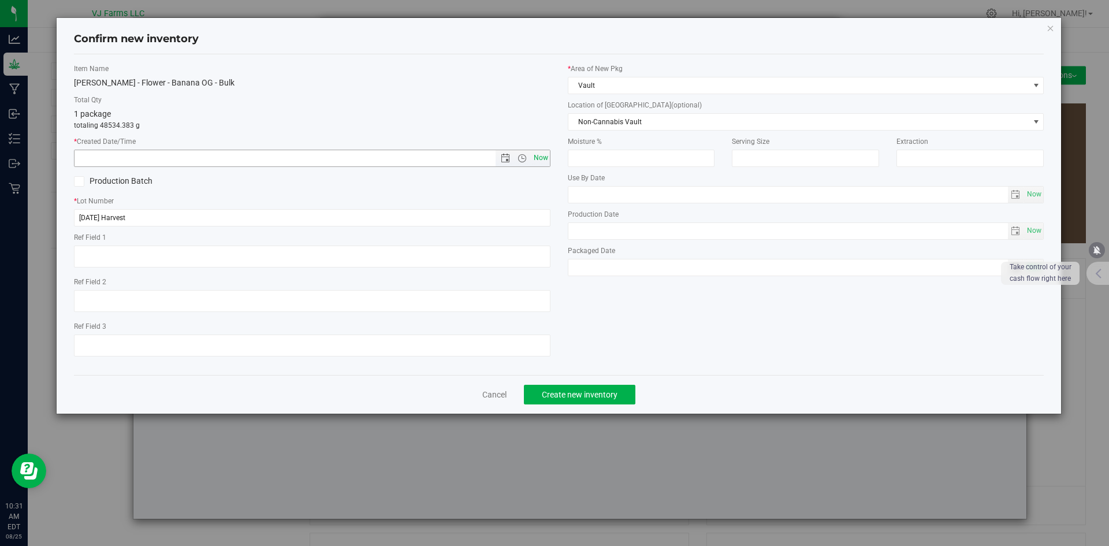
click at [534, 163] on span "Now" at bounding box center [541, 158] width 20 height 17
type input "[DATE] 10:31 AM"
click at [611, 395] on span "Create new inventory" at bounding box center [580, 394] width 76 height 9
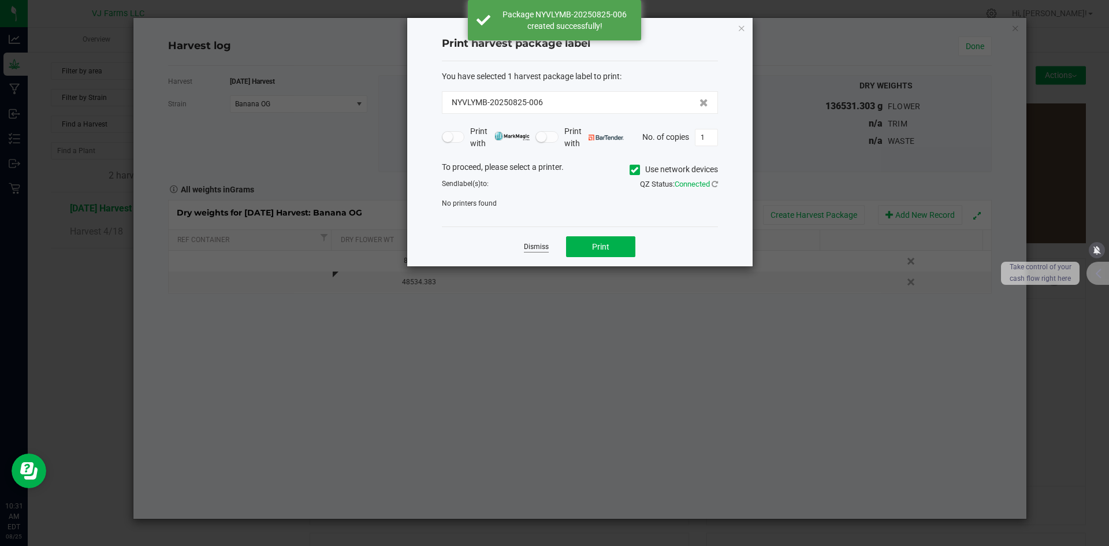
click at [544, 243] on link "Dismiss" at bounding box center [536, 247] width 25 height 10
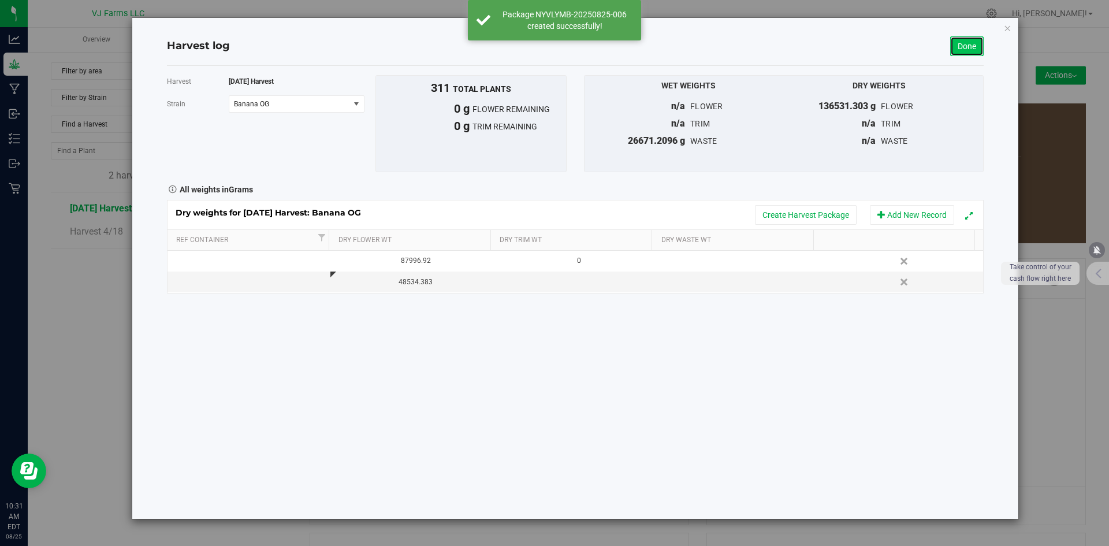
click at [973, 50] on link "Done" at bounding box center [967, 46] width 34 height 20
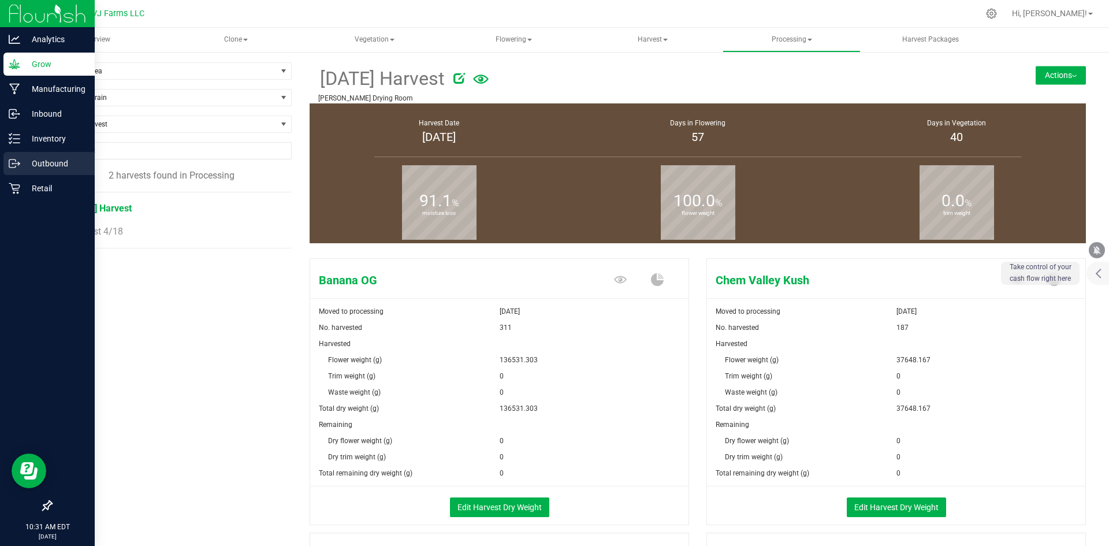
click at [28, 159] on p "Outbound" at bounding box center [54, 164] width 69 height 14
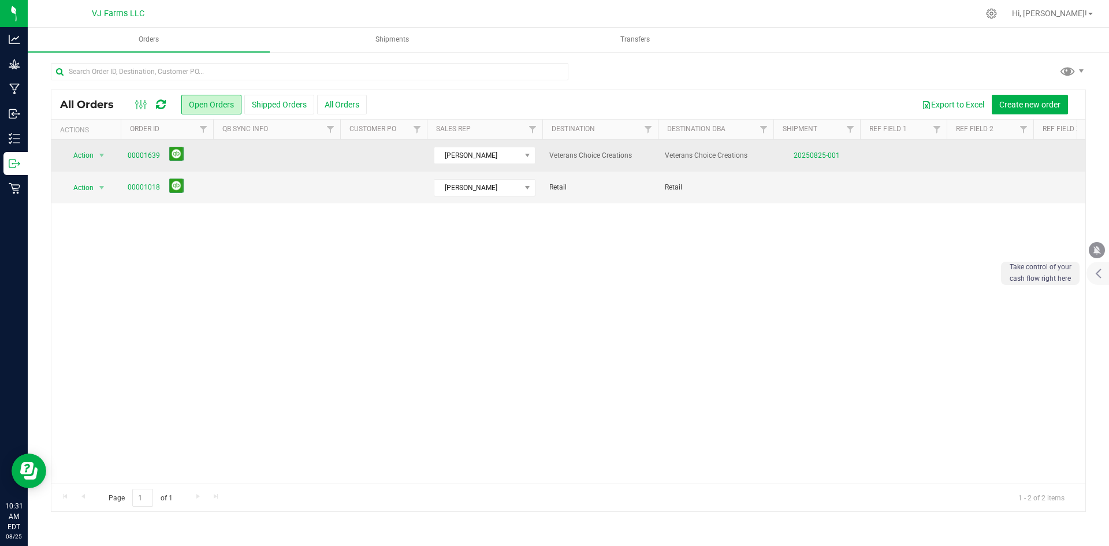
click at [134, 144] on td "00001639" at bounding box center [167, 156] width 92 height 32
click at [134, 157] on link "00001639" at bounding box center [144, 155] width 32 height 11
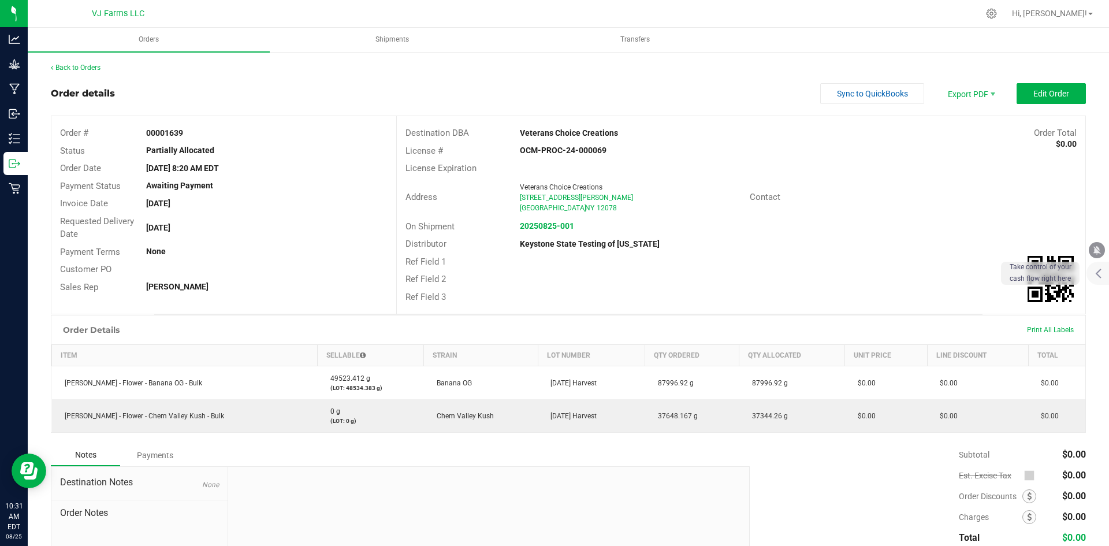
click at [1070, 83] on div "Back to Orders Order details Sync to QuickBooks Export PDF Edit Order Order # 0…" at bounding box center [568, 342] width 1035 height 560
click at [1067, 91] on button "Edit Order" at bounding box center [1051, 93] width 69 height 21
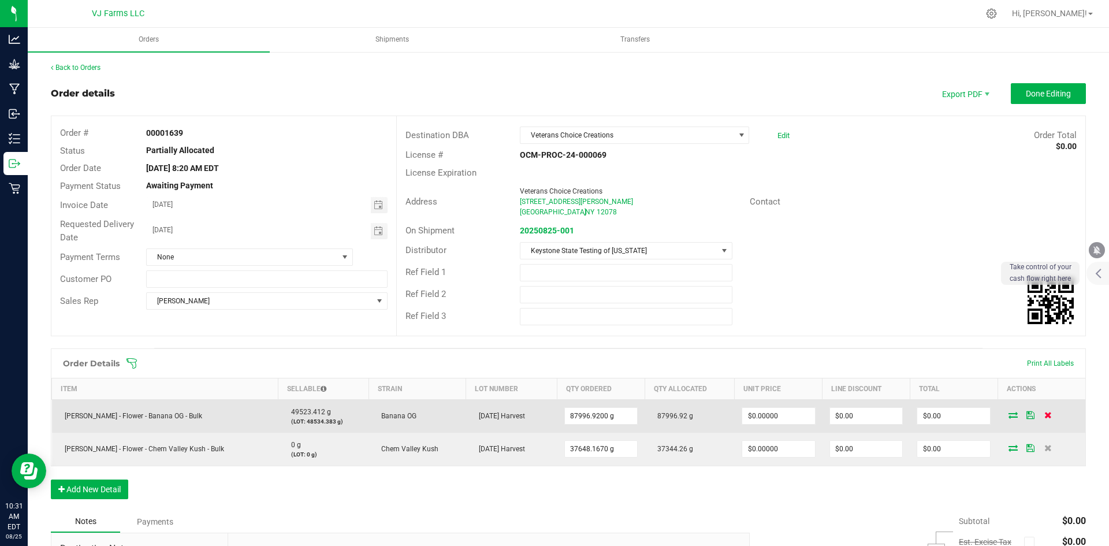
click at [1044, 417] on icon at bounding box center [1048, 414] width 8 height 7
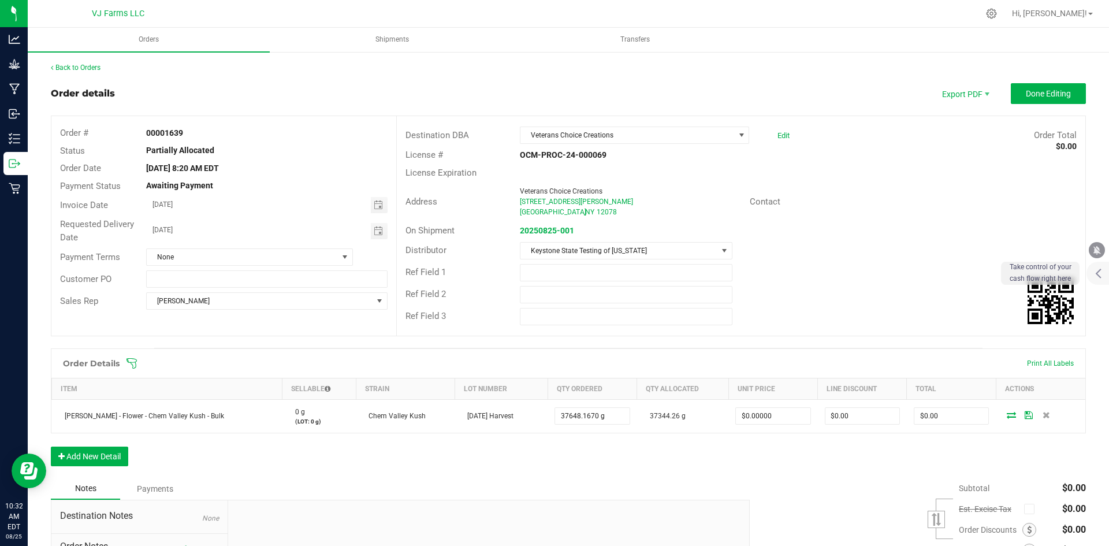
click at [856, 263] on div "Ref Field 1" at bounding box center [741, 273] width 689 height 22
click at [1042, 89] on span "Done Editing" at bounding box center [1048, 93] width 45 height 9
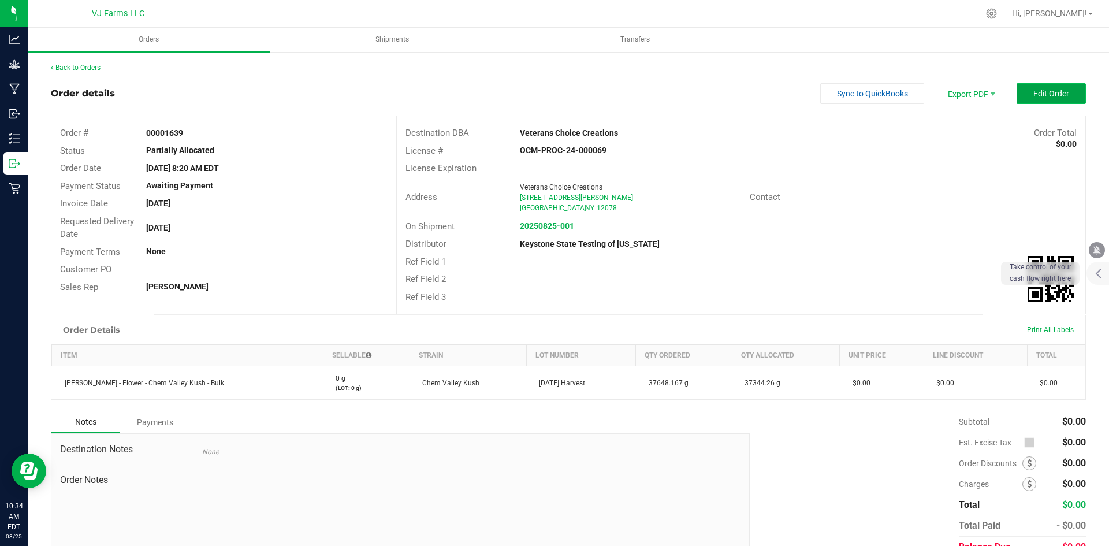
click at [1036, 88] on button "Edit Order" at bounding box center [1051, 93] width 69 height 21
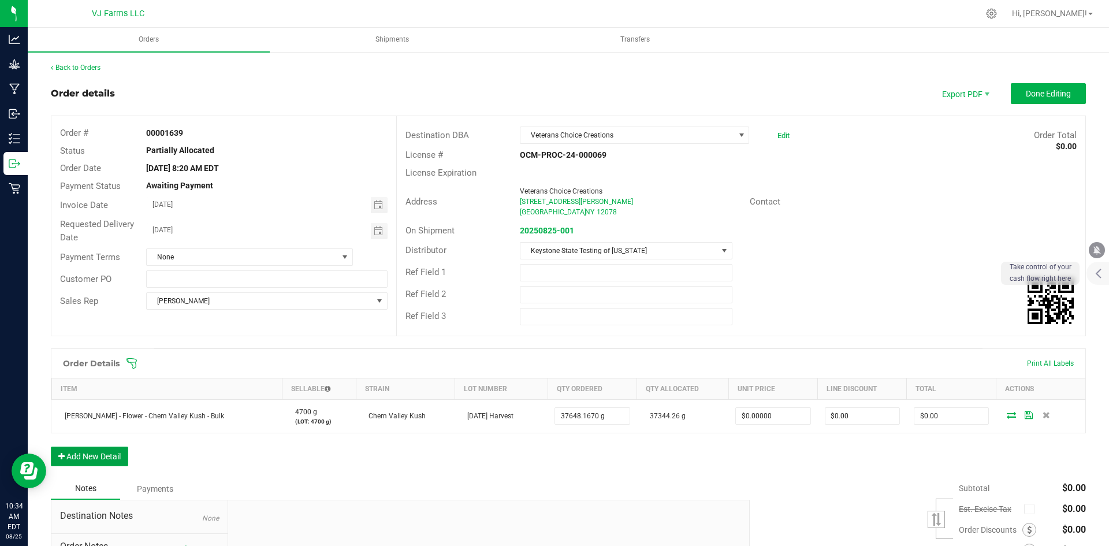
click at [112, 460] on button "Add New Detail" at bounding box center [89, 457] width 77 height 20
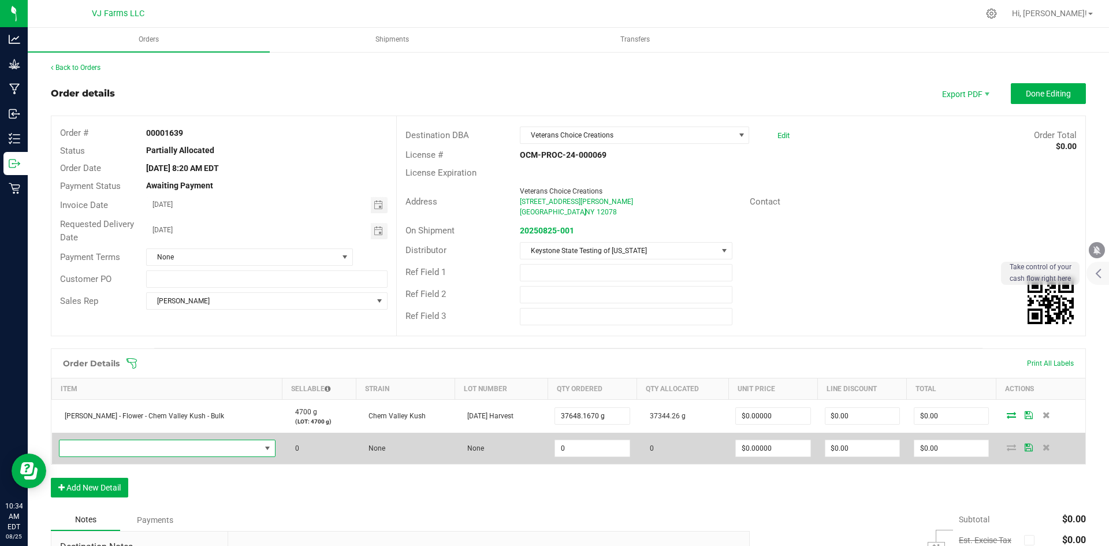
click at [150, 449] on span "NO DATA FOUND" at bounding box center [160, 448] width 201 height 16
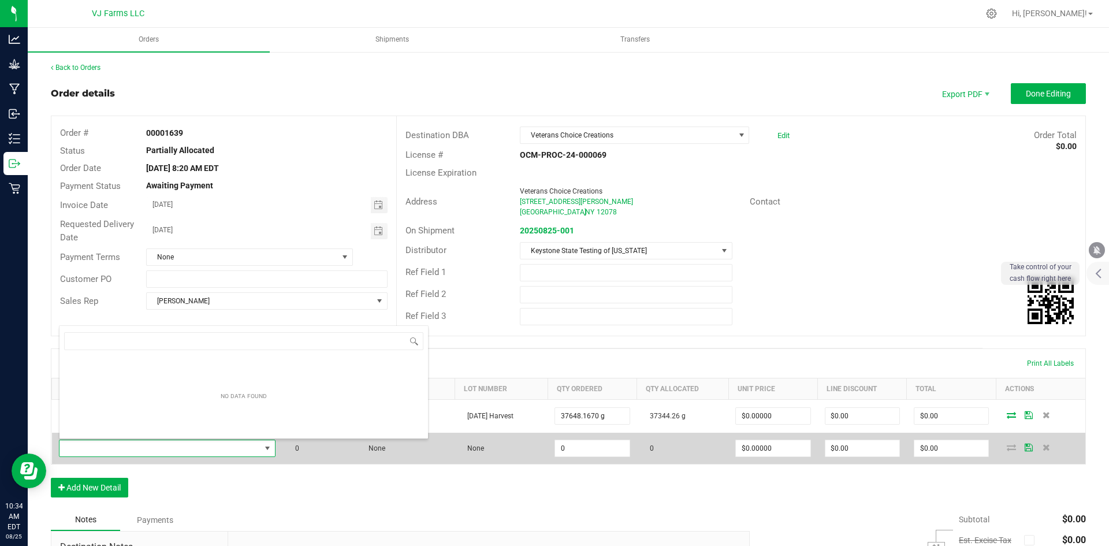
scroll to position [17, 194]
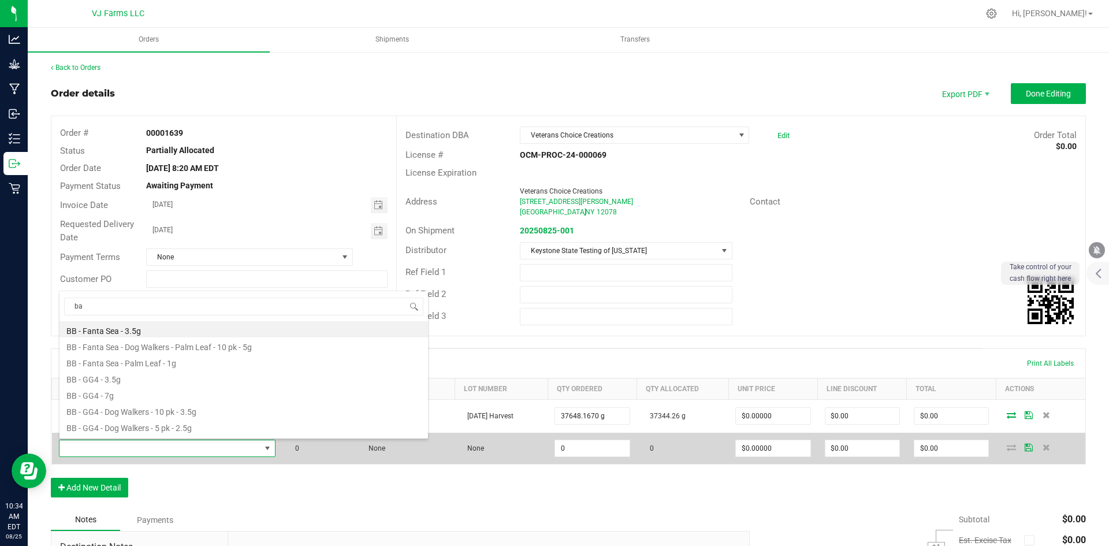
type input "ban"
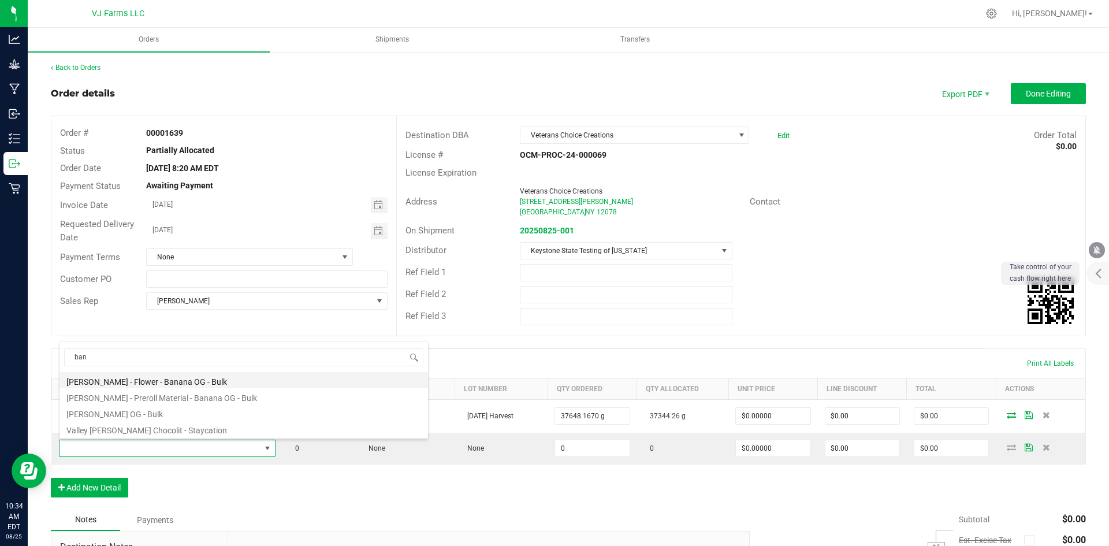
click at [174, 385] on li "[PERSON_NAME] - Flower - Banana OG - Bulk" at bounding box center [244, 380] width 369 height 16
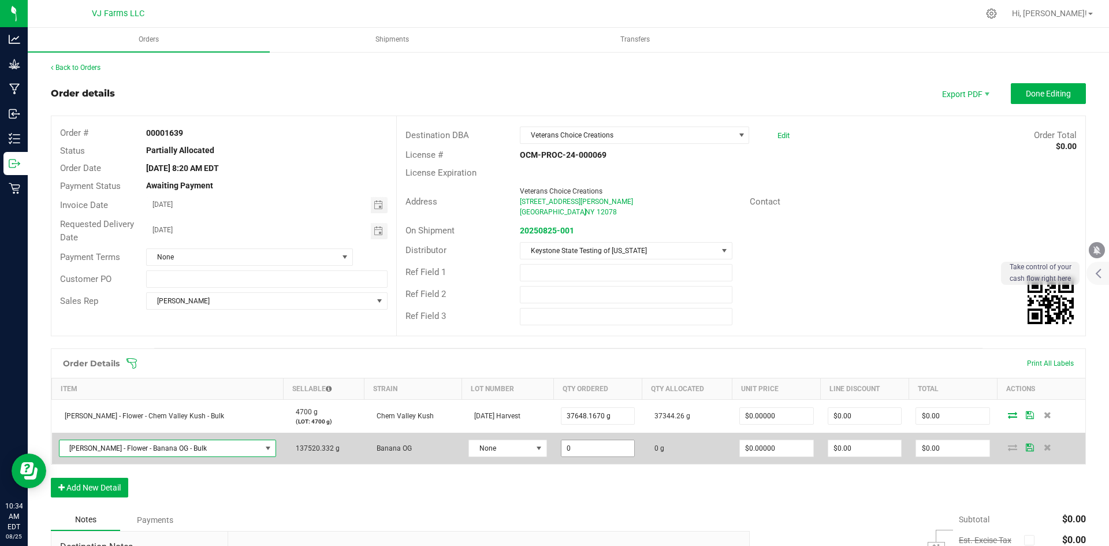
click at [564, 445] on input "0" at bounding box center [598, 448] width 73 height 16
click at [493, 448] on span "None" at bounding box center [500, 448] width 62 height 16
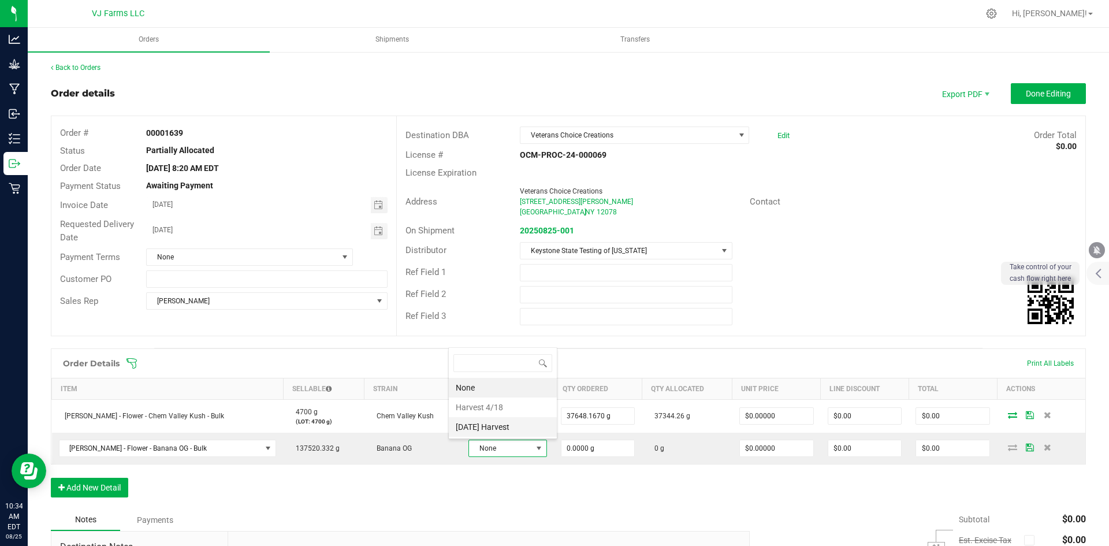
scroll to position [17, 79]
click at [510, 428] on Harvest "[DATE] Harvest" at bounding box center [503, 427] width 108 height 20
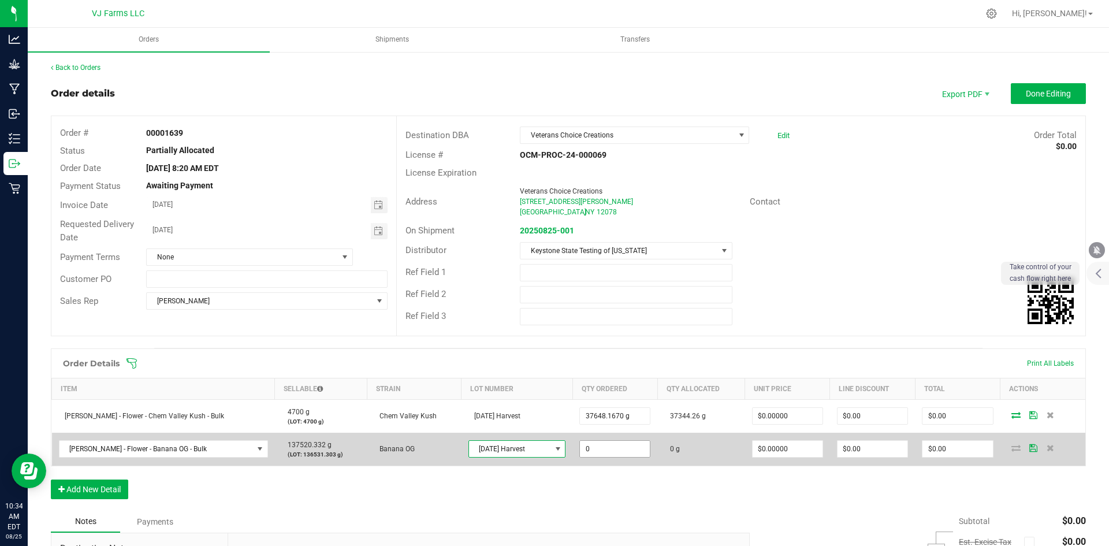
click at [605, 453] on input "0" at bounding box center [615, 449] width 70 height 16
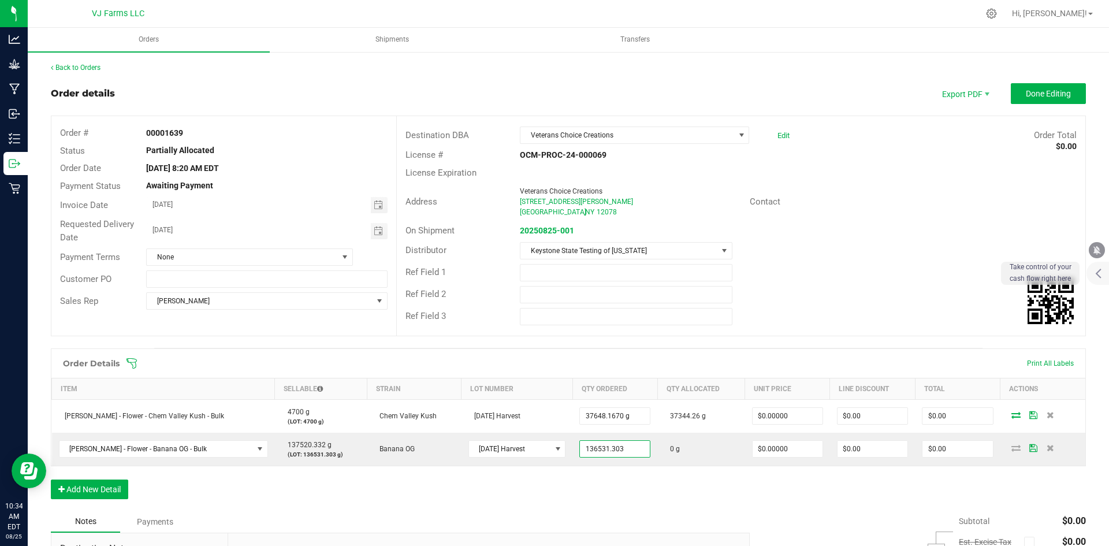
type input "136531.3030 g"
click at [695, 499] on div "Order Details Print All Labels Item Sellable Strain Lot Number Qty Ordered Qty …" at bounding box center [568, 429] width 1035 height 162
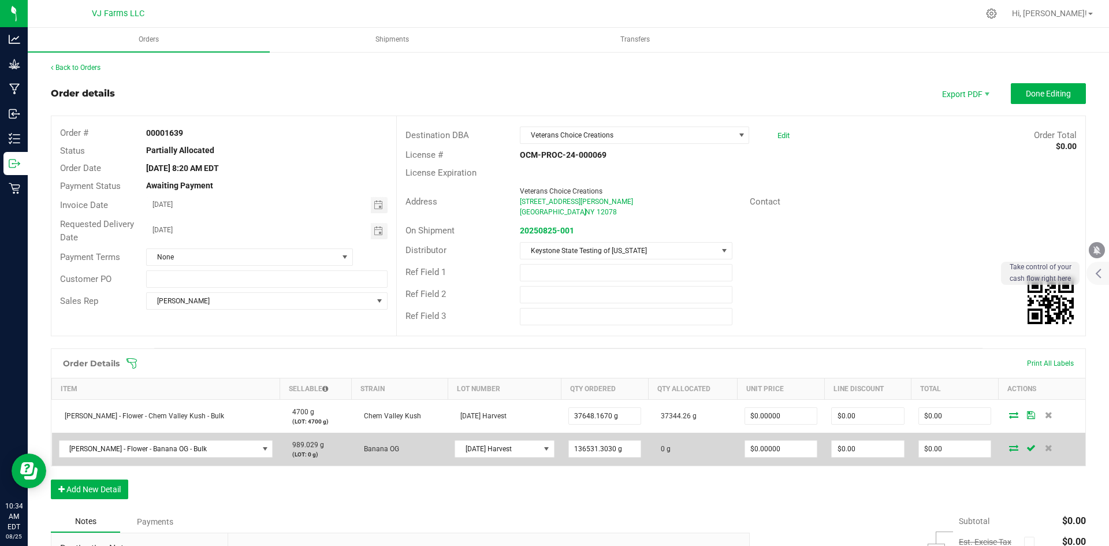
click at [1009, 446] on icon at bounding box center [1013, 447] width 9 height 7
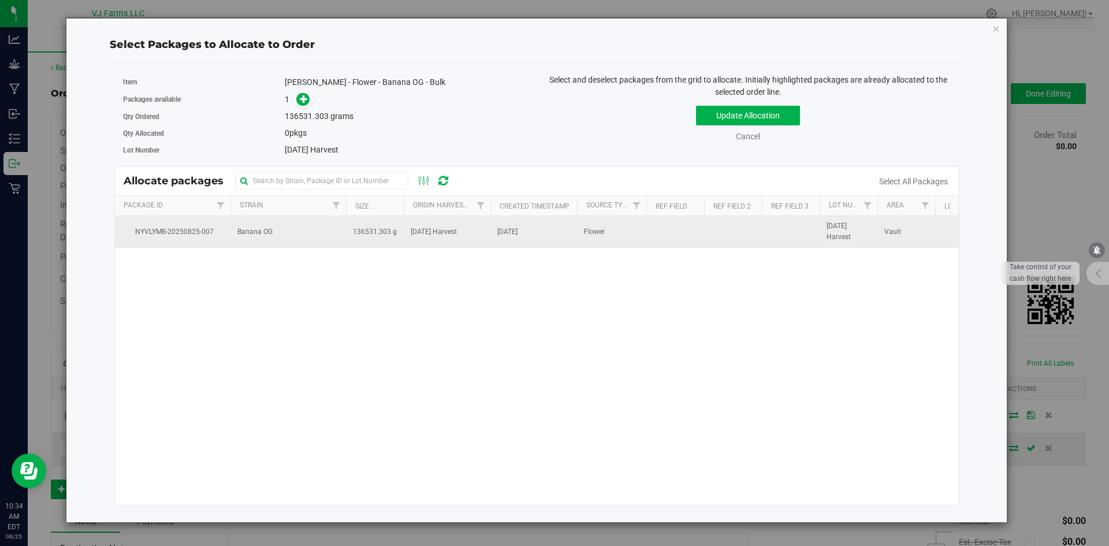
click at [255, 235] on span "Banana OG" at bounding box center [254, 231] width 35 height 11
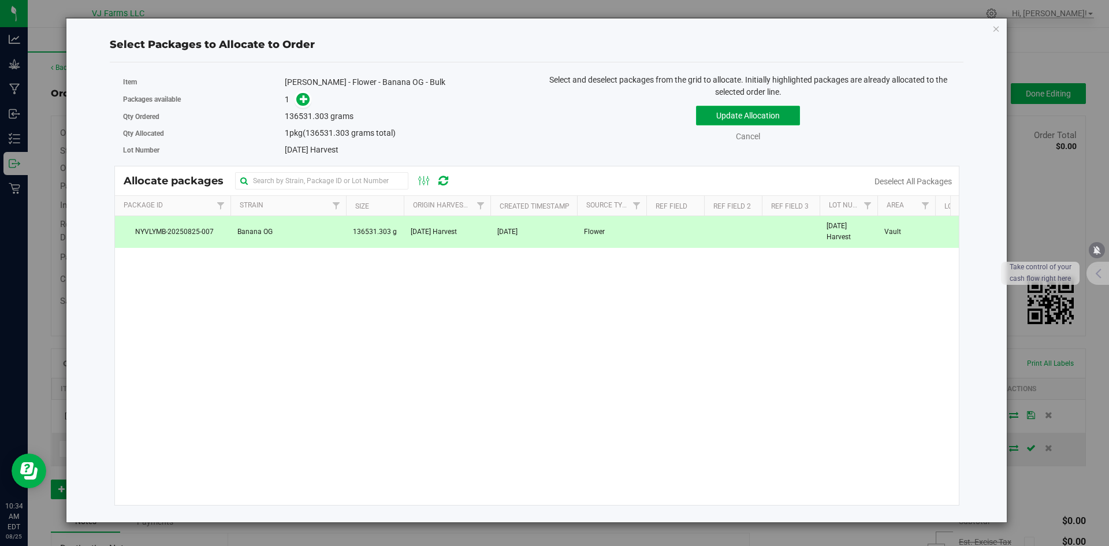
click at [741, 116] on button "Update Allocation" at bounding box center [748, 116] width 104 height 20
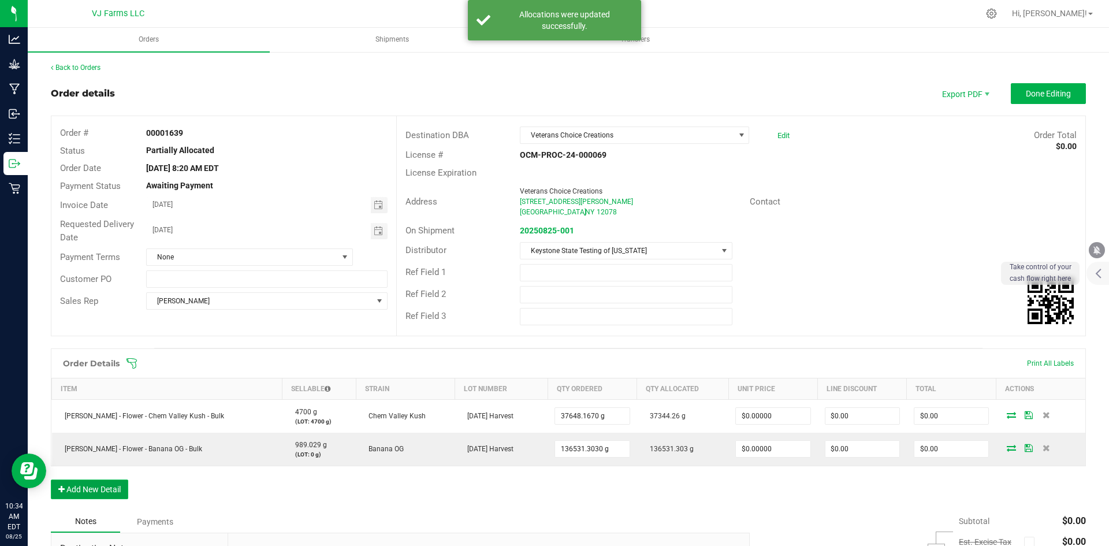
click at [104, 488] on button "Add New Detail" at bounding box center [89, 489] width 77 height 20
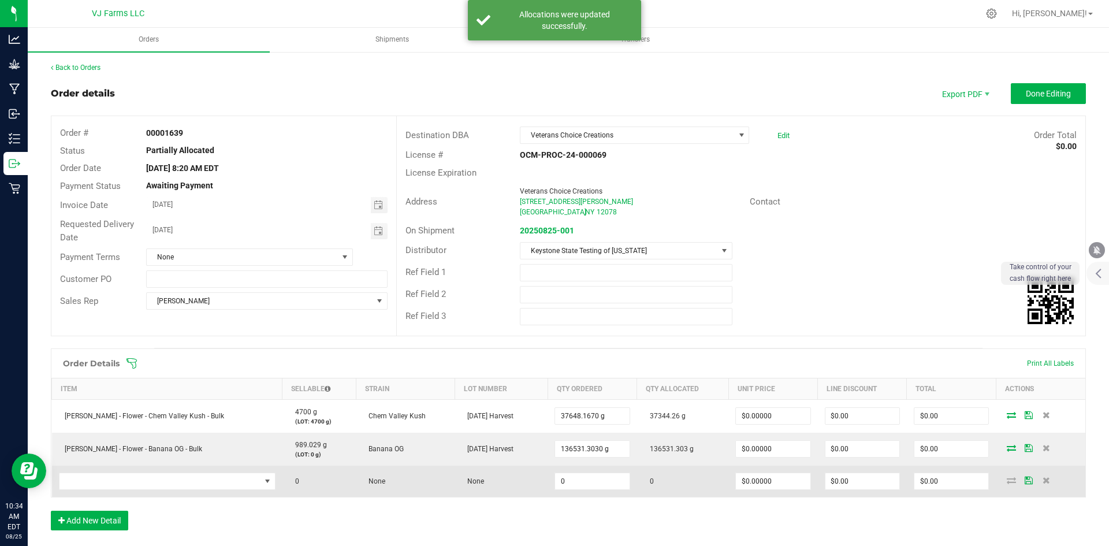
click at [162, 490] on td at bounding box center [167, 481] width 231 height 31
click at [162, 481] on span "NO DATA FOUND" at bounding box center [160, 481] width 201 height 16
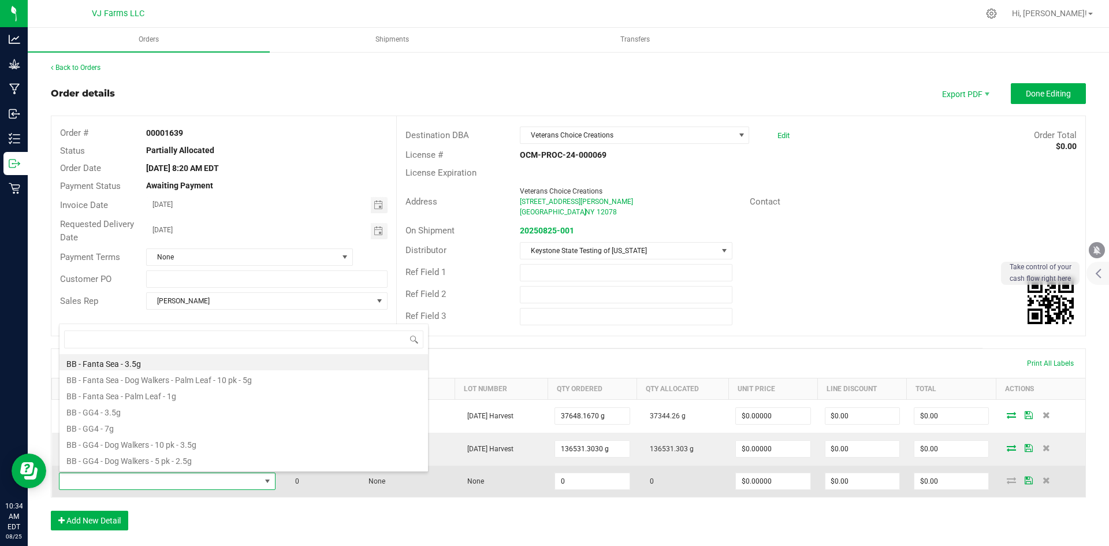
scroll to position [17, 194]
type input "v"
type input "che"
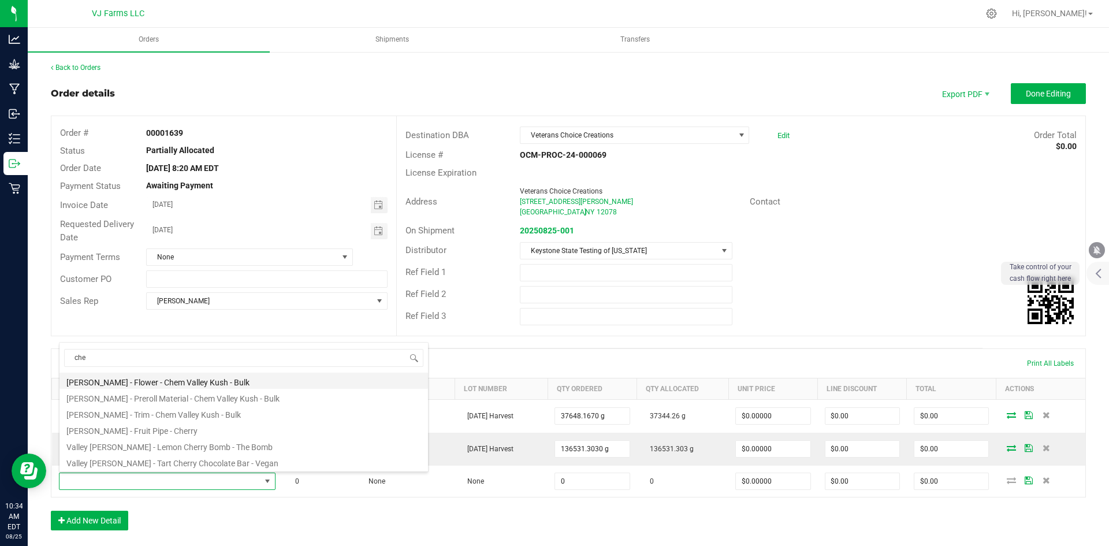
click at [240, 378] on li "[PERSON_NAME] - Flower - Chem Valley Kush - Bulk" at bounding box center [244, 381] width 369 height 16
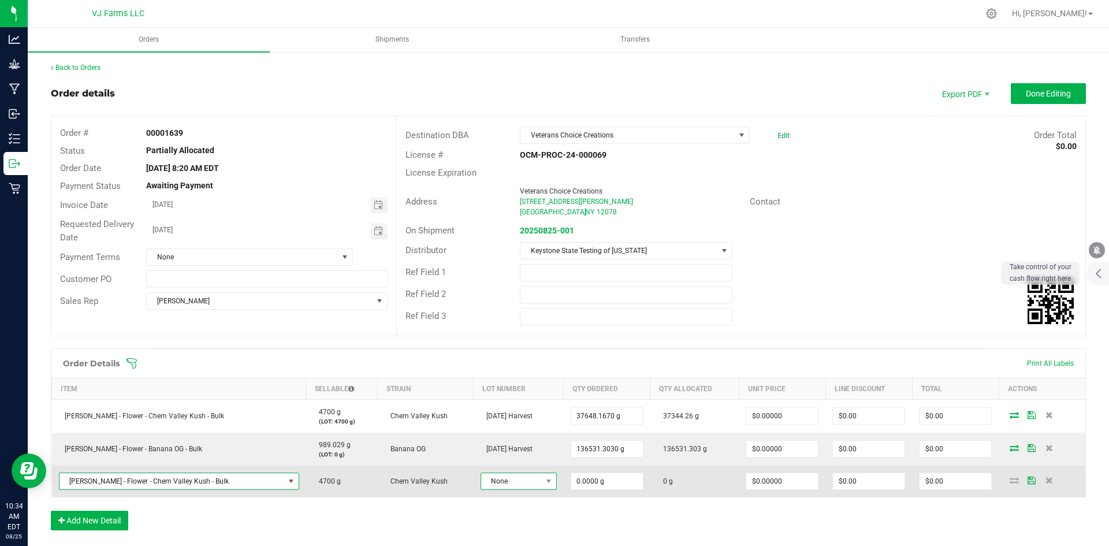
click at [496, 478] on span "None" at bounding box center [511, 481] width 61 height 16
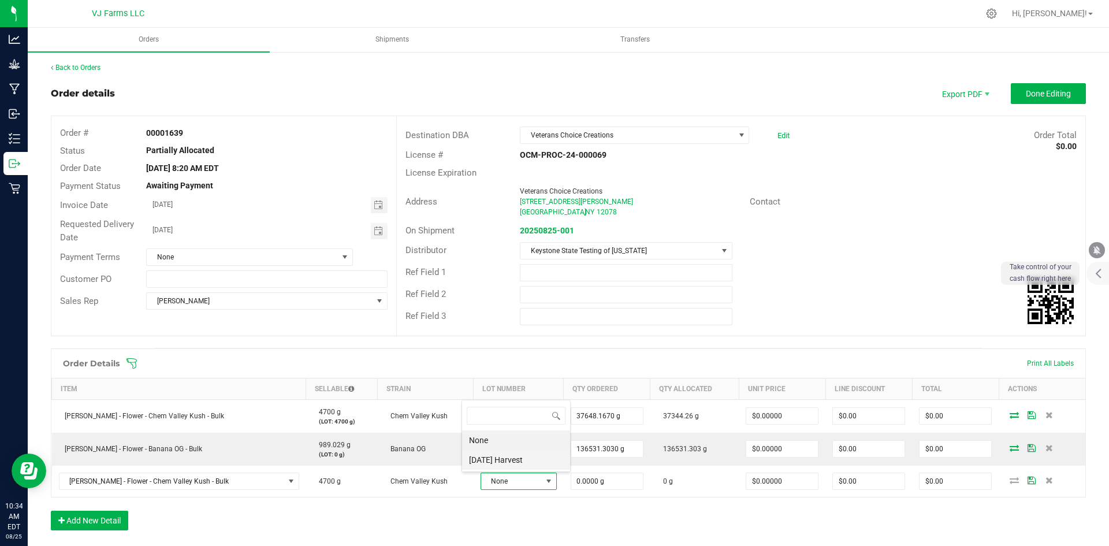
click at [519, 460] on Harvest "[DATE] Harvest" at bounding box center [516, 460] width 108 height 20
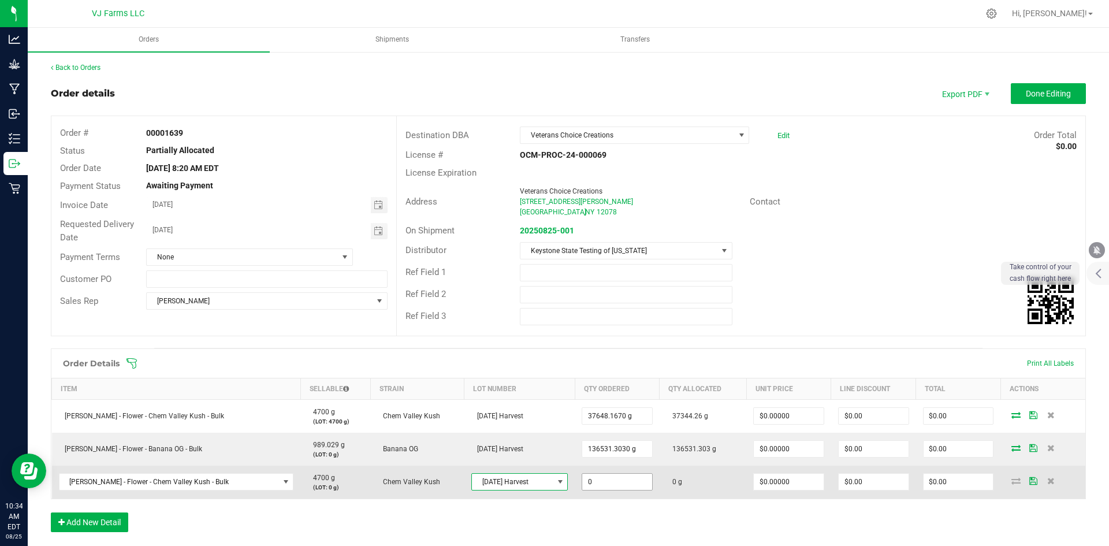
click at [582, 480] on input "0" at bounding box center [617, 482] width 70 height 16
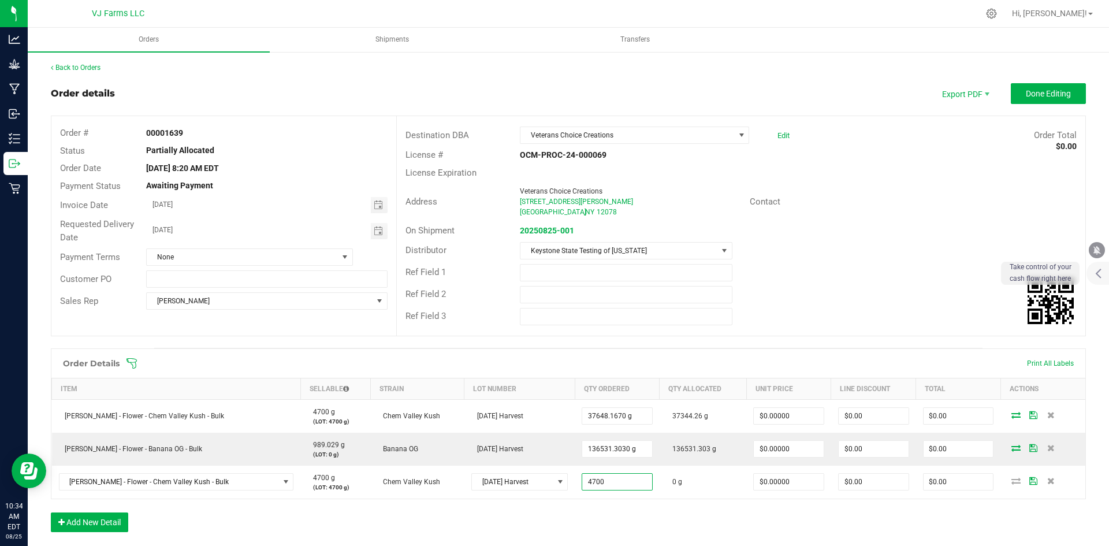
type input "4700.0000 g"
click at [734, 542] on div "Order Details Print All Labels Item Sellable Strain Lot Number Qty Ordered Qty …" at bounding box center [568, 445] width 1035 height 195
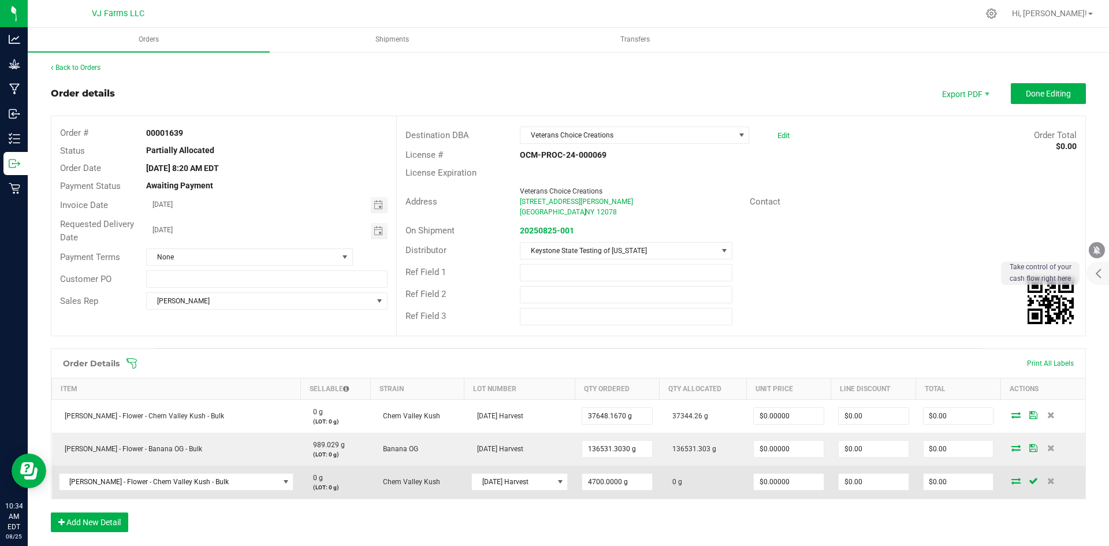
click at [1012, 482] on icon at bounding box center [1016, 480] width 9 height 7
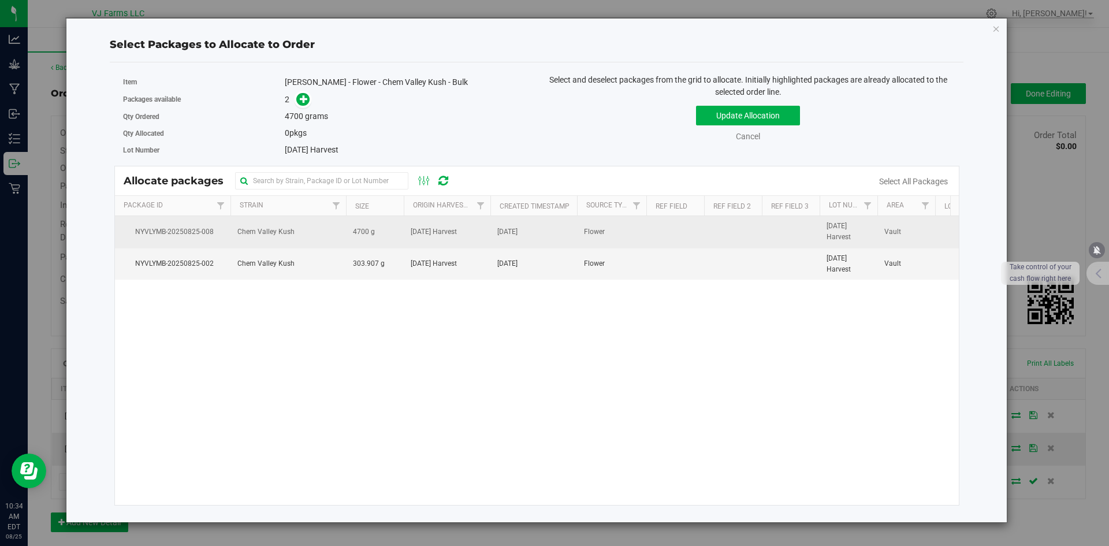
click at [501, 223] on td "[DATE]" at bounding box center [533, 232] width 87 height 32
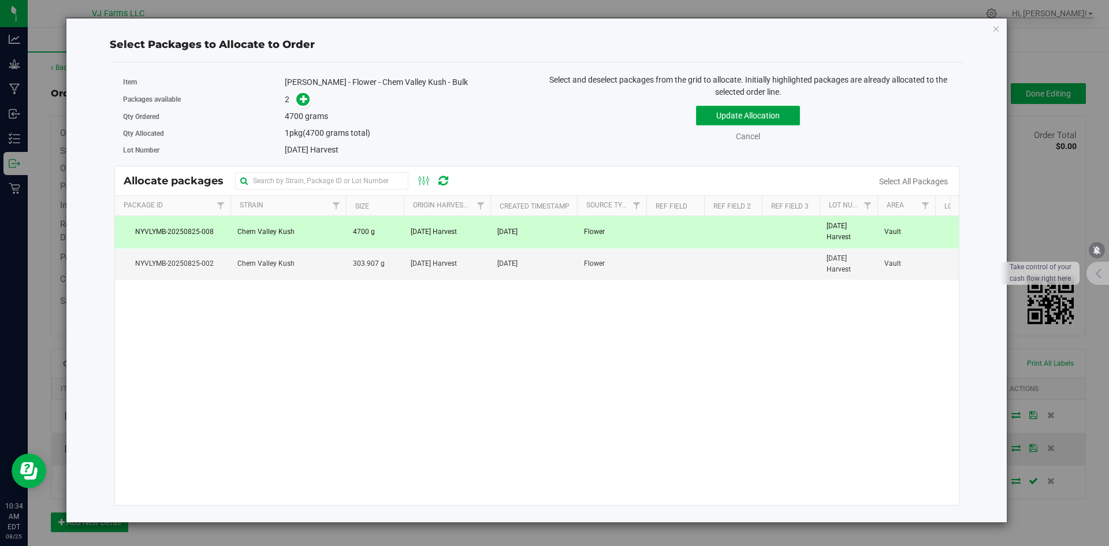
click at [717, 124] on button "Update Allocation" at bounding box center [748, 116] width 104 height 20
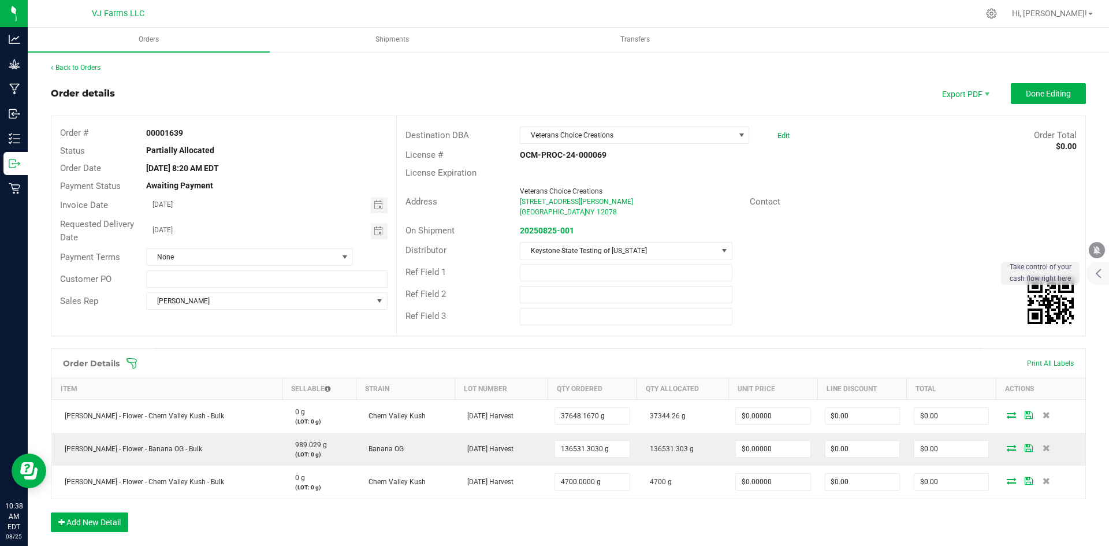
click at [1000, 105] on outbound-order-header "Order details Export PDF Done Editing Order # 00001639 Status Partially Allocat…" at bounding box center [568, 215] width 1035 height 265
click at [1002, 94] on div "Export PDF Done Editing" at bounding box center [1008, 93] width 156 height 21
click at [1055, 95] on span "Done Editing" at bounding box center [1048, 93] width 45 height 9
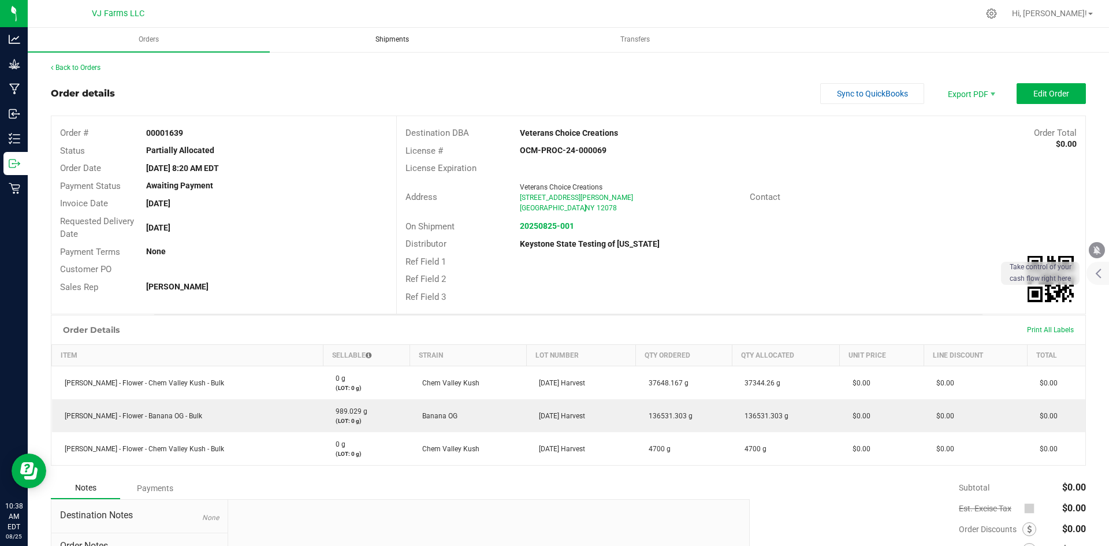
click at [384, 33] on uib-tab-heading "Shipments" at bounding box center [392, 39] width 241 height 23
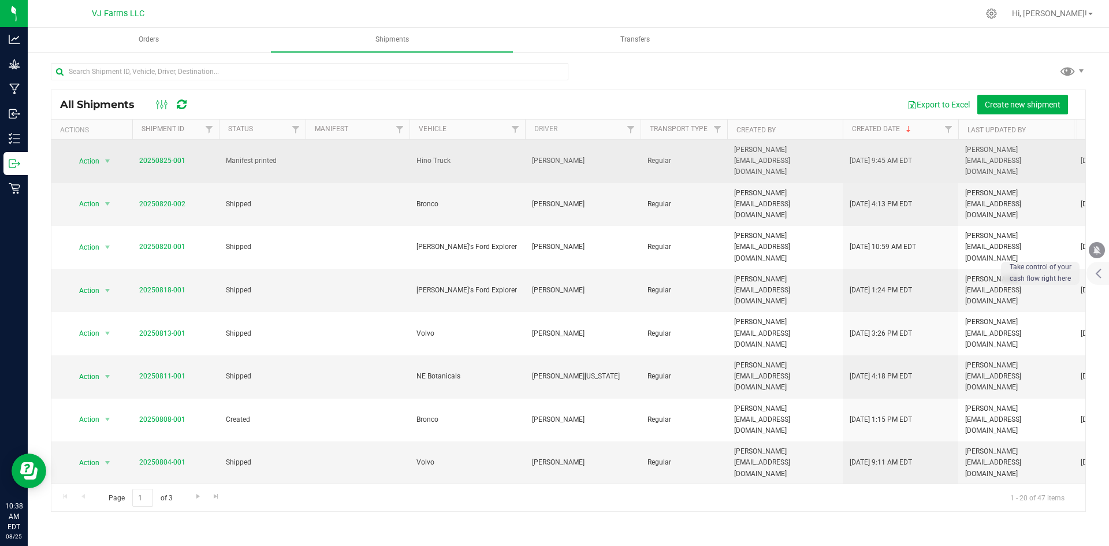
click at [269, 155] on span "Manifest printed" at bounding box center [262, 160] width 73 height 11
click at [140, 157] on link "20250825-001" at bounding box center [162, 161] width 46 height 8
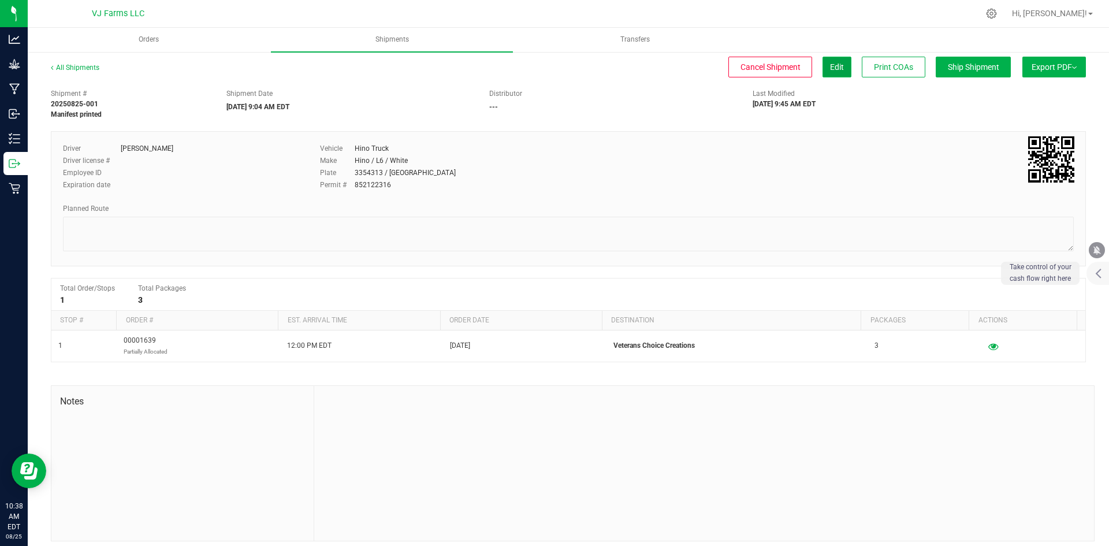
click at [832, 64] on span "Edit" at bounding box center [837, 66] width 14 height 9
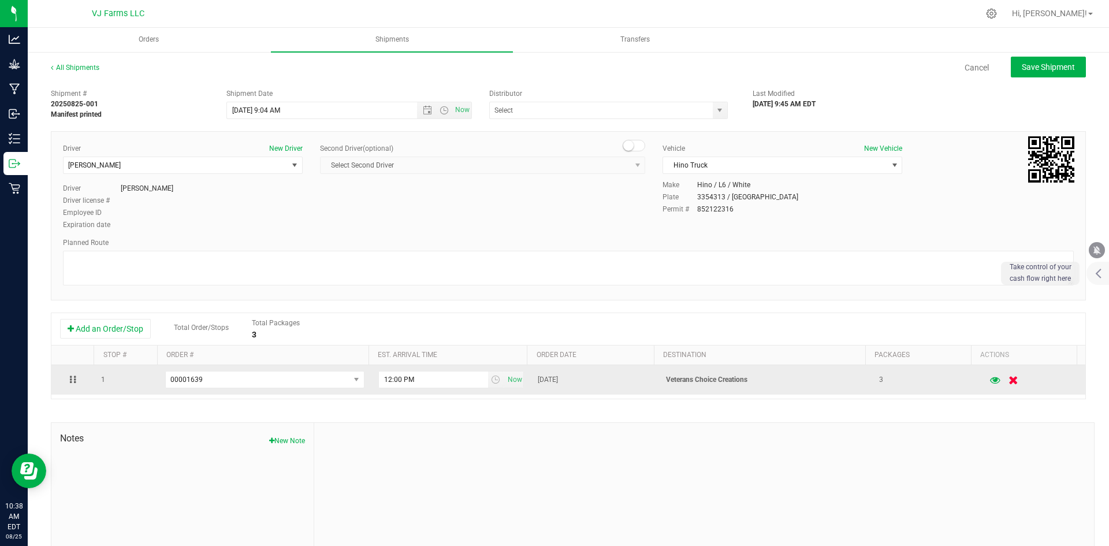
click at [1004, 382] on button "button" at bounding box center [1014, 380] width 20 height 23
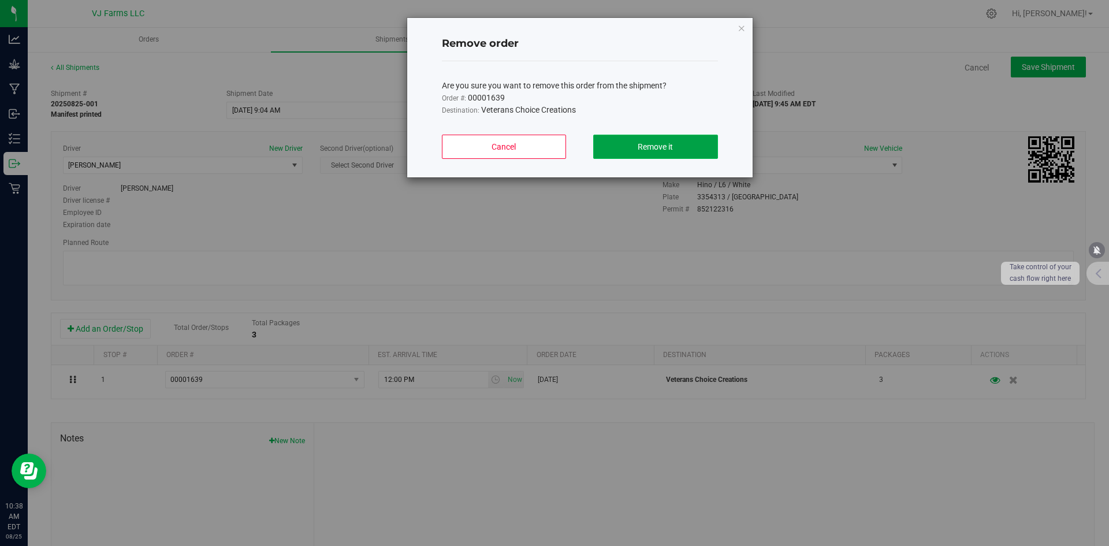
click at [711, 146] on button "Remove it" at bounding box center [655, 147] width 124 height 24
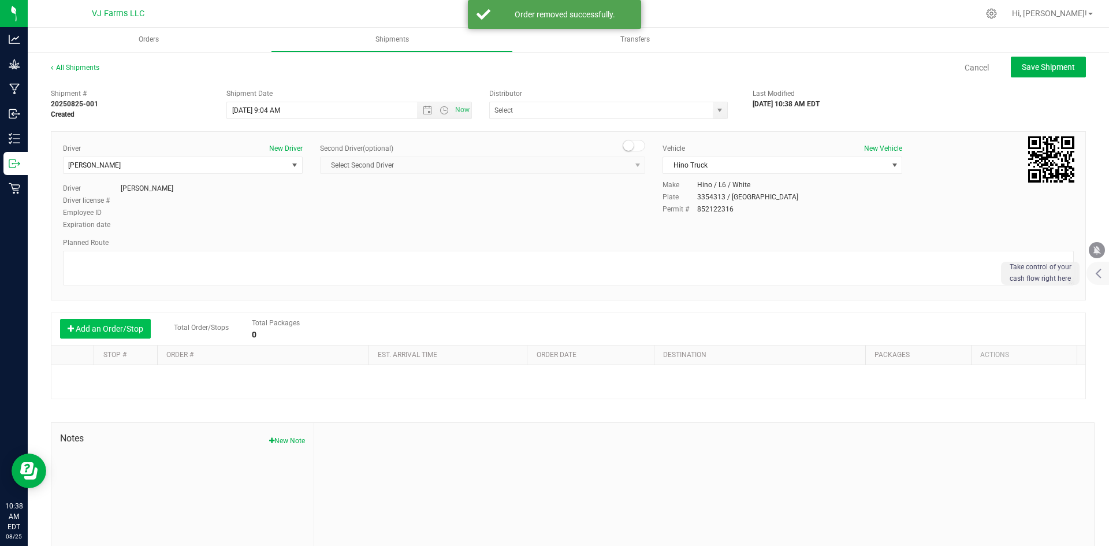
click at [135, 327] on button "Add an Order/Stop" at bounding box center [105, 329] width 91 height 20
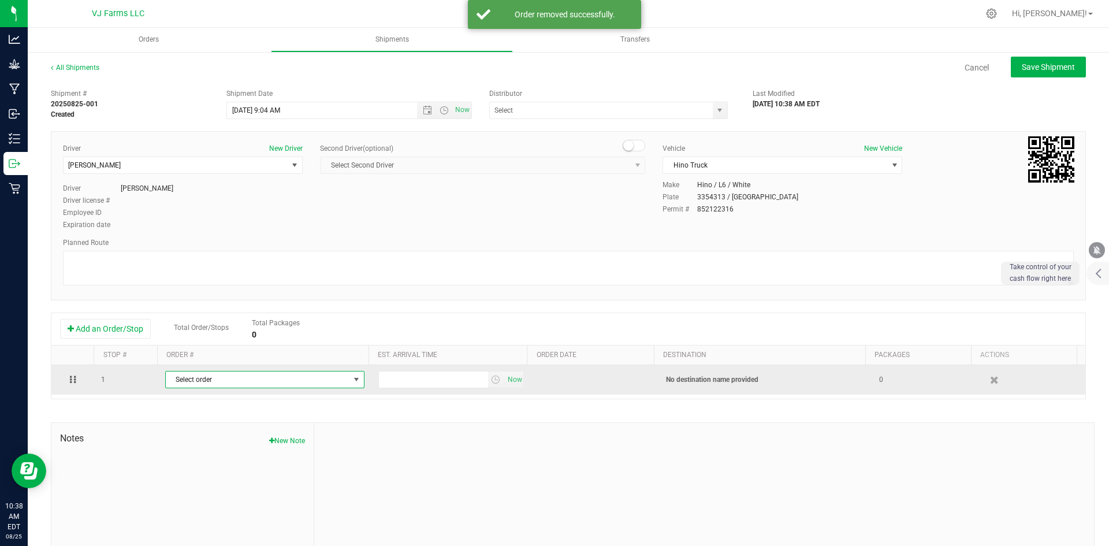
click at [211, 374] on span "Select order" at bounding box center [258, 379] width 184 height 16
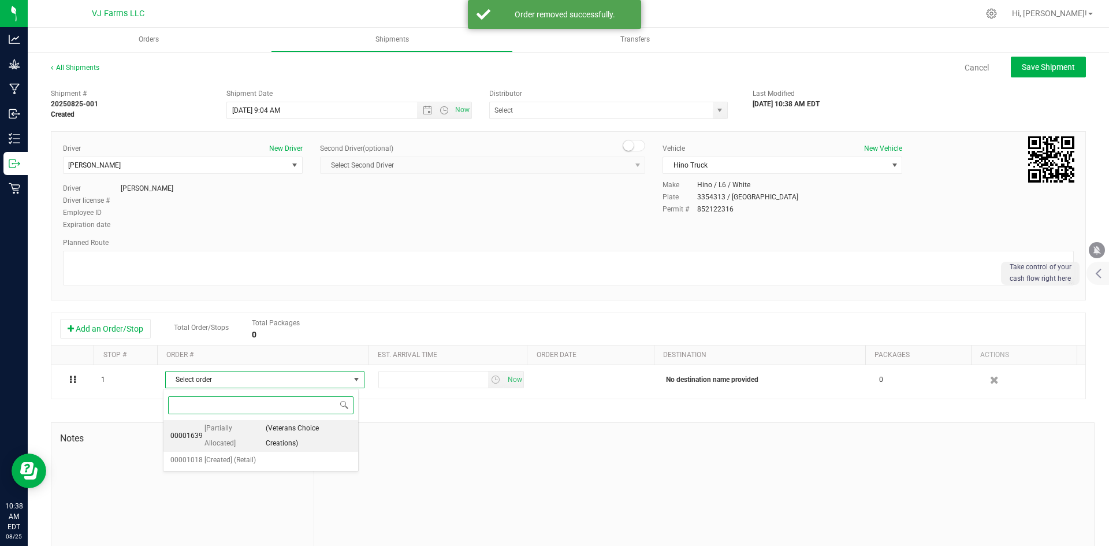
click at [245, 423] on span "[Partially Allocated]" at bounding box center [235, 435] width 60 height 29
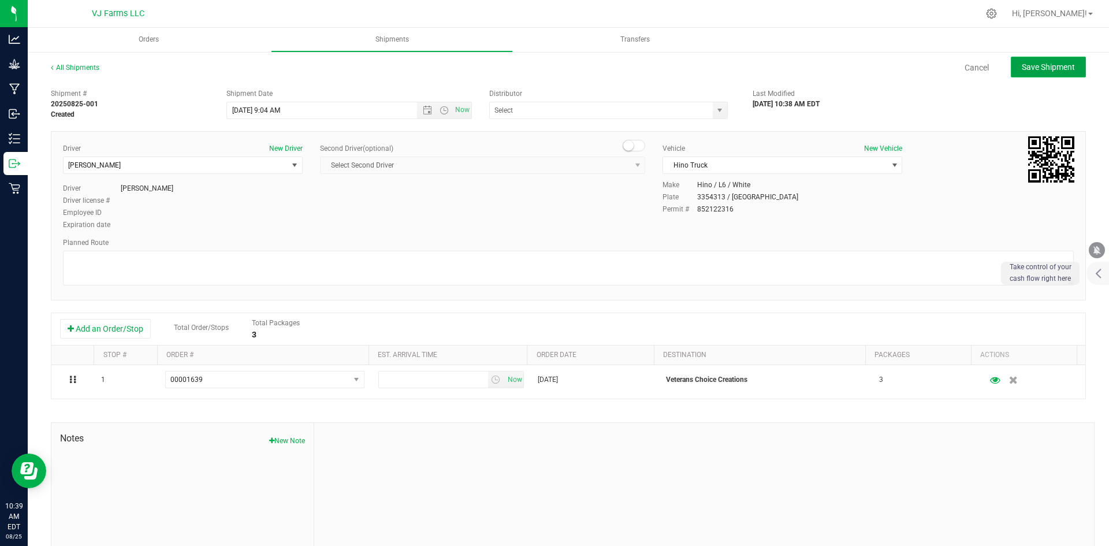
click at [1038, 70] on span "Save Shipment" at bounding box center [1048, 66] width 53 height 9
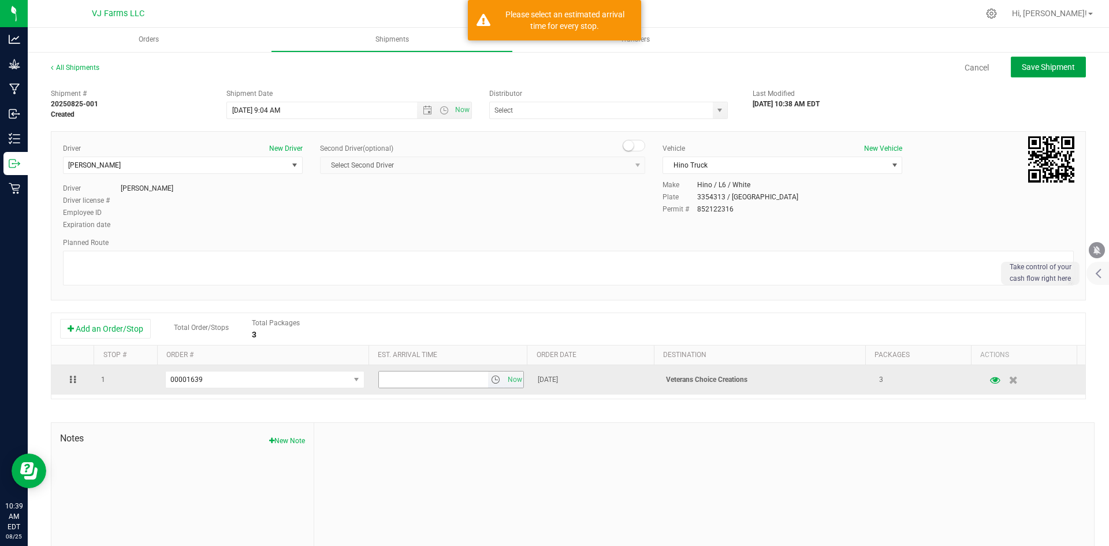
click at [491, 381] on span "select" at bounding box center [495, 379] width 9 height 9
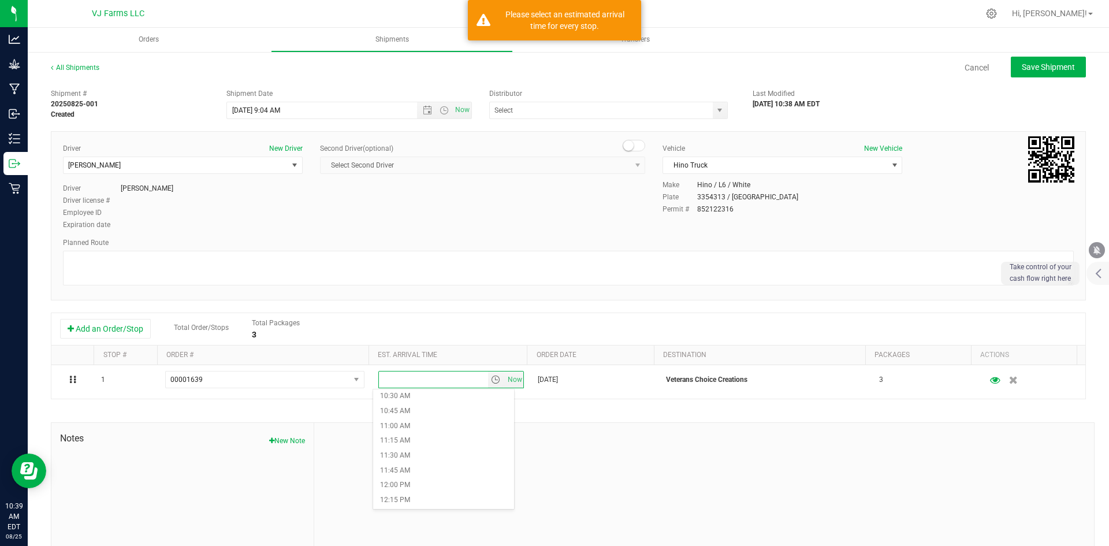
scroll to position [693, 0]
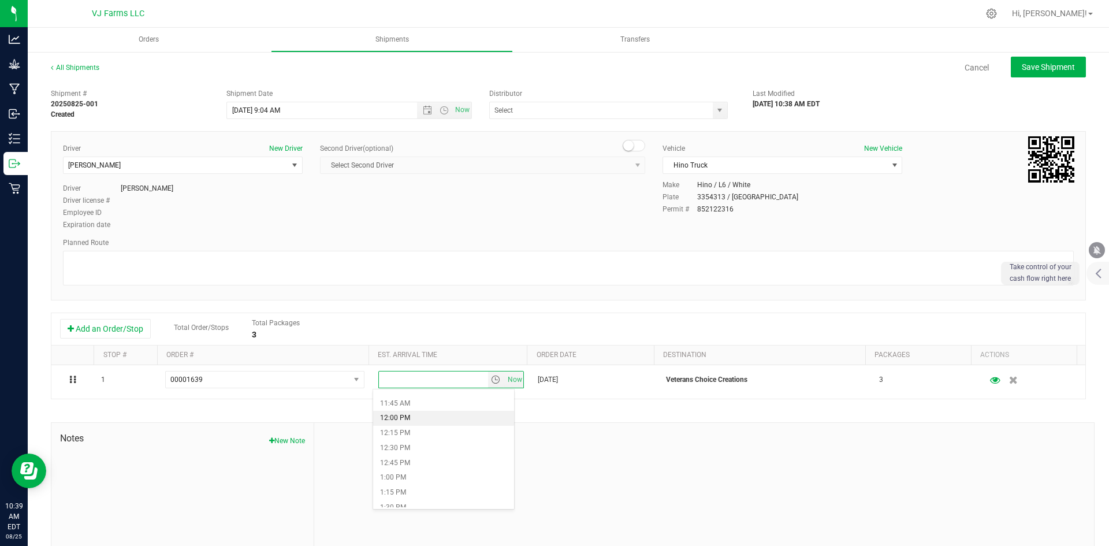
click at [418, 419] on li "12:00 PM" at bounding box center [443, 418] width 141 height 15
click at [1025, 55] on div "All Shipments Cancel Save Shipment Shipment # 20250825-001 Created Shipment Dat…" at bounding box center [568, 320] width 1081 height 539
click at [1025, 58] on button "Save Shipment" at bounding box center [1048, 67] width 75 height 21
type input "[DATE] 1:04 PM"
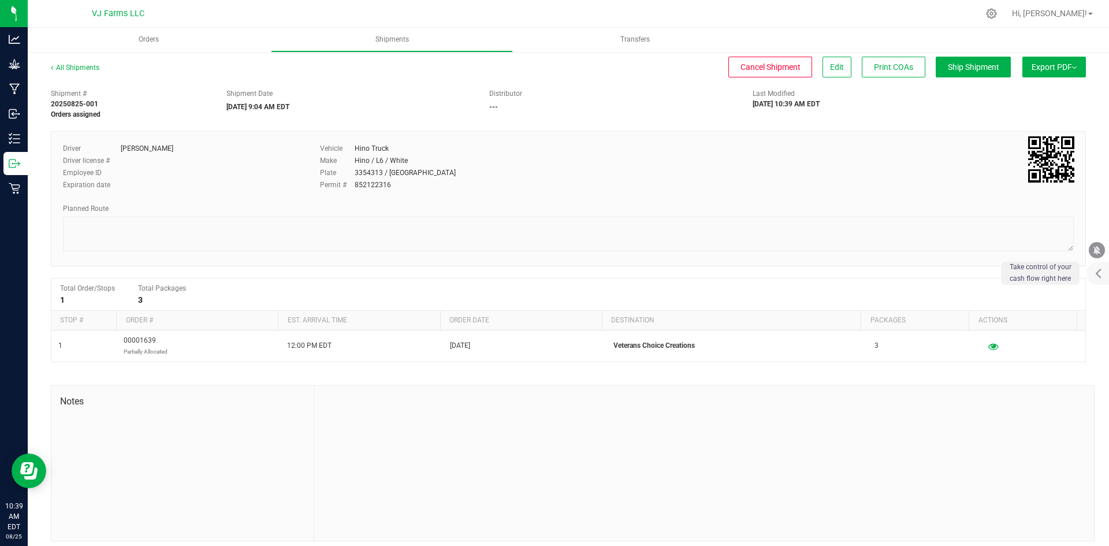
click at [1033, 62] on button "Export PDF" at bounding box center [1055, 67] width 64 height 21
click at [1021, 125] on span "NY Manifest" at bounding box center [1020, 127] width 38 height 8
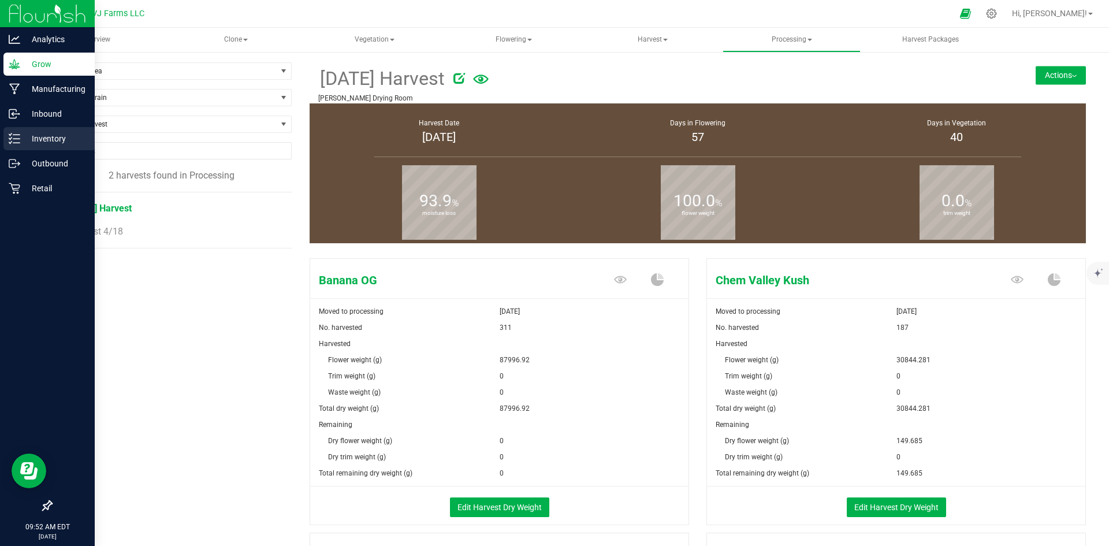
click at [69, 134] on p "Inventory" at bounding box center [54, 139] width 69 height 14
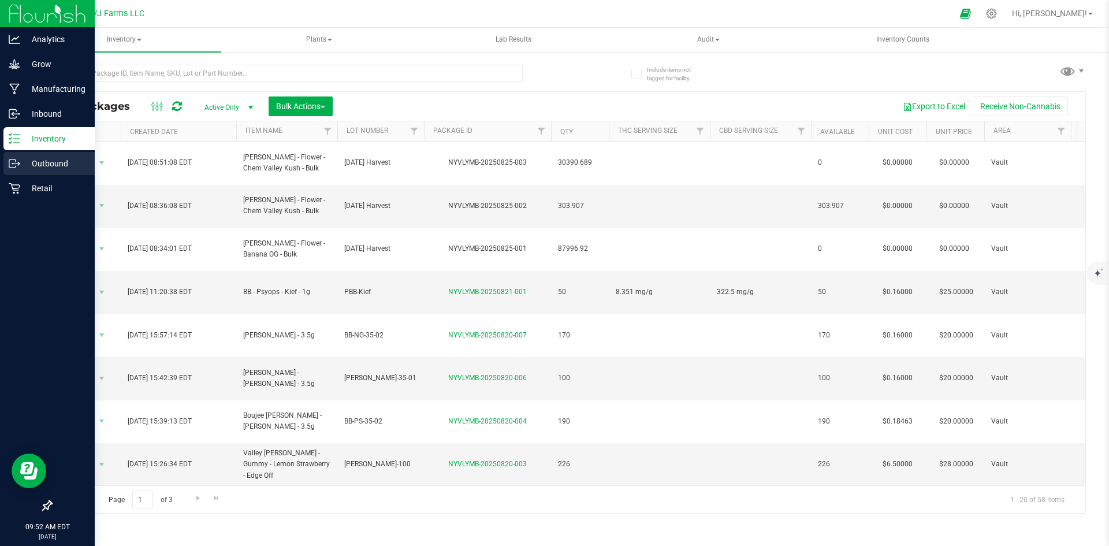
click at [51, 152] on div "Outbound" at bounding box center [48, 163] width 91 height 23
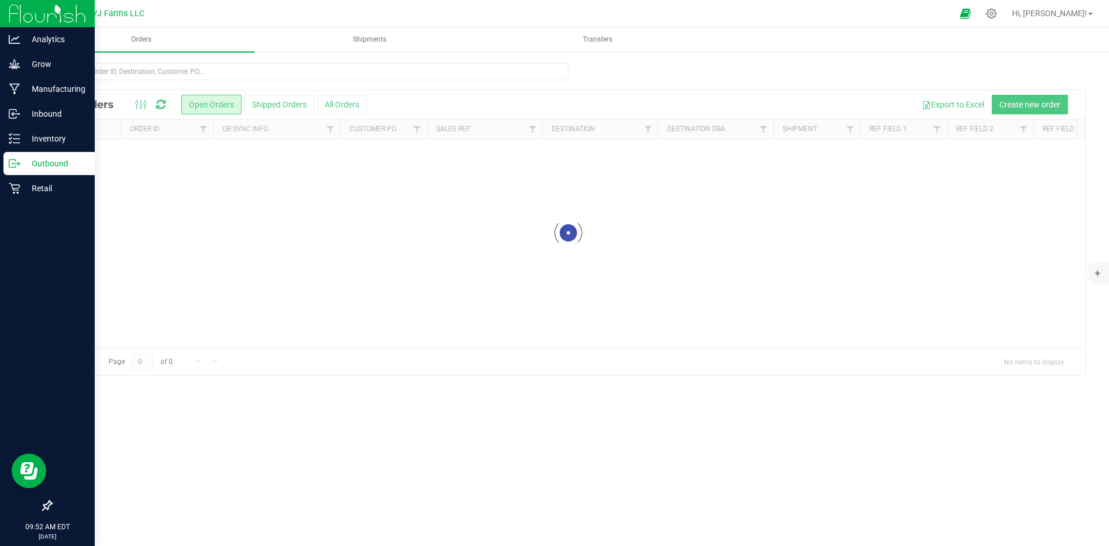
click at [51, 163] on p "Outbound" at bounding box center [54, 164] width 69 height 14
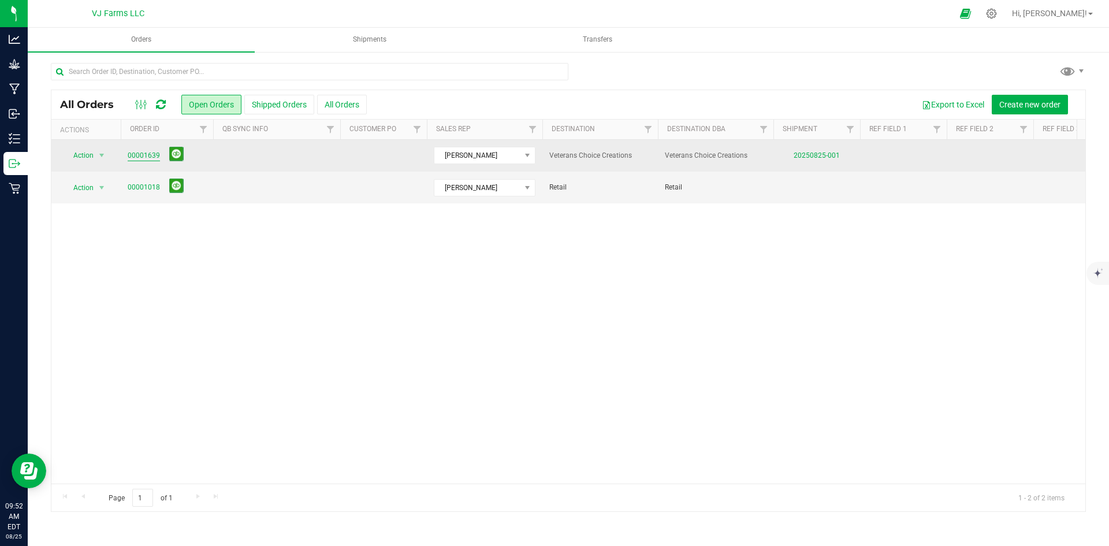
click at [129, 157] on link "00001639" at bounding box center [144, 155] width 32 height 11
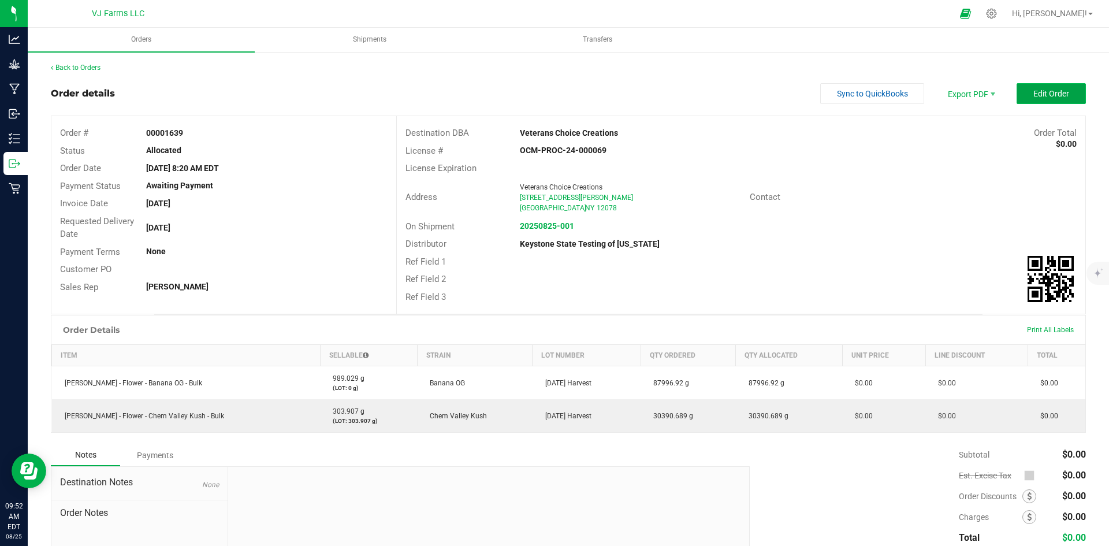
click at [1033, 94] on span "Edit Order" at bounding box center [1051, 93] width 36 height 9
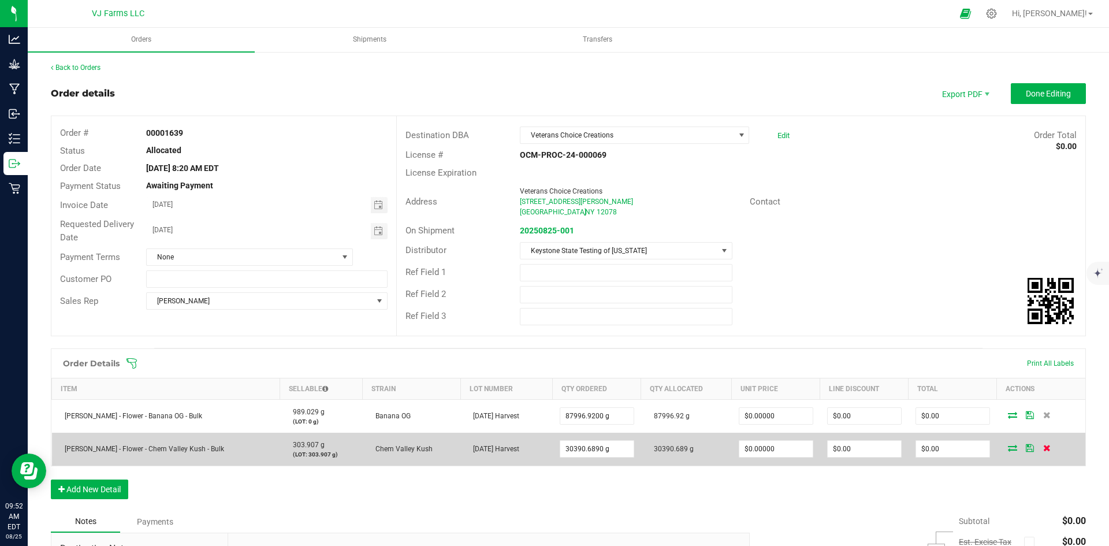
click at [1043, 447] on icon at bounding box center [1047, 447] width 8 height 7
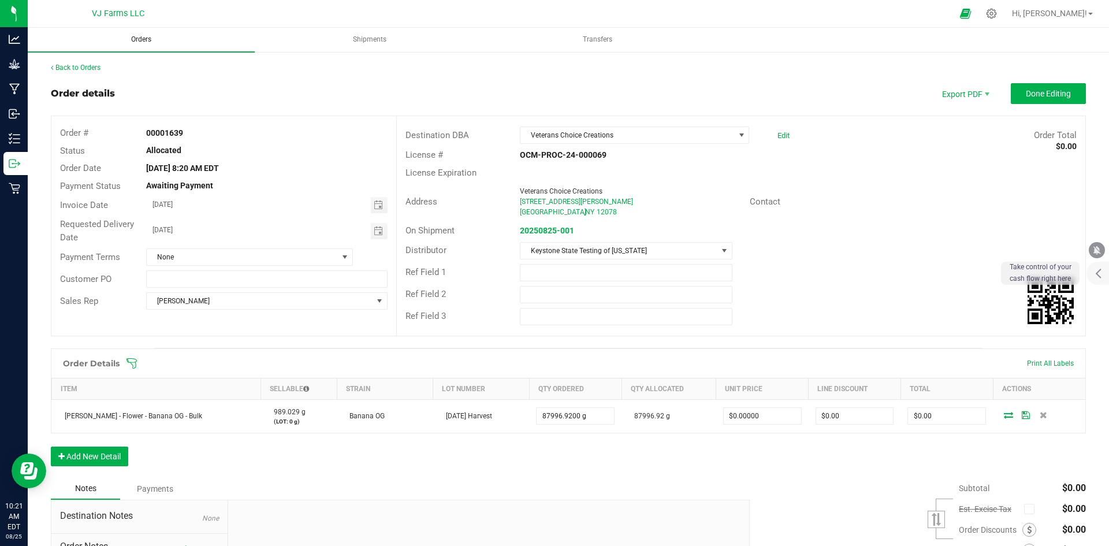
click at [148, 37] on span "Orders" at bounding box center [141, 40] width 51 height 10
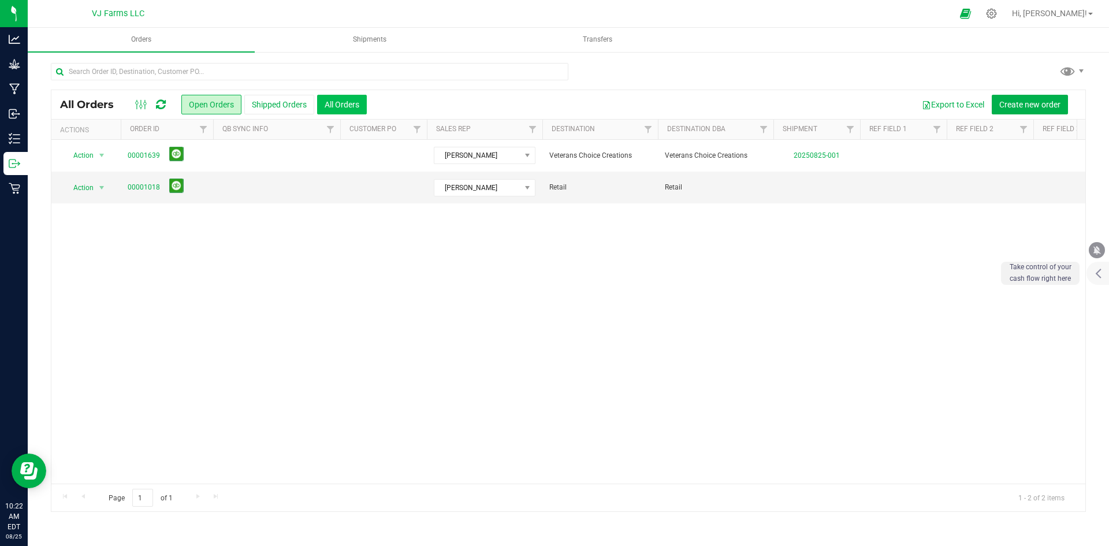
click at [343, 110] on button "All Orders" at bounding box center [342, 105] width 50 height 20
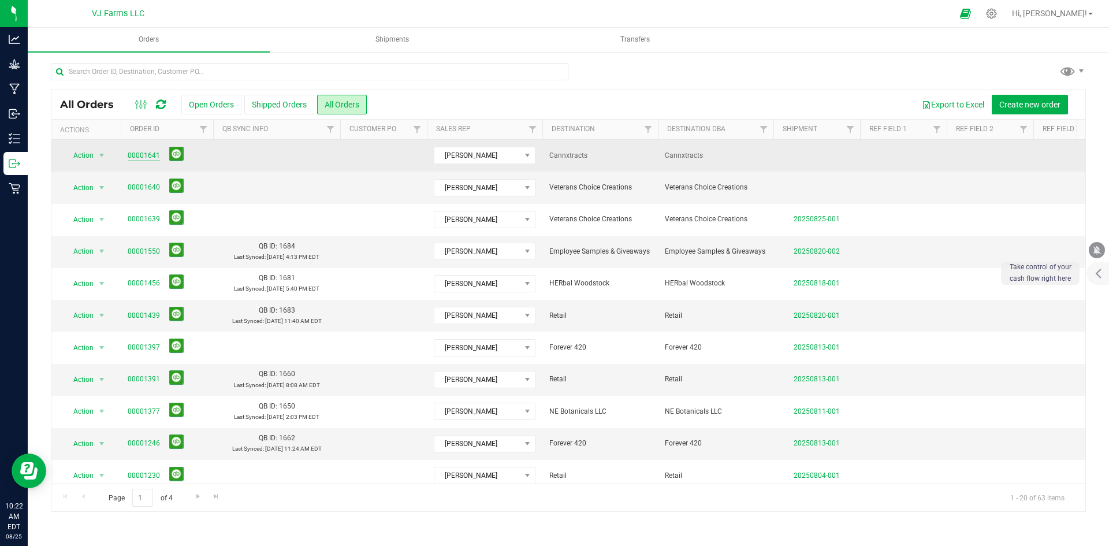
click at [133, 152] on link "00001641" at bounding box center [144, 155] width 32 height 11
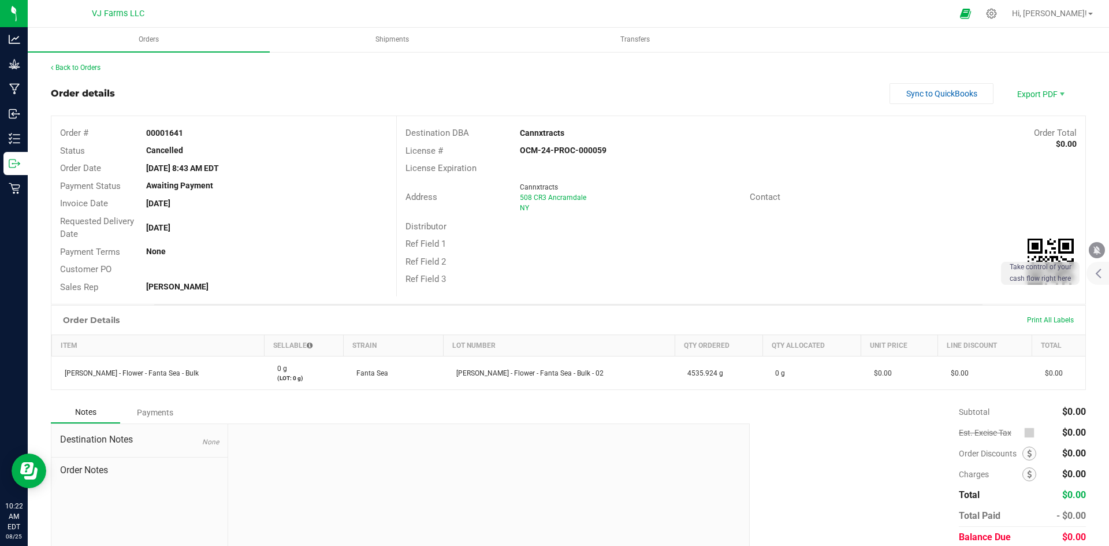
click at [926, 218] on div "Distributor" at bounding box center [741, 227] width 689 height 18
click at [61, 66] on link "Back to Orders" at bounding box center [76, 68] width 50 height 8
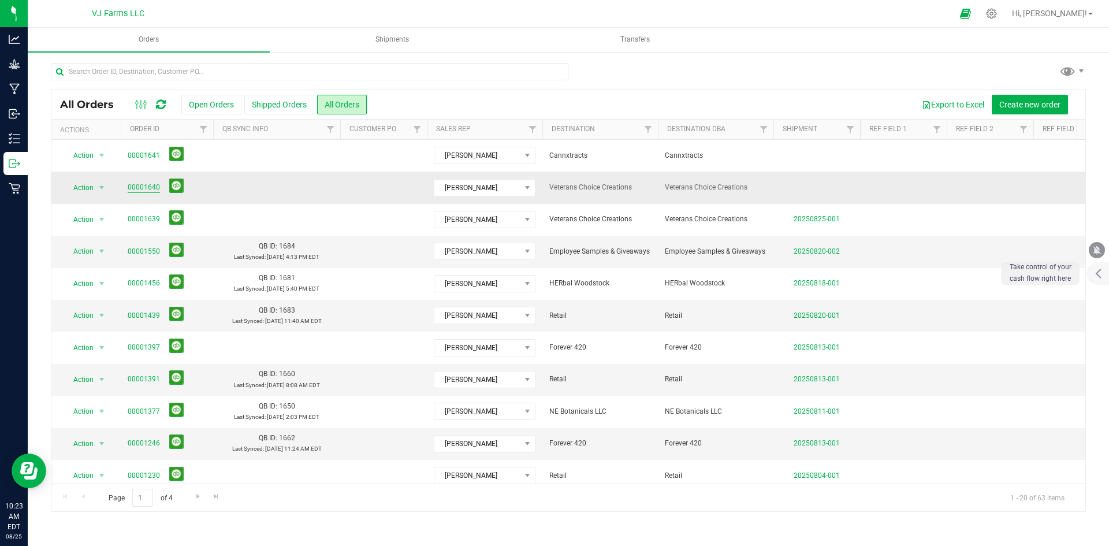
click at [132, 188] on link "00001640" at bounding box center [144, 187] width 32 height 11
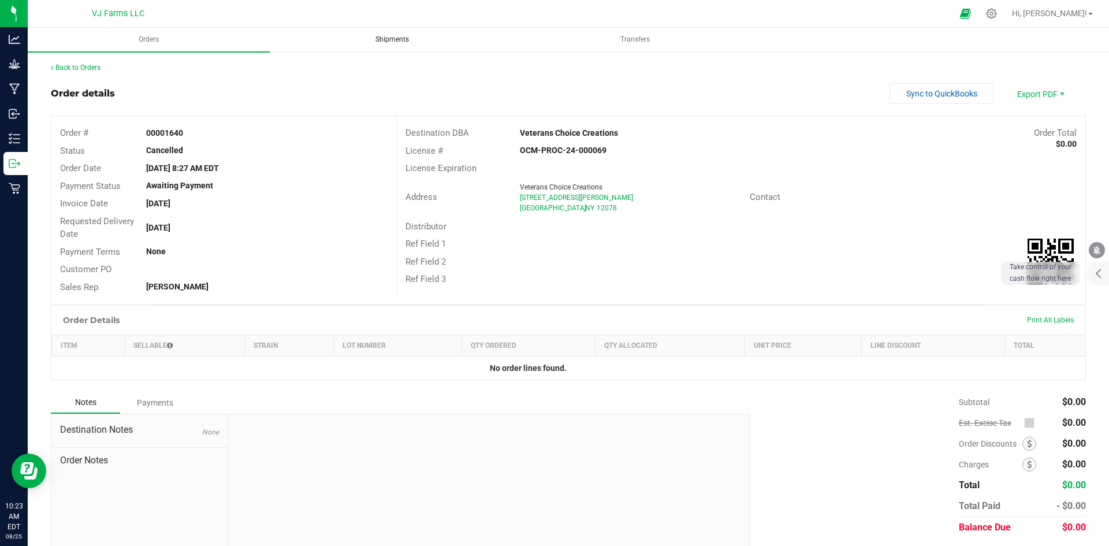
click at [392, 33] on uib-tab-heading "Shipments" at bounding box center [392, 39] width 241 height 23
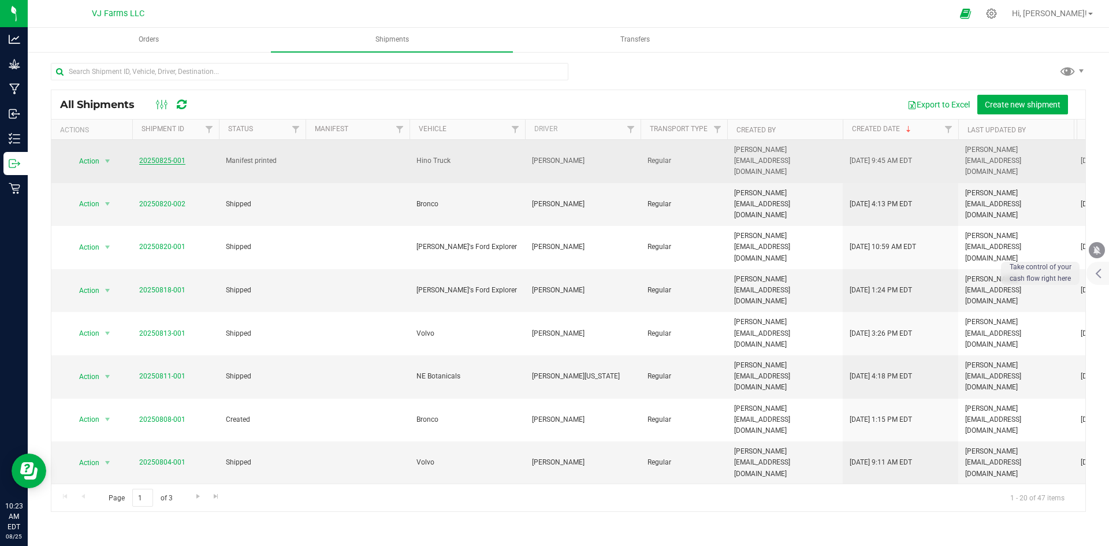
click at [169, 157] on link "20250825-001" at bounding box center [162, 161] width 46 height 8
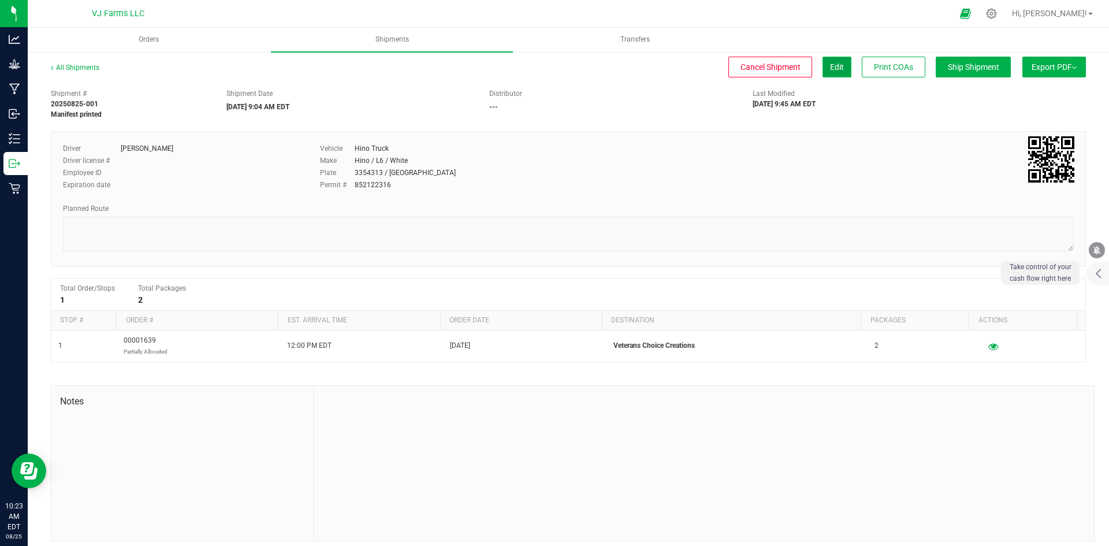
click at [830, 64] on span "Edit" at bounding box center [837, 66] width 14 height 9
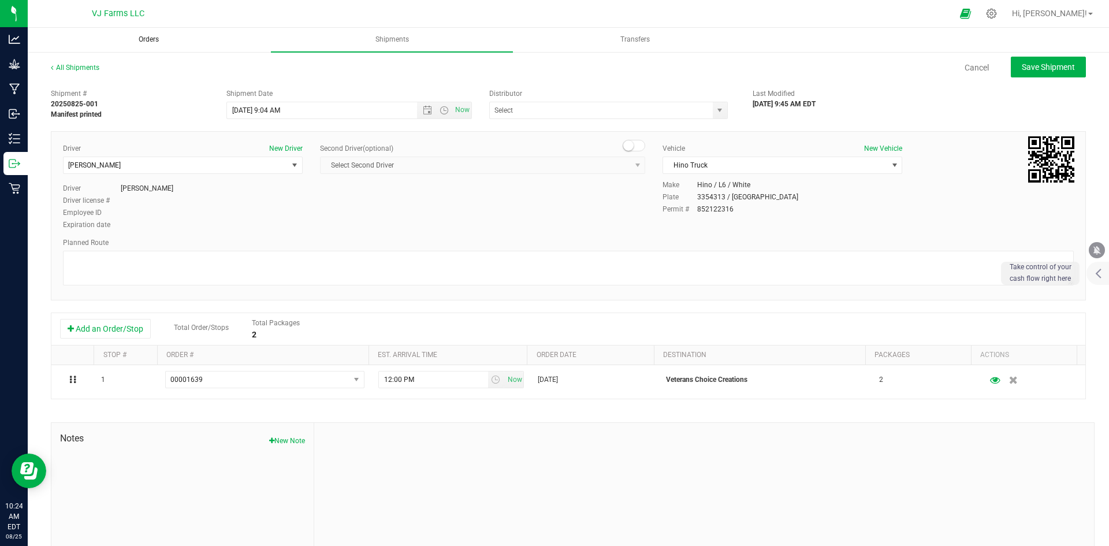
click at [148, 39] on span "Orders" at bounding box center [148, 40] width 51 height 10
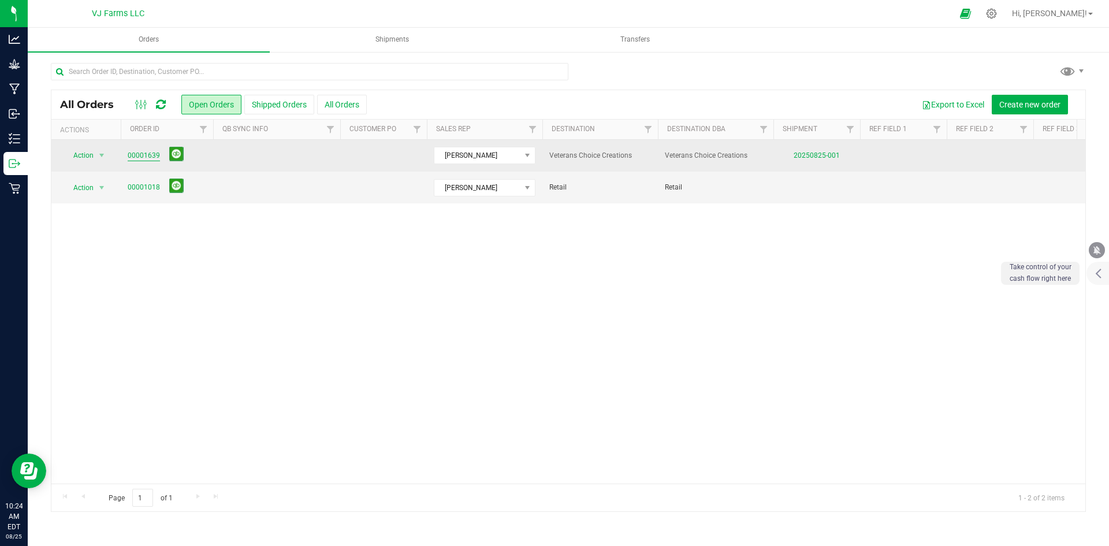
click at [138, 156] on link "00001639" at bounding box center [144, 155] width 32 height 11
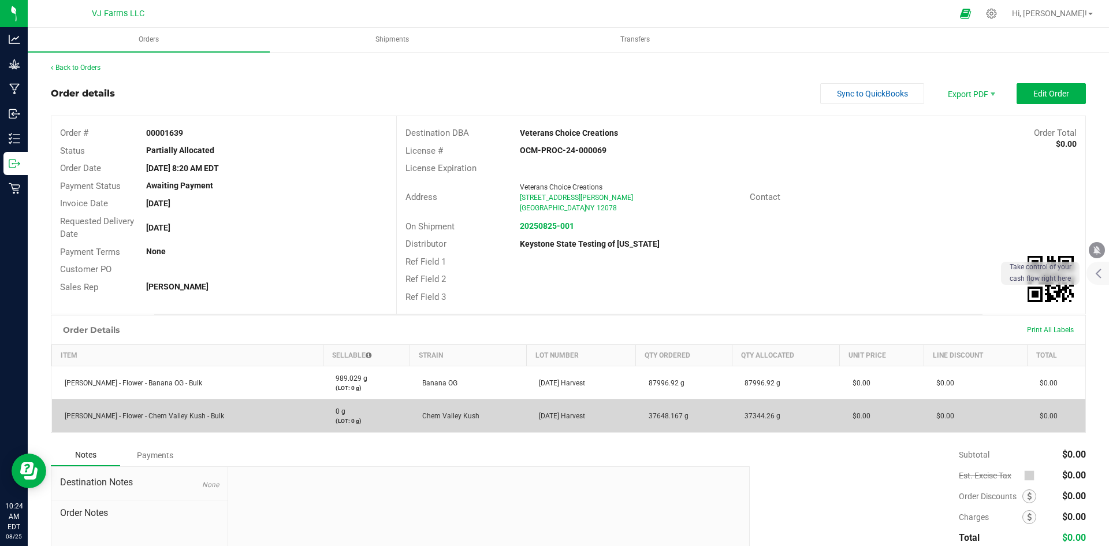
click at [645, 419] on span "37648.167 g" at bounding box center [666, 416] width 46 height 8
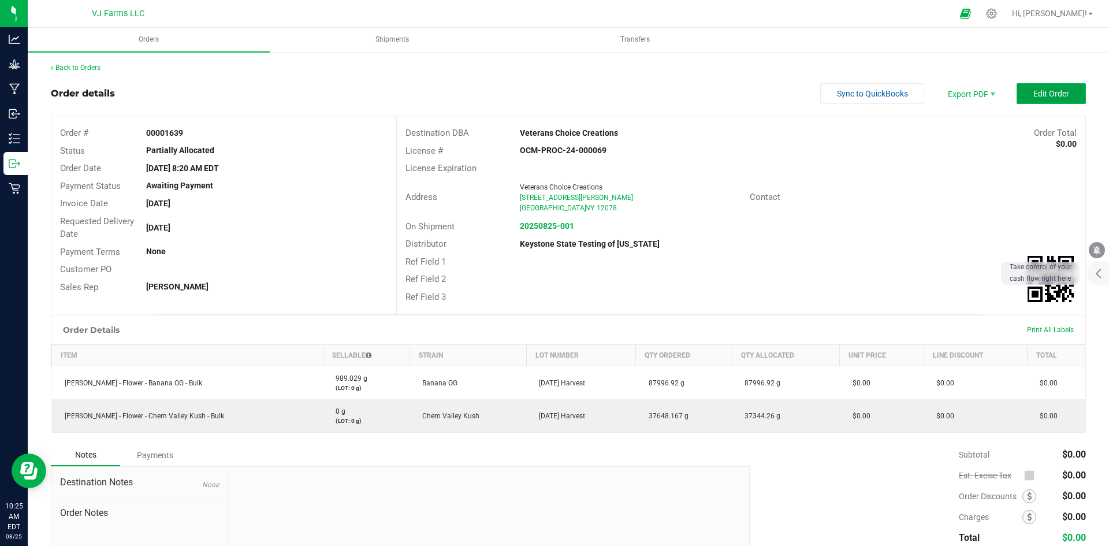
click at [1036, 89] on span "Edit Order" at bounding box center [1051, 93] width 36 height 9
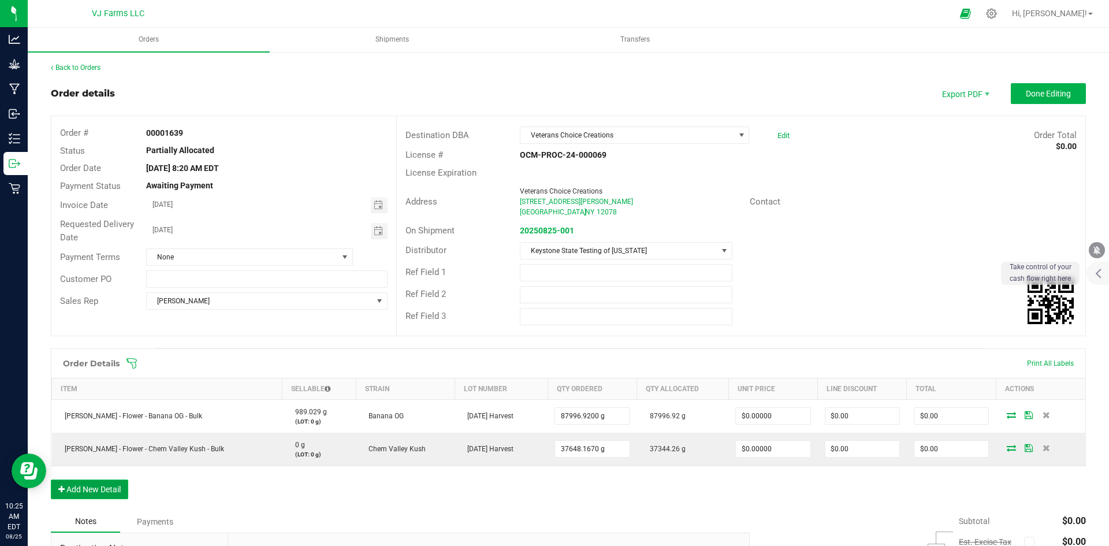
click at [113, 484] on button "Add New Detail" at bounding box center [89, 489] width 77 height 20
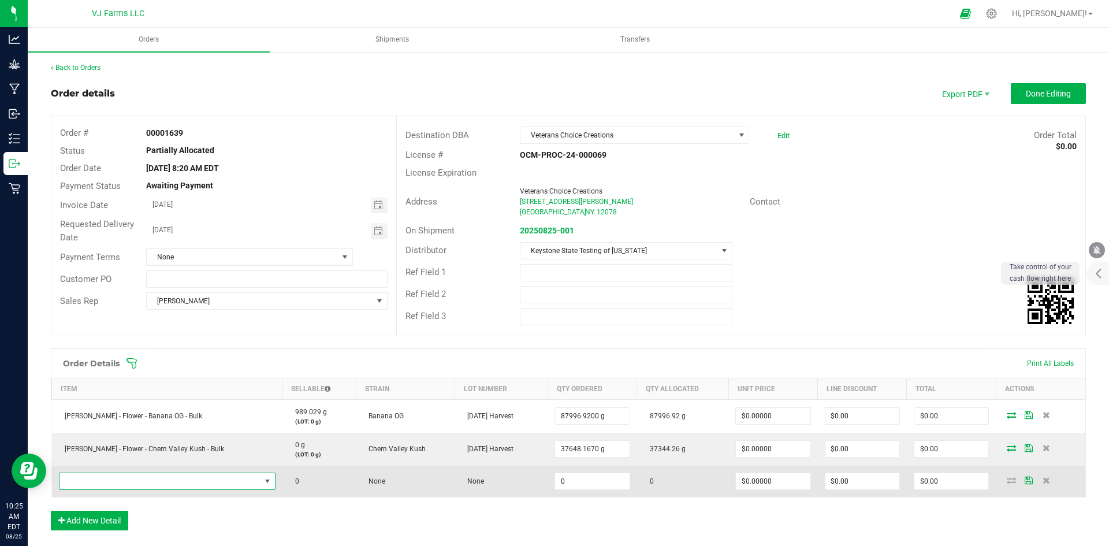
click at [263, 481] on span "NO DATA FOUND" at bounding box center [267, 481] width 9 height 9
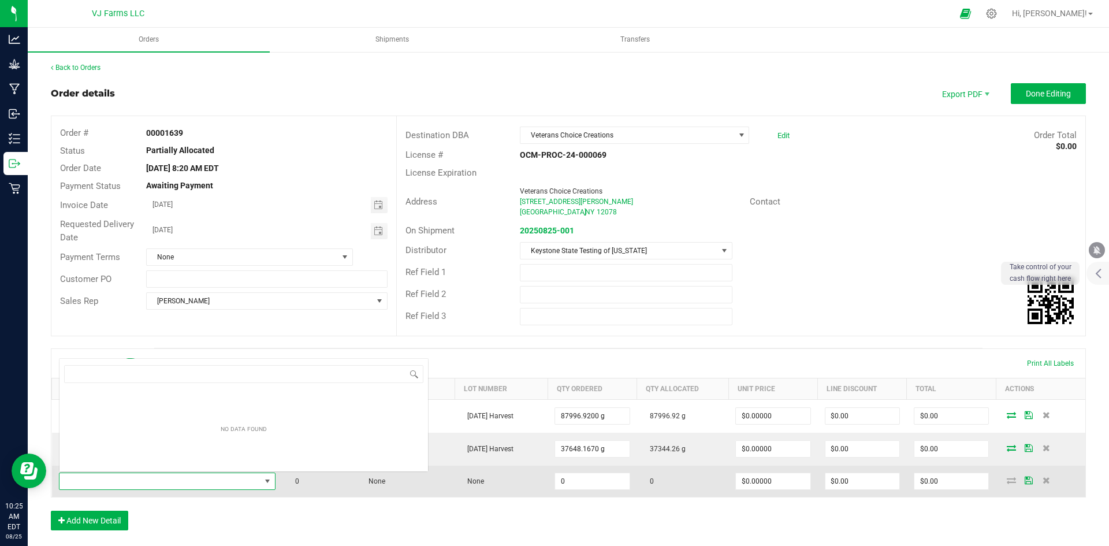
scroll to position [17, 194]
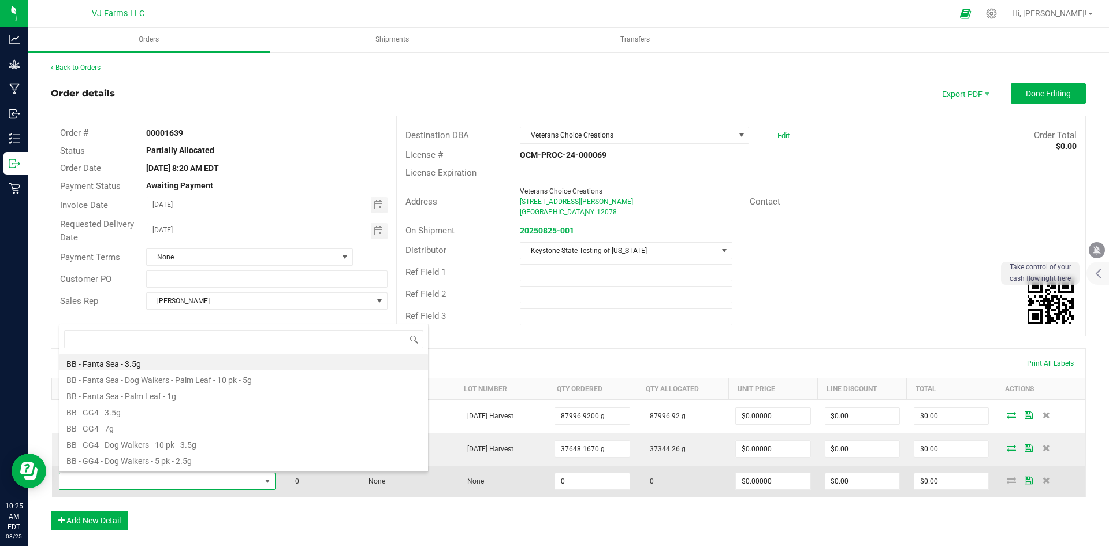
type input "b"
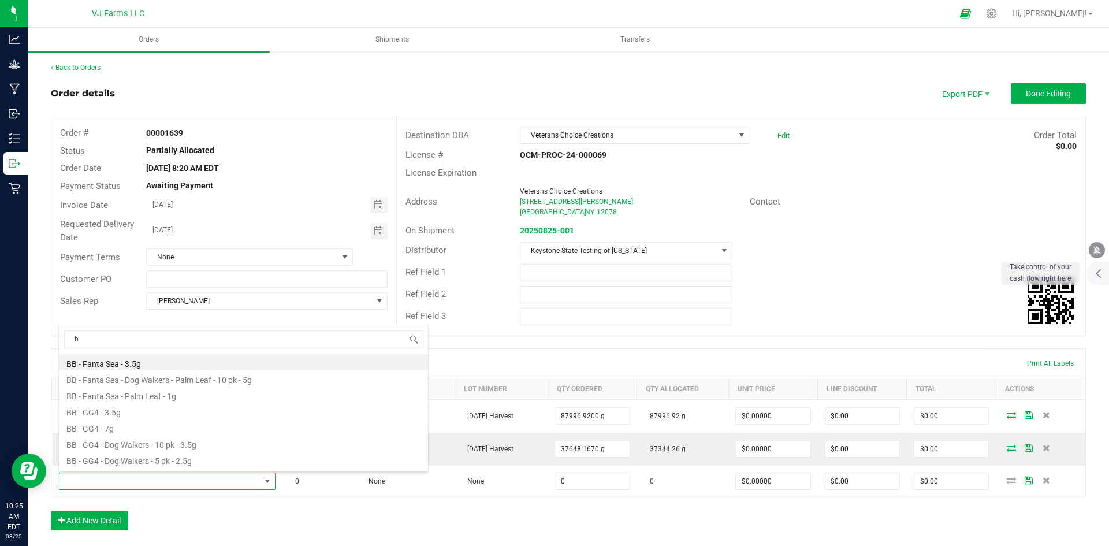
click at [471, 363] on span at bounding box center [643, 364] width 1035 height 12
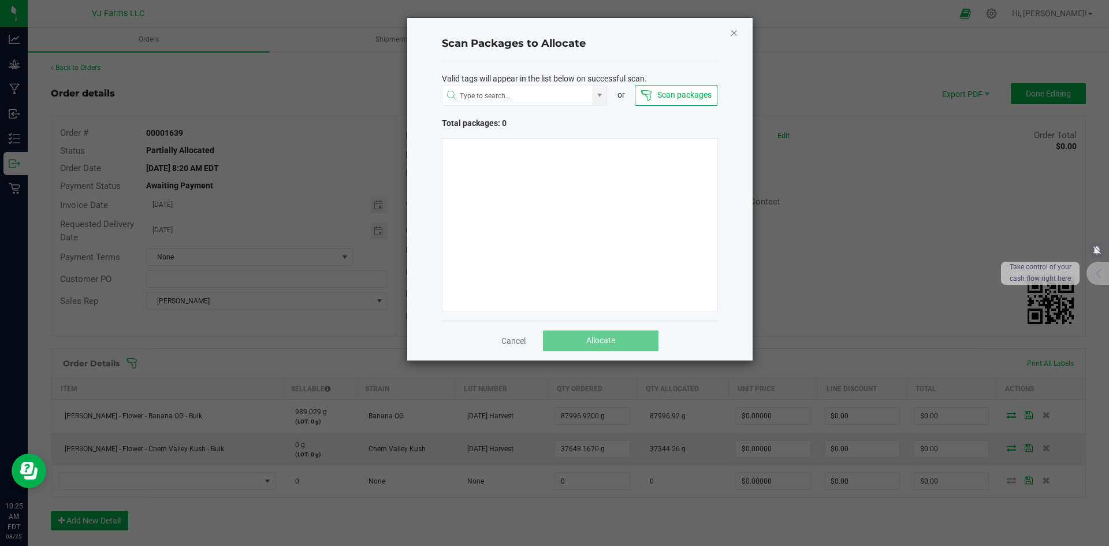
click at [734, 31] on icon "Close" at bounding box center [734, 32] width 8 height 14
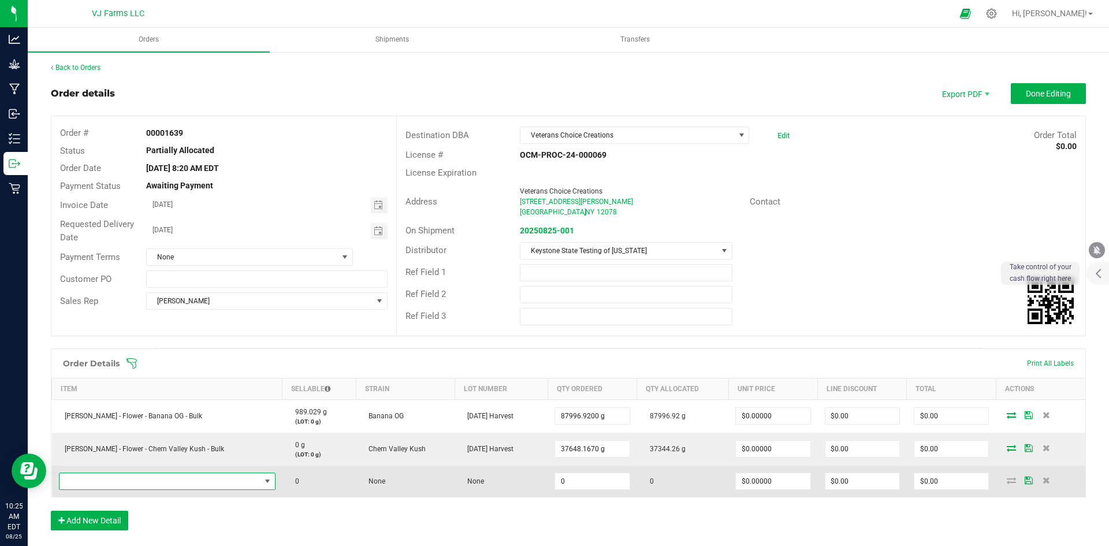
click at [263, 480] on span "NO DATA FOUND" at bounding box center [267, 481] width 9 height 9
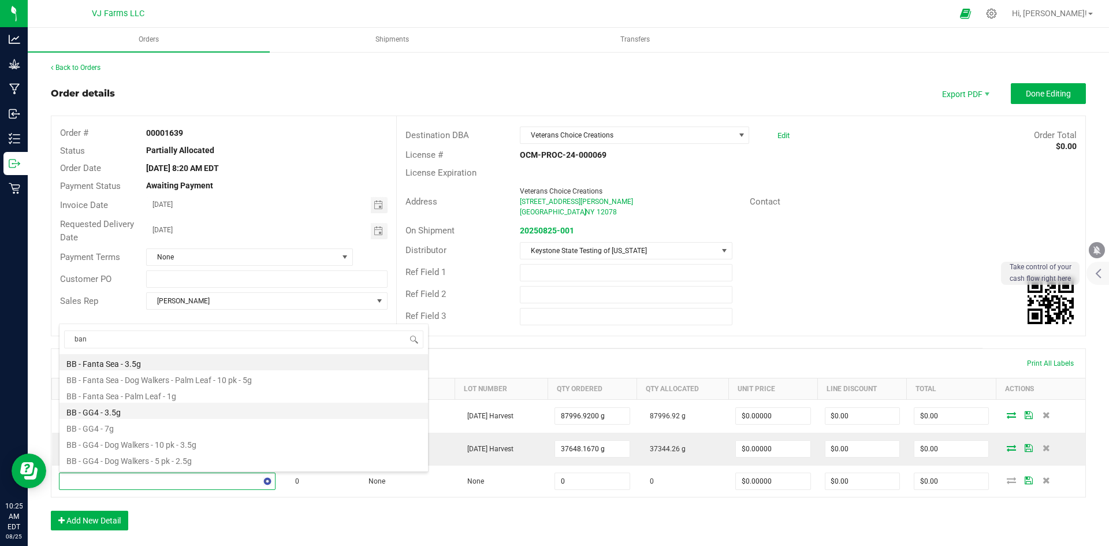
type input "bana"
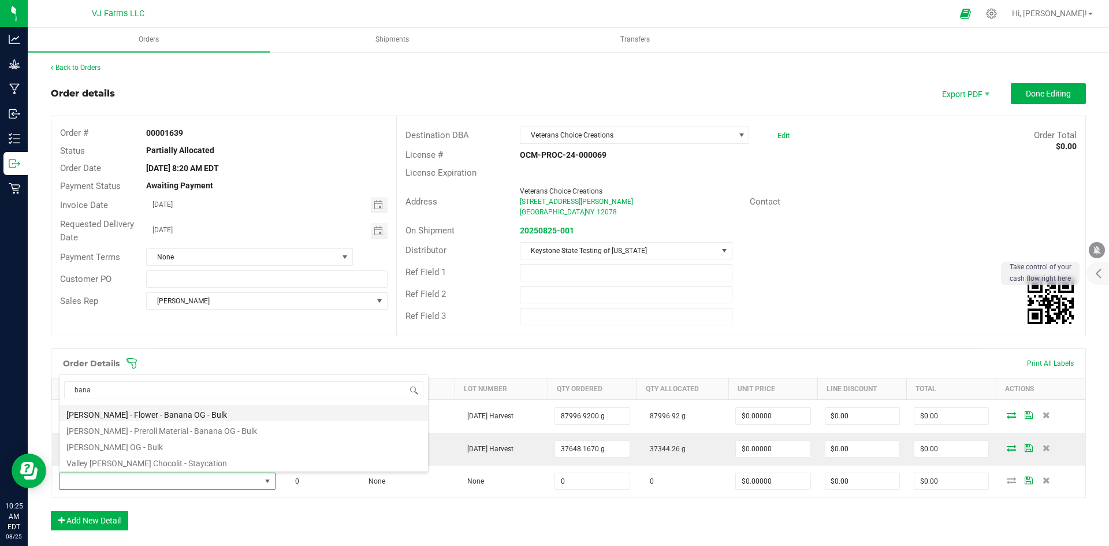
click at [198, 411] on li "[PERSON_NAME] - Flower - Banana OG - Bulk" at bounding box center [244, 413] width 369 height 16
type input "0.0000 g"
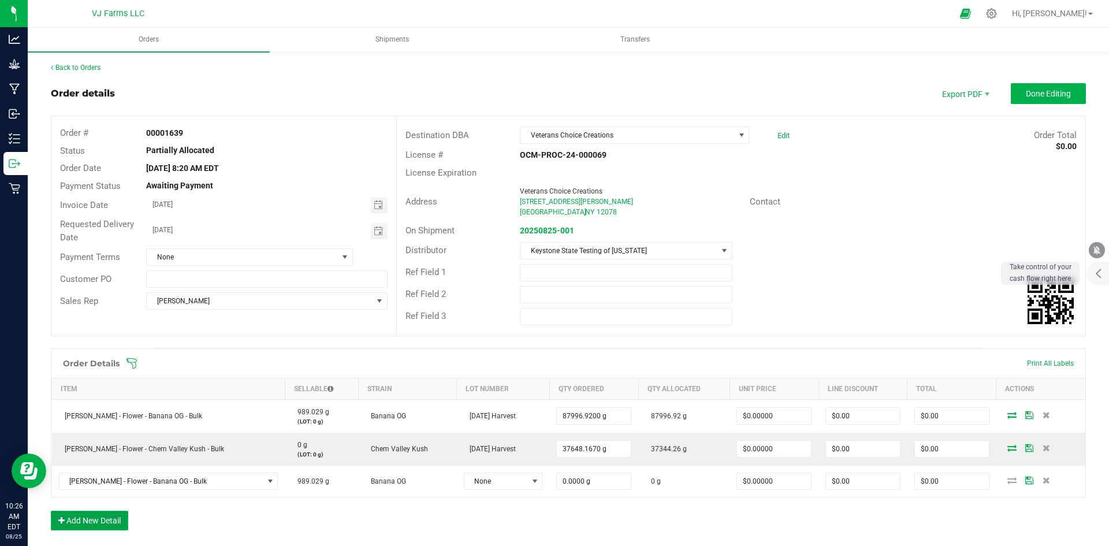
click at [92, 517] on button "Add New Detail" at bounding box center [89, 521] width 77 height 20
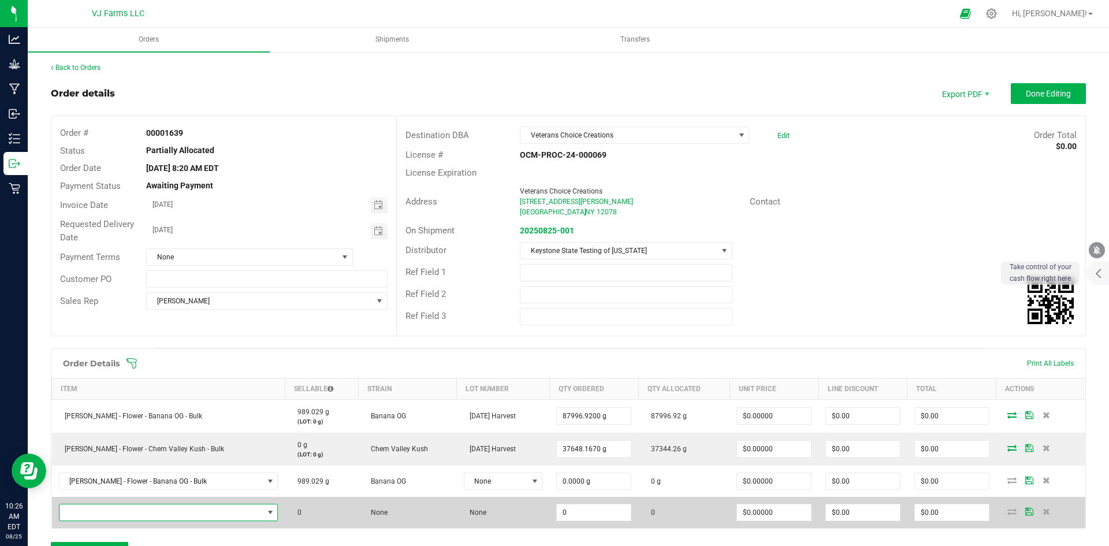
click at [266, 511] on span "NO DATA FOUND" at bounding box center [270, 512] width 9 height 9
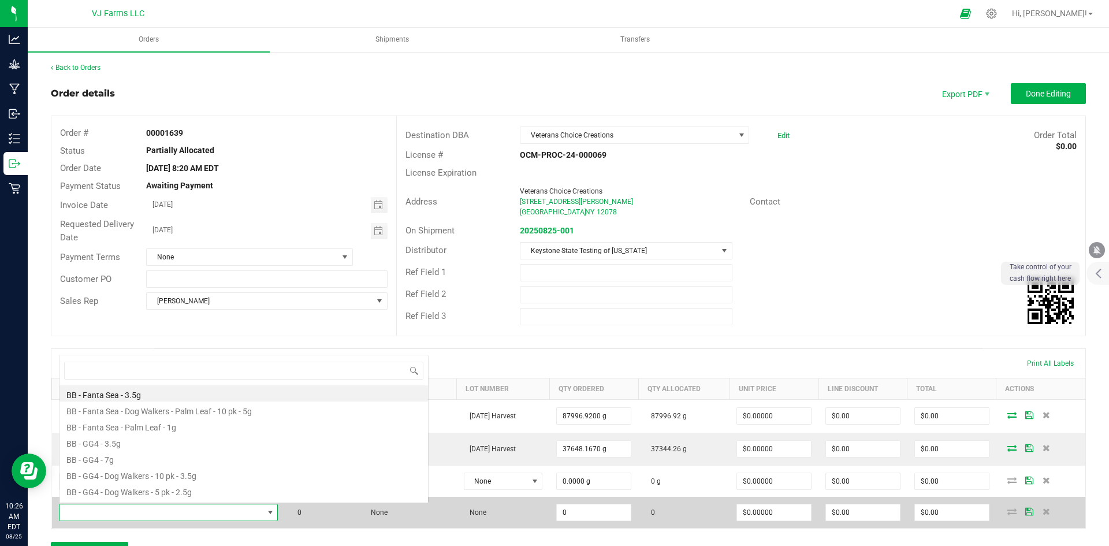
scroll to position [17, 198]
type input "che"
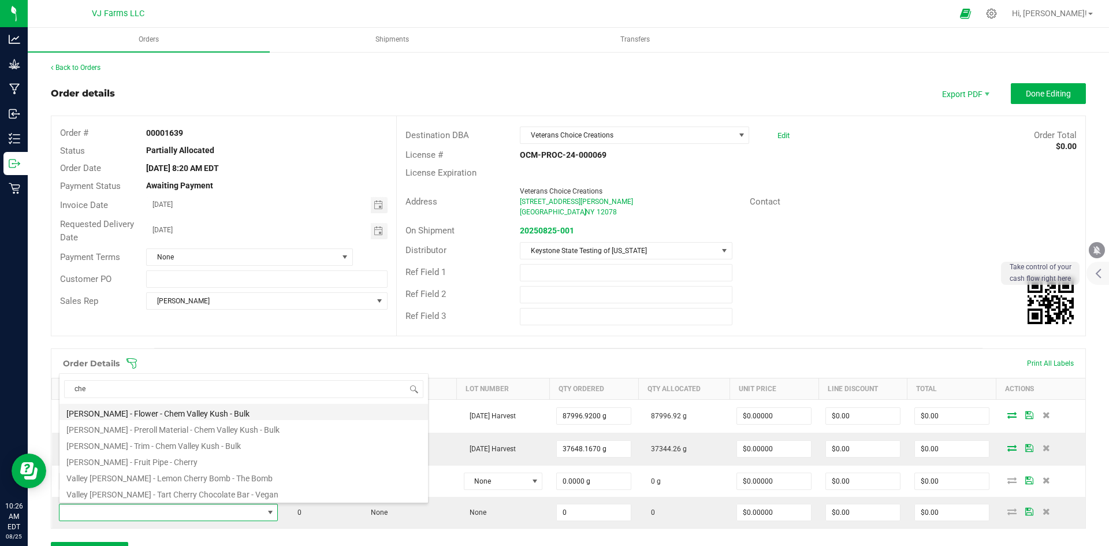
click at [162, 412] on li "[PERSON_NAME] - Flower - Chem Valley Kush - Bulk" at bounding box center [244, 412] width 369 height 16
type input "0.0000 g"
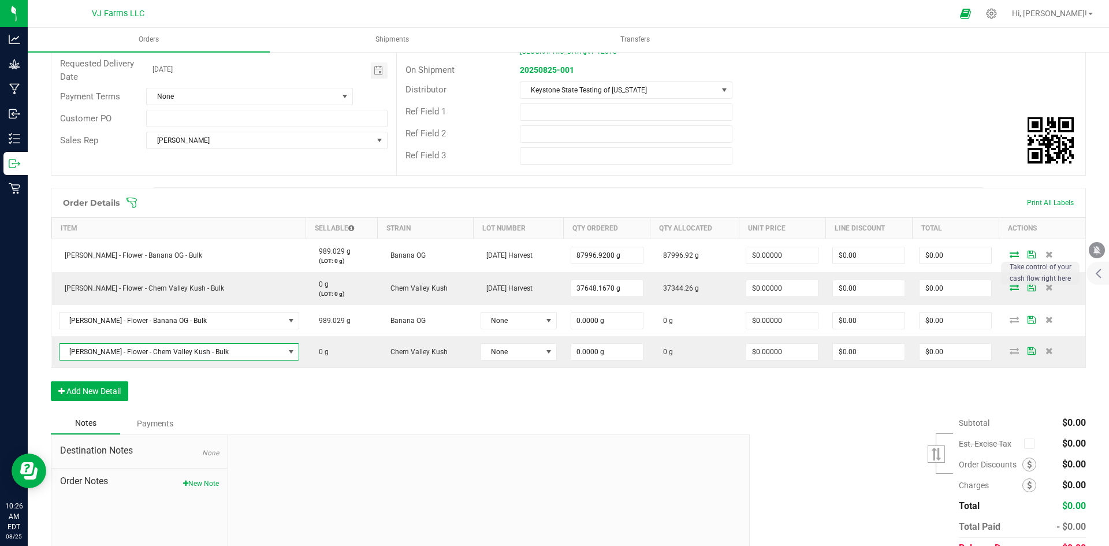
scroll to position [173, 0]
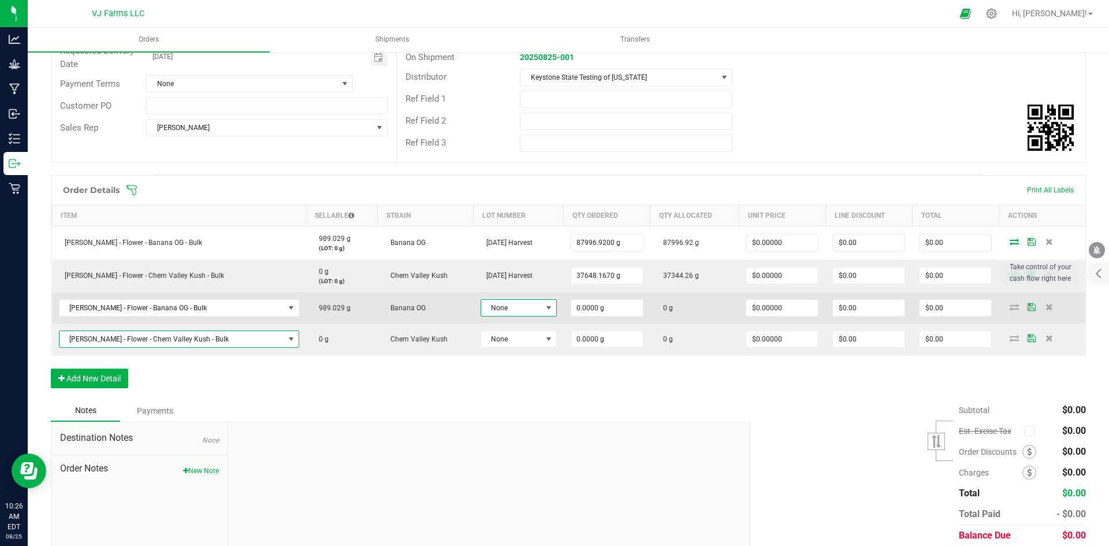
click at [544, 304] on span at bounding box center [548, 307] width 9 height 9
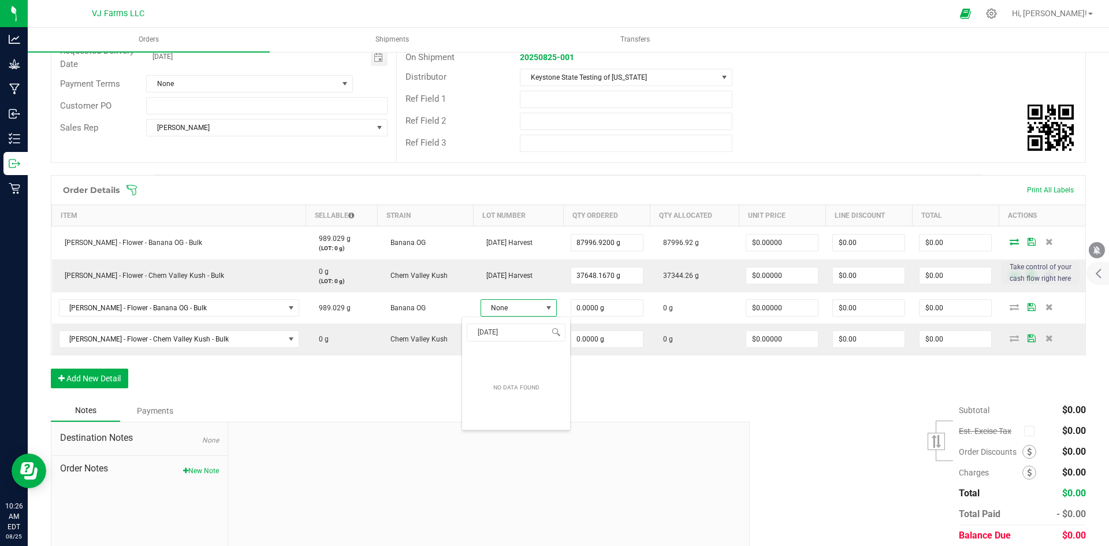
type input "6/13/25"
click at [617, 390] on div "Order Details Print All Labels Item Sellable Strain Lot Number Qty Ordered Qty …" at bounding box center [568, 287] width 1035 height 225
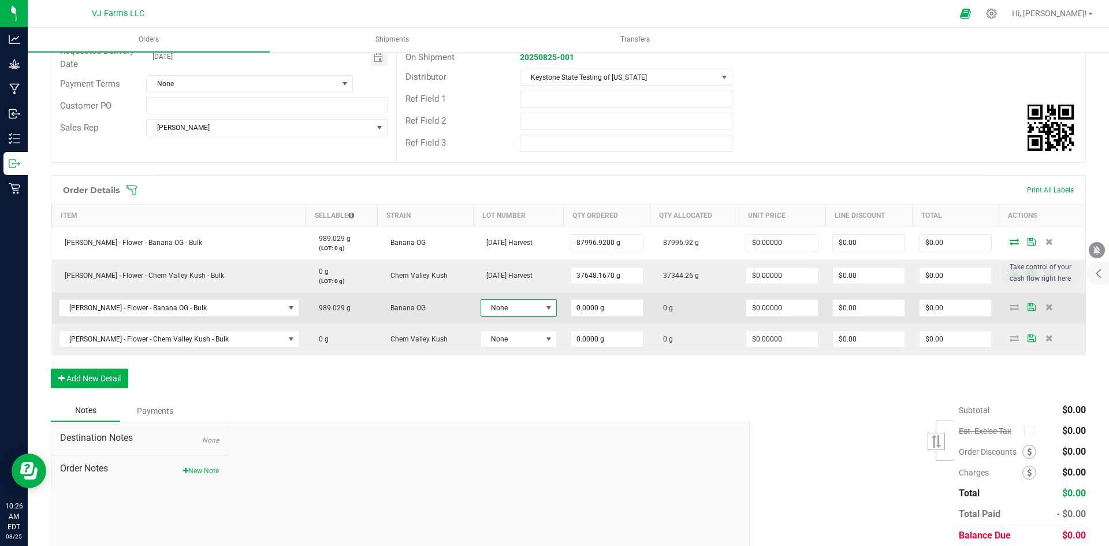
click at [544, 306] on span at bounding box center [548, 307] width 9 height 9
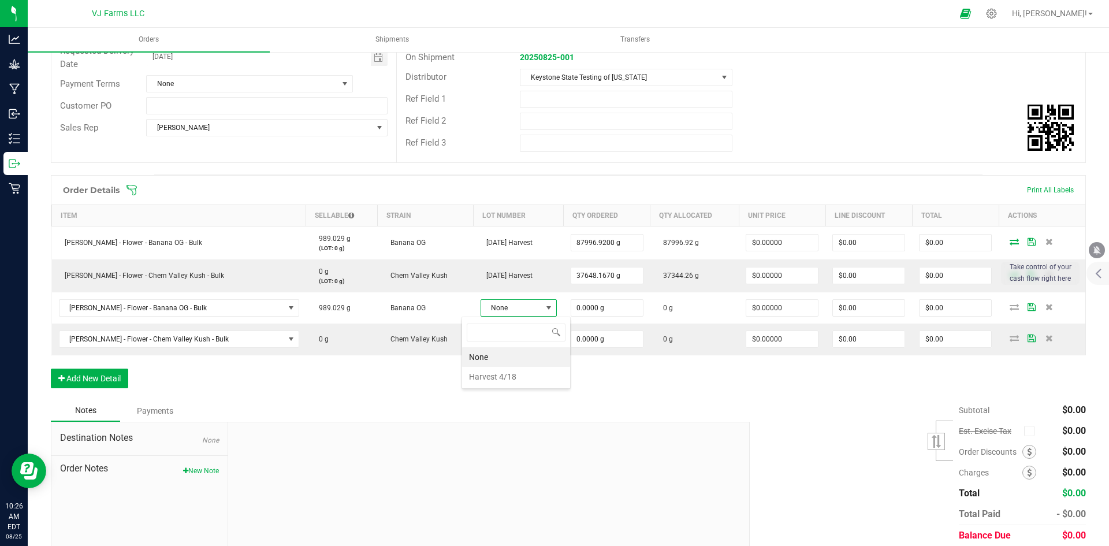
click at [366, 367] on div "Order Details Print All Labels Item Sellable Strain Lot Number Qty Ordered Qty …" at bounding box center [568, 287] width 1035 height 225
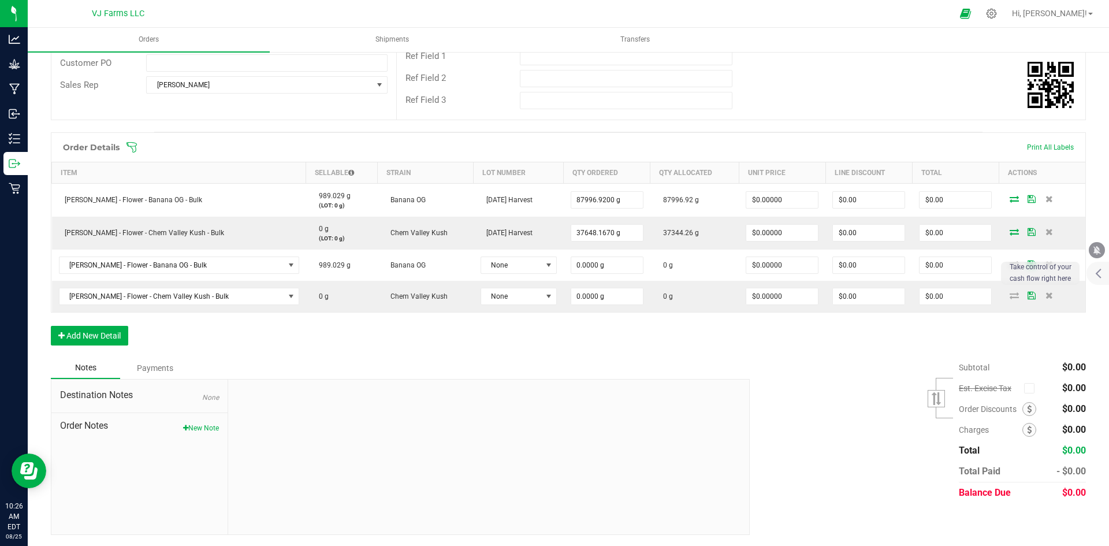
scroll to position [217, 0]
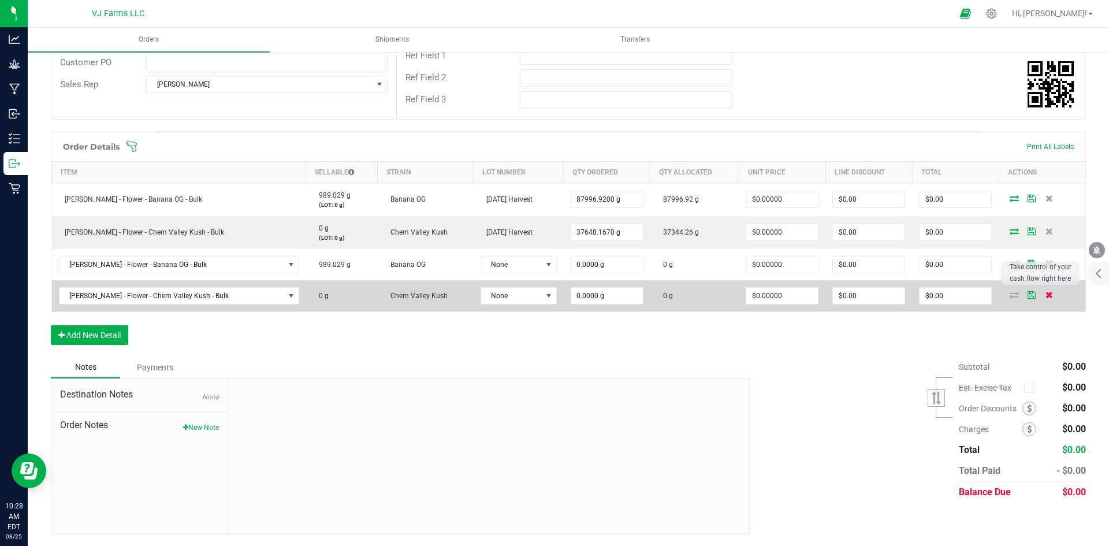
click at [1046, 295] on span at bounding box center [1048, 294] width 17 height 7
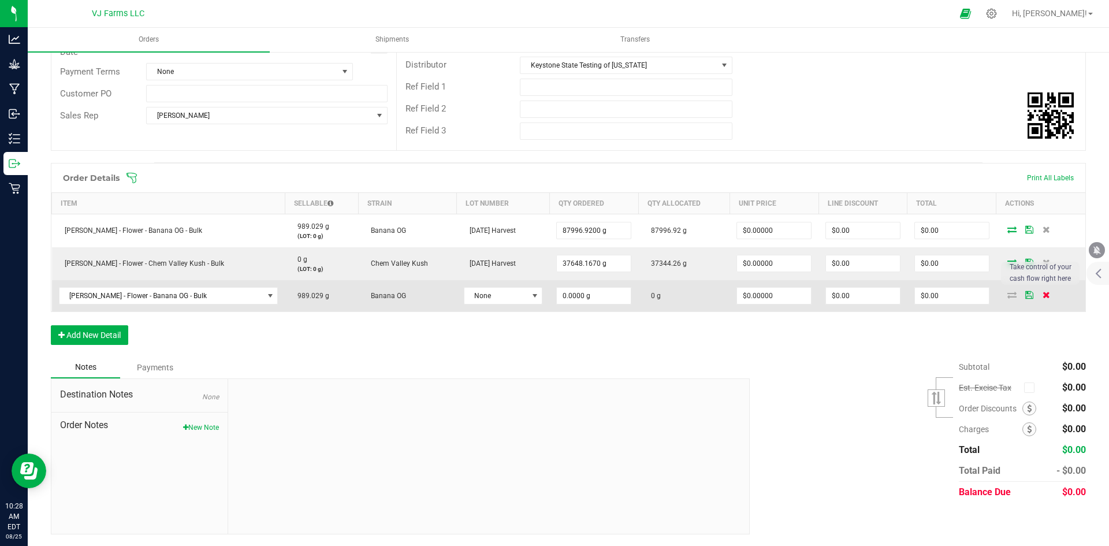
scroll to position [185, 0]
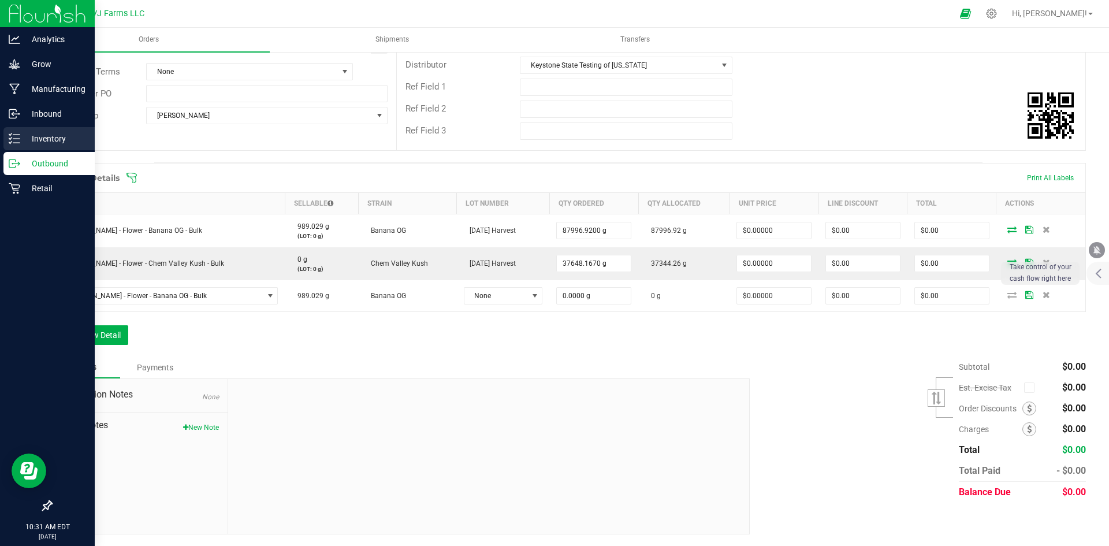
click at [45, 131] on div "Inventory" at bounding box center [48, 138] width 91 height 23
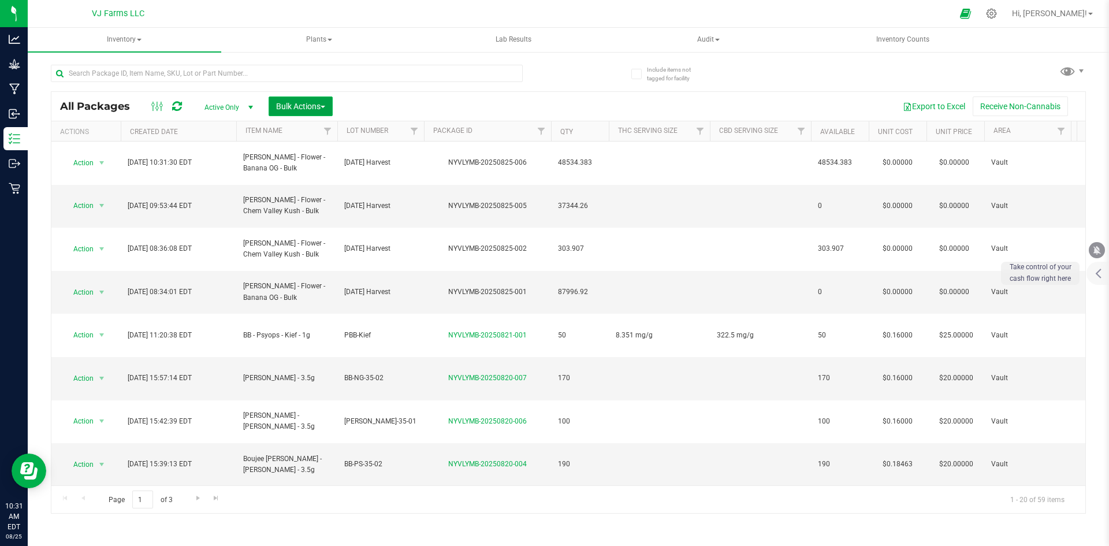
click at [317, 98] on button "Bulk Actions" at bounding box center [301, 106] width 64 height 20
click at [334, 170] on span "Combine packages" at bounding box center [309, 174] width 66 height 9
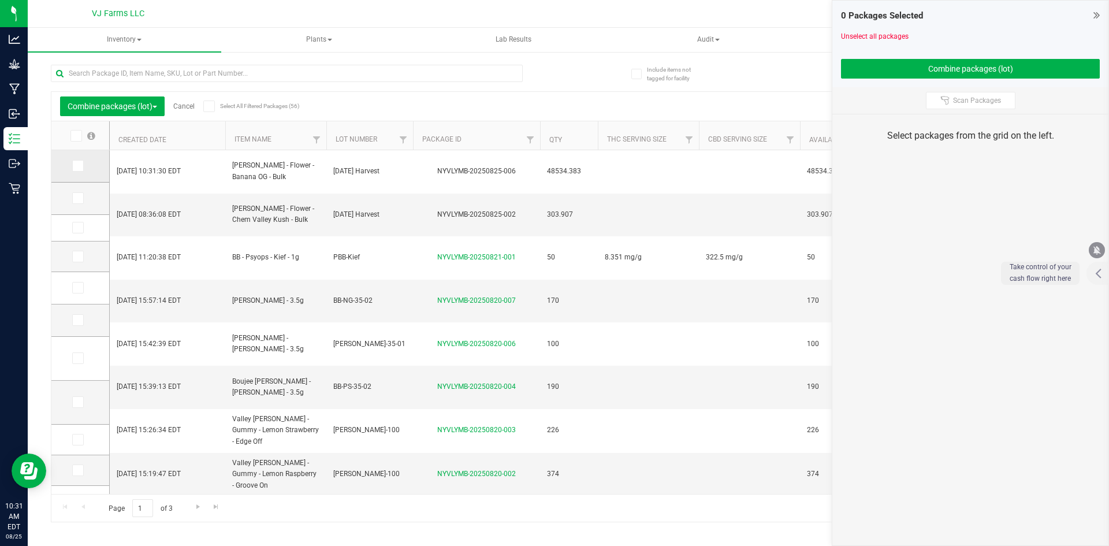
click at [79, 166] on icon at bounding box center [77, 166] width 8 height 0
click at [0, 0] on input "checkbox" at bounding box center [0, 0] width 0 height 0
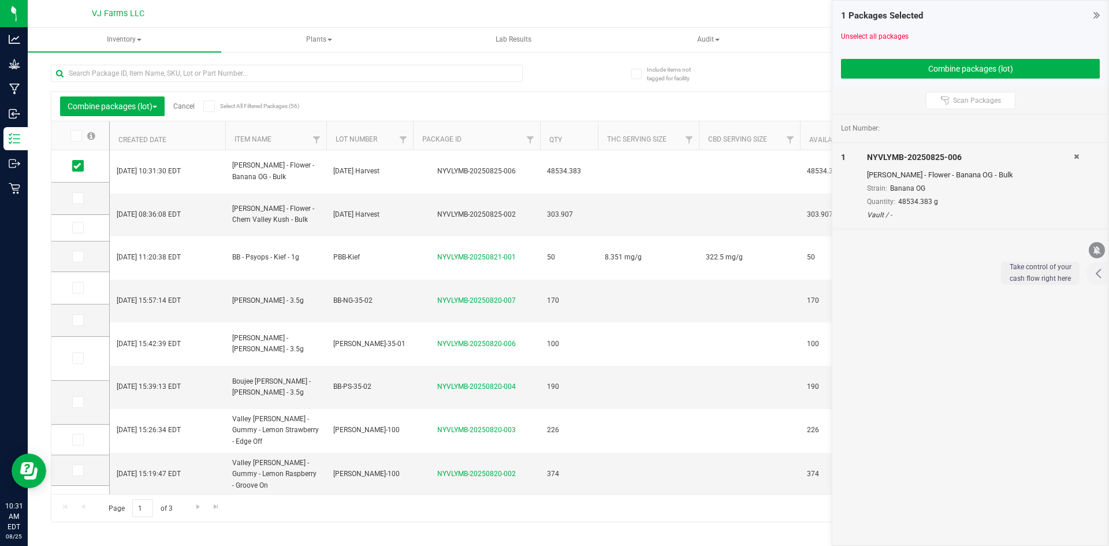
click at [618, 99] on div "Export to Excel Receive Non-Cannabis" at bounding box center [677, 106] width 799 height 20
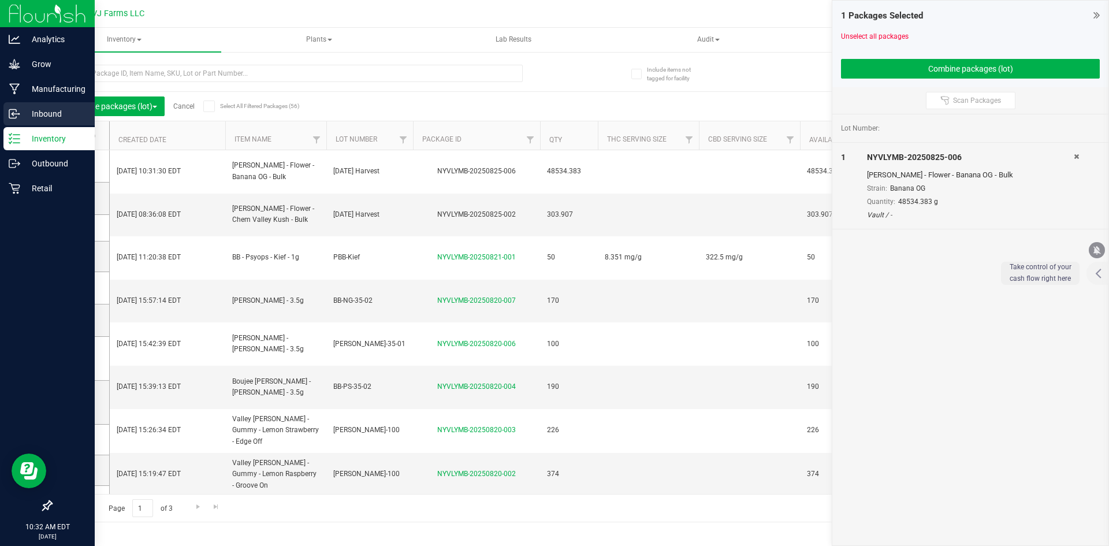
click at [20, 119] on p "Inbound" at bounding box center [54, 114] width 69 height 14
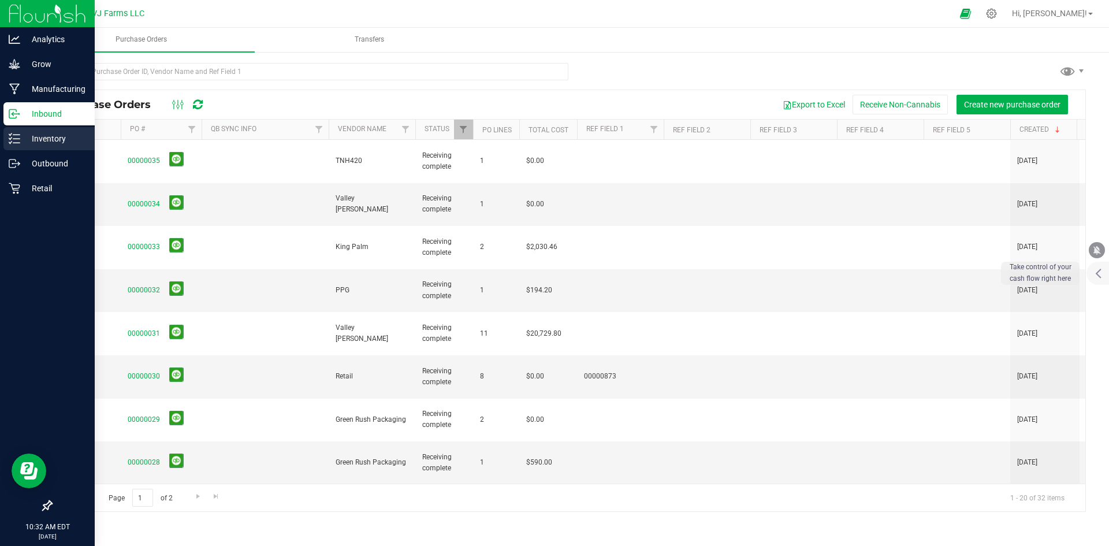
click at [38, 142] on p "Inventory" at bounding box center [54, 139] width 69 height 14
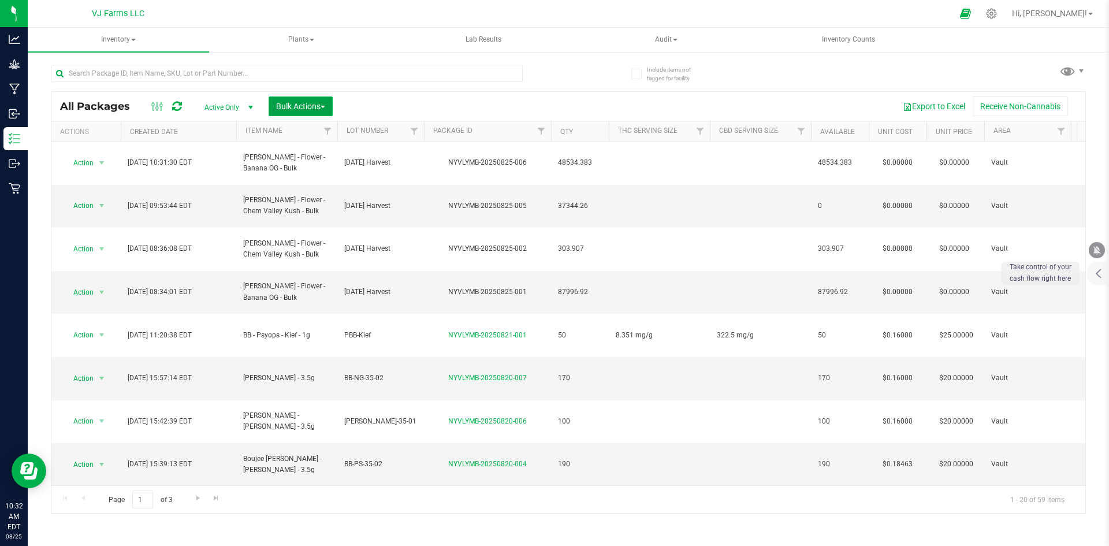
click at [321, 106] on span "Bulk Actions" at bounding box center [300, 106] width 49 height 9
click at [321, 183] on div "Combine packages" at bounding box center [317, 176] width 82 height 18
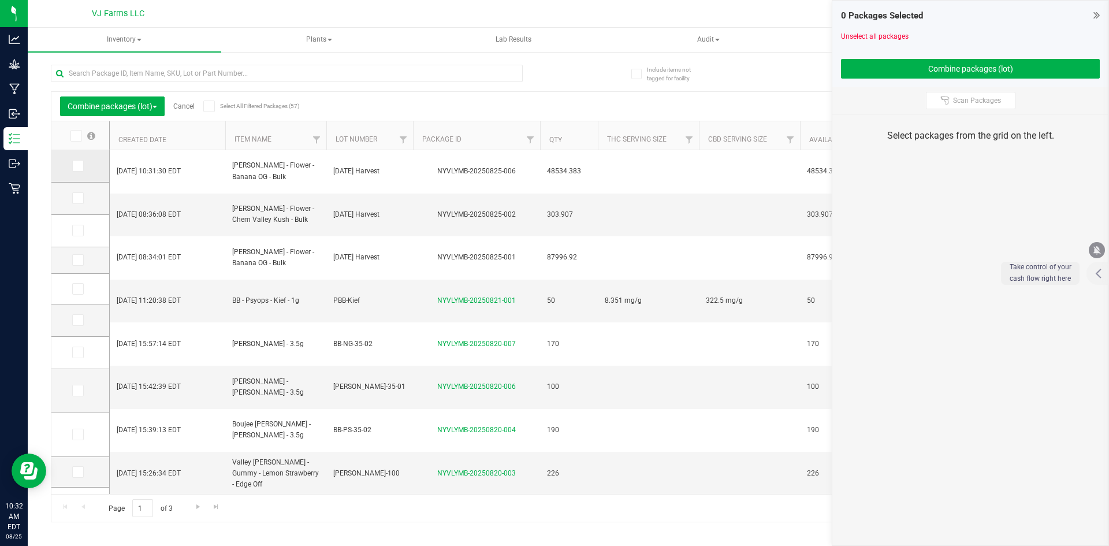
click at [87, 165] on label at bounding box center [80, 166] width 17 height 12
click at [0, 0] on input "checkbox" at bounding box center [0, 0] width 0 height 0
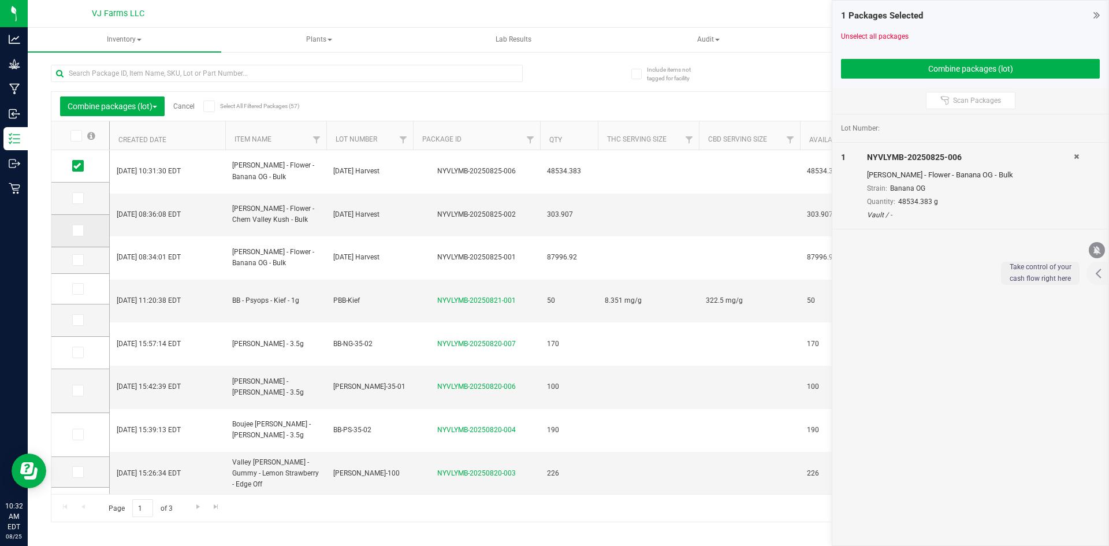
click at [81, 226] on span at bounding box center [78, 231] width 12 height 12
click at [0, 0] on input "checkbox" at bounding box center [0, 0] width 0 height 0
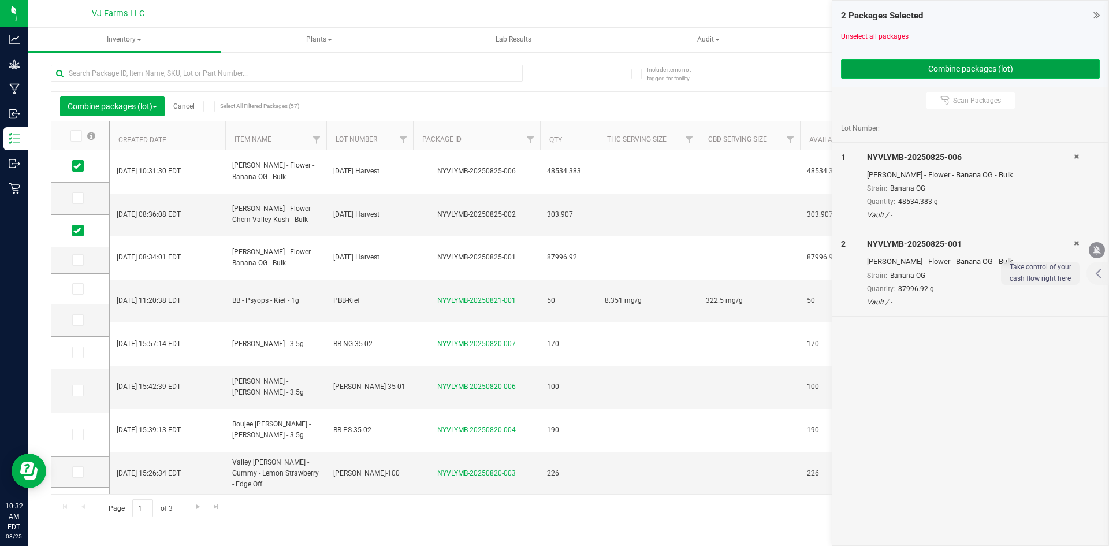
click at [987, 72] on button "Combine packages (lot)" at bounding box center [970, 69] width 259 height 20
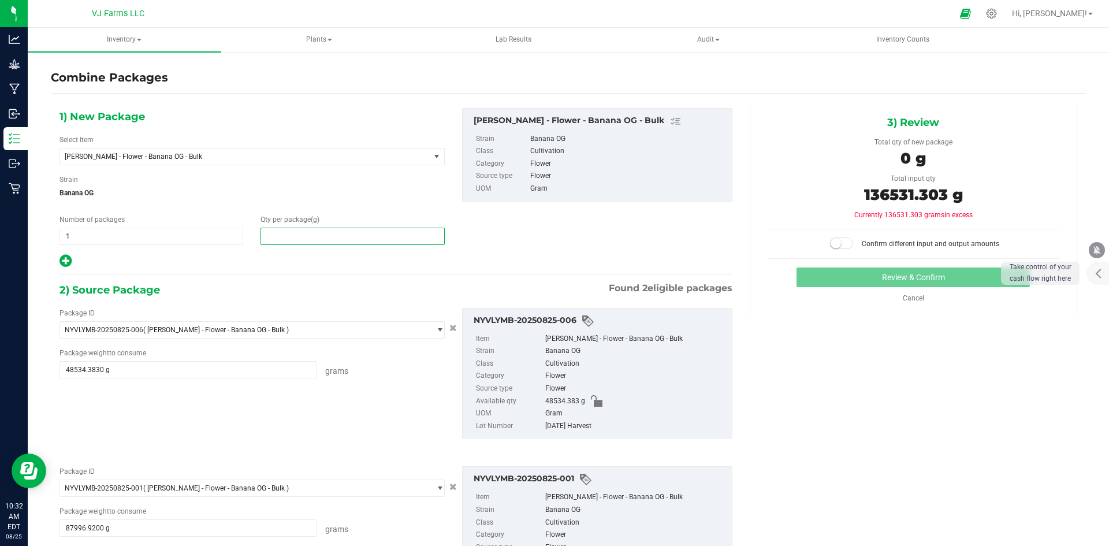
click at [353, 234] on span at bounding box center [353, 236] width 184 height 17
type input "136531.303"
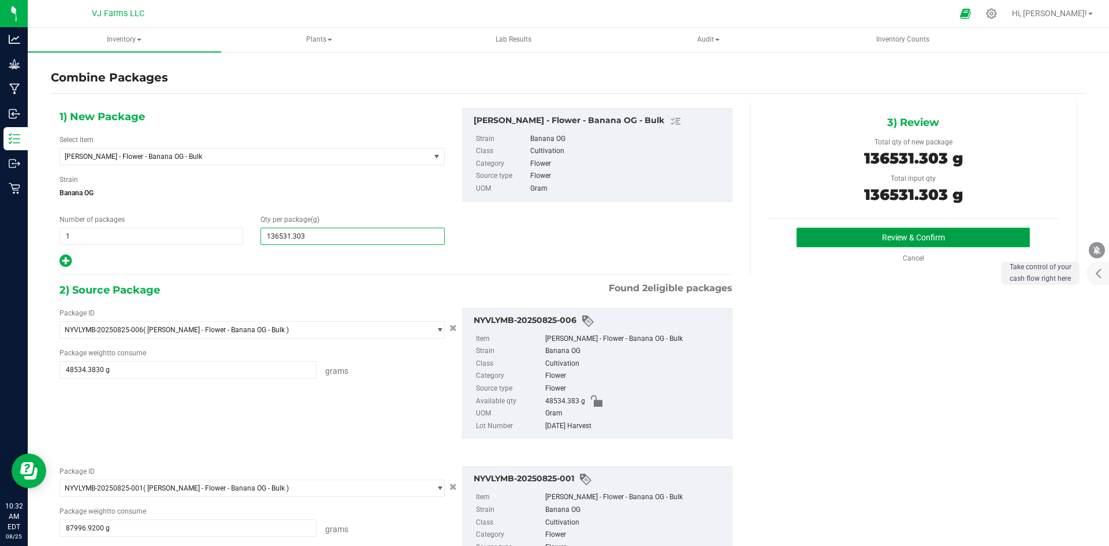
type input "136,531"
click at [960, 228] on button "Review & Confirm" at bounding box center [913, 238] width 233 height 20
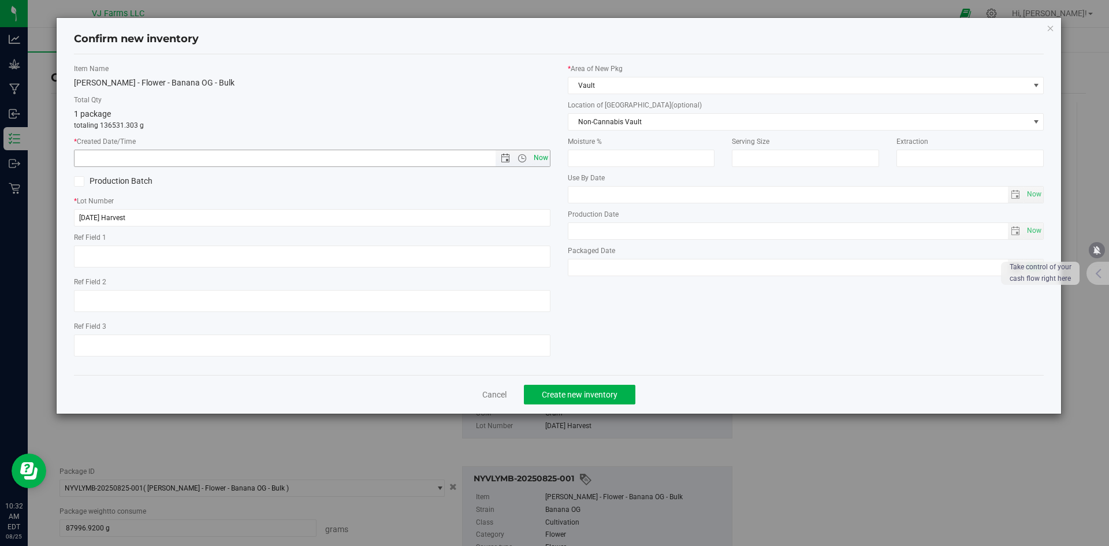
click at [540, 159] on span "Now" at bounding box center [541, 158] width 20 height 17
type input "8/25/2025 10:32 AM"
click at [619, 402] on button "Create new inventory" at bounding box center [579, 395] width 111 height 20
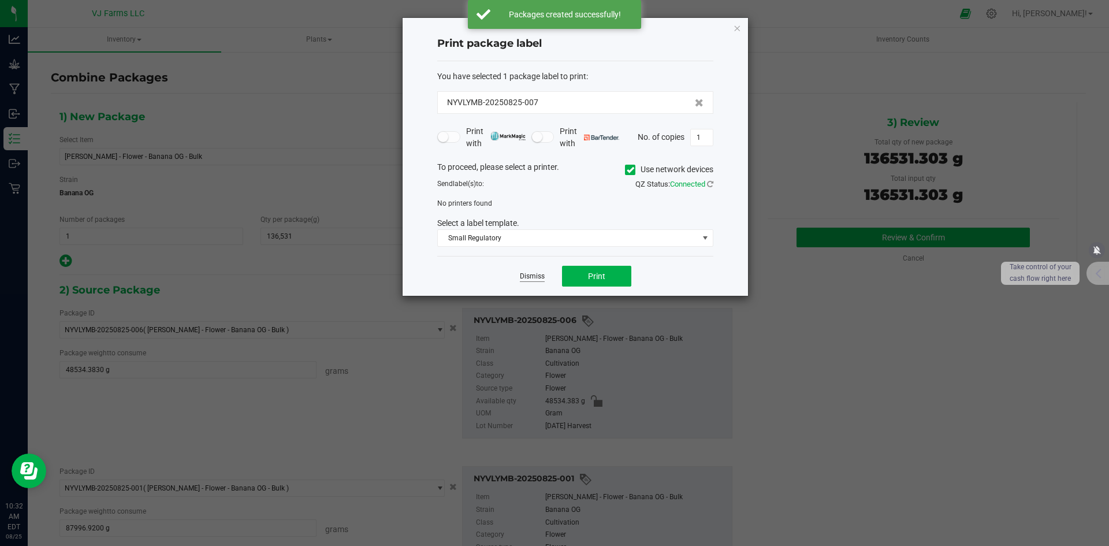
click at [535, 277] on link "Dismiss" at bounding box center [532, 277] width 25 height 10
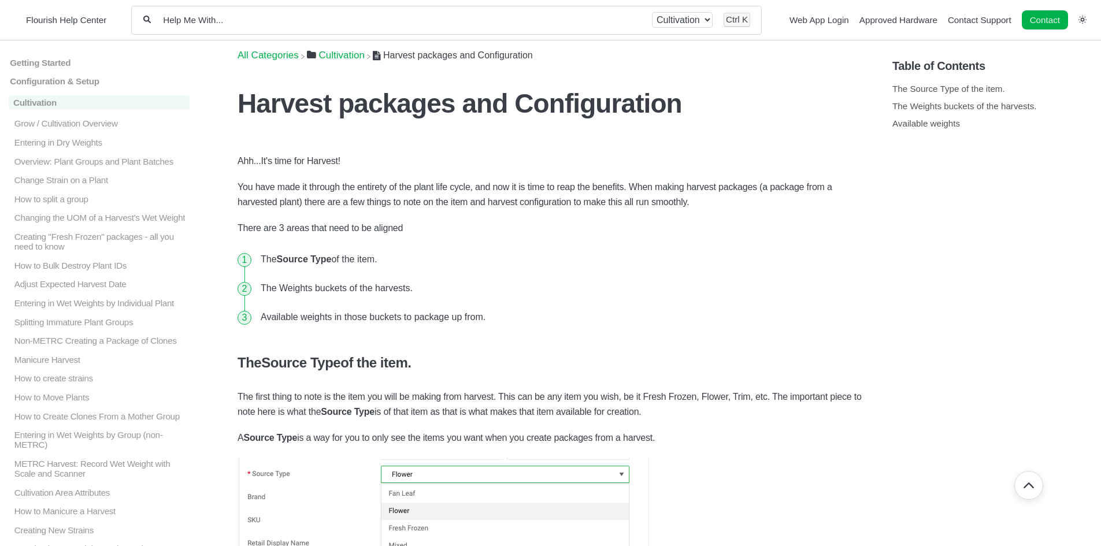
scroll to position [635, 0]
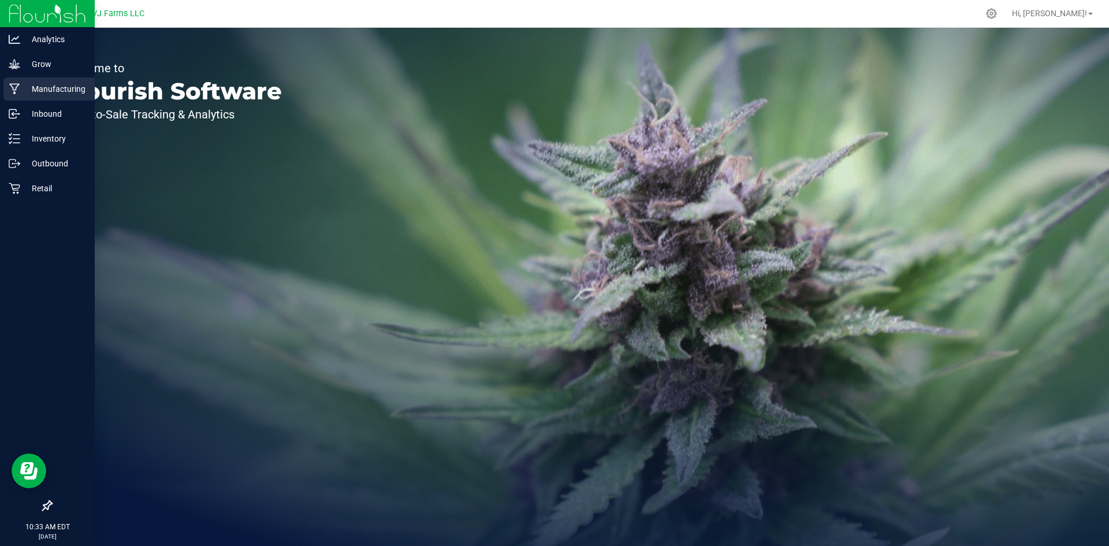
click at [49, 80] on div "Manufacturing" at bounding box center [48, 88] width 91 height 23
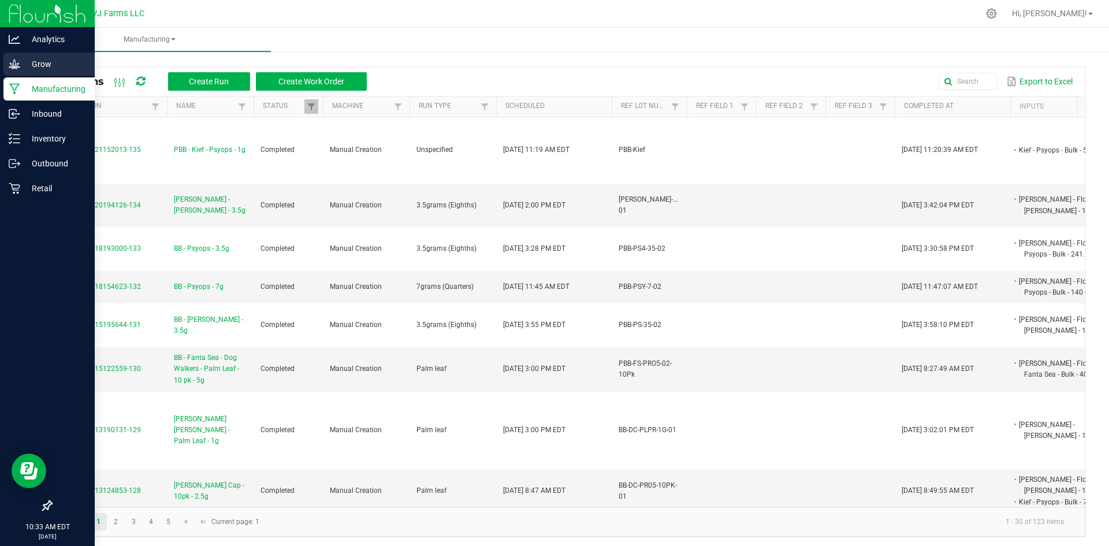
click at [65, 57] on div "Grow" at bounding box center [48, 64] width 91 height 23
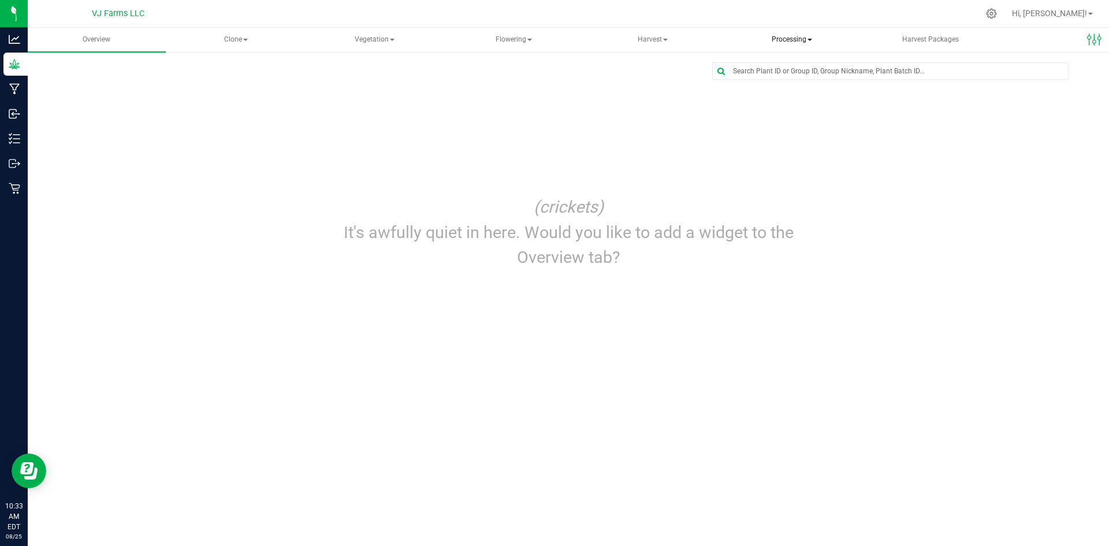
click at [787, 39] on span "Processing" at bounding box center [791, 39] width 137 height 23
click at [804, 87] on span "Processing harvests" at bounding box center [791, 83] width 107 height 10
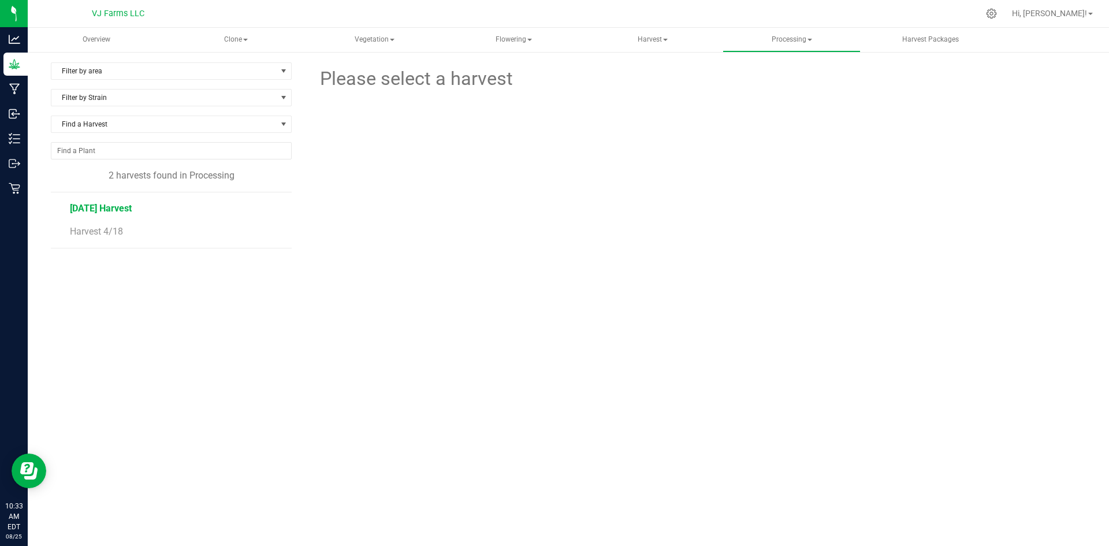
click at [114, 203] on span "[DATE] Harvest" at bounding box center [101, 208] width 62 height 11
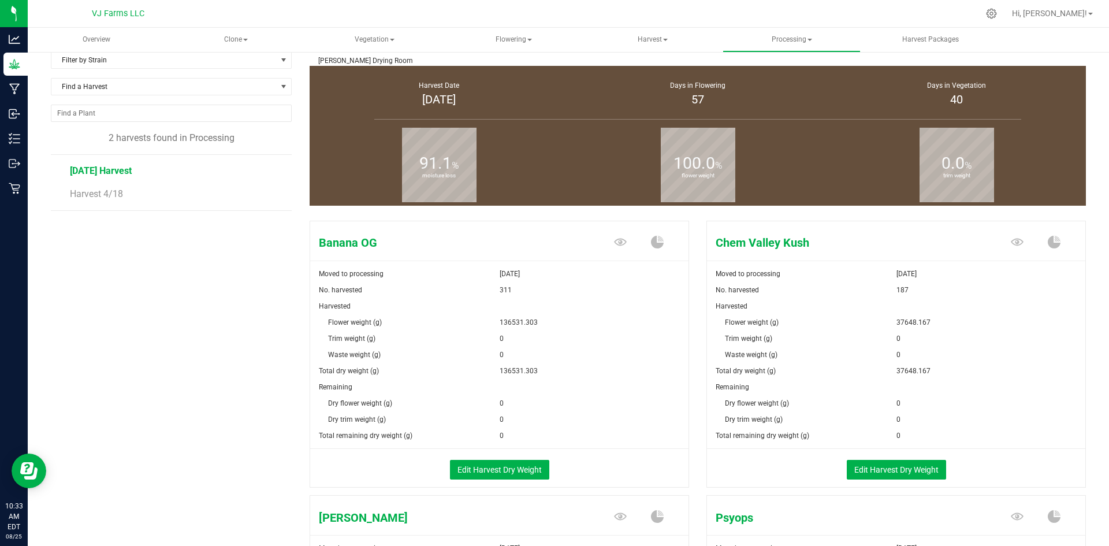
scroll to position [58, 0]
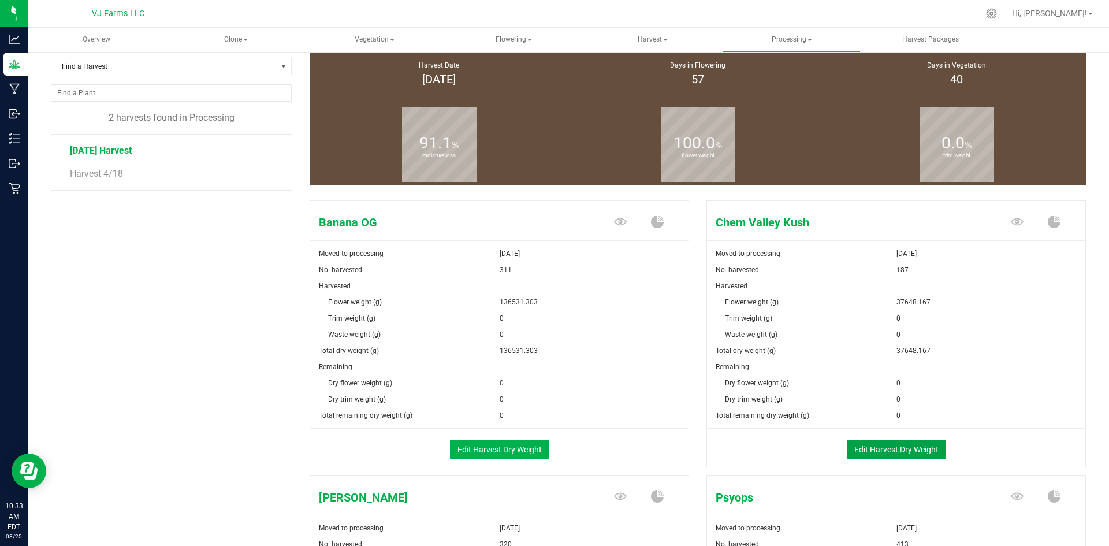
click at [901, 450] on button "Edit Harvest Dry Weight" at bounding box center [896, 450] width 99 height 20
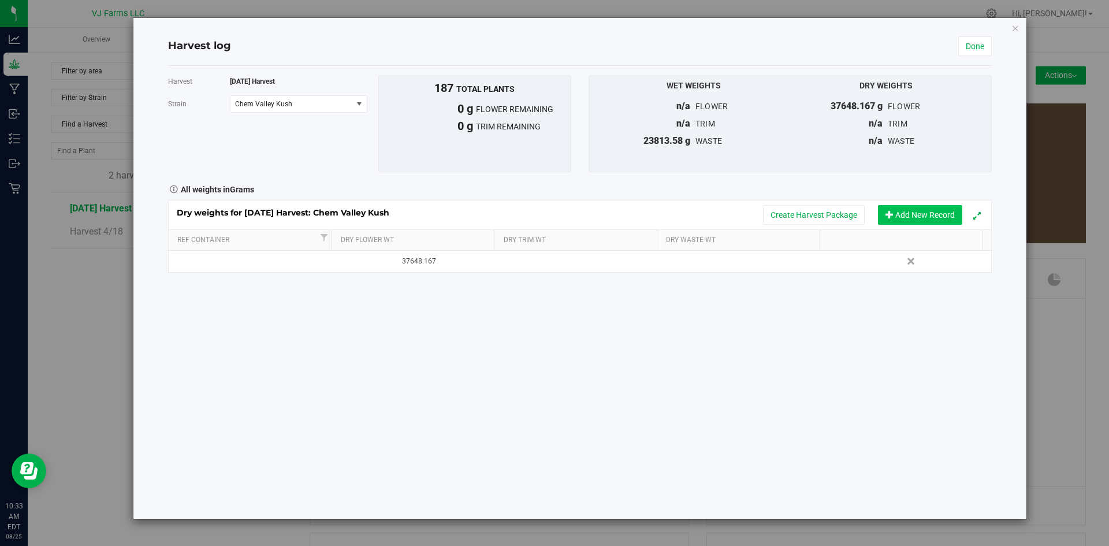
click at [928, 217] on button "Add New Record" at bounding box center [920, 215] width 84 height 20
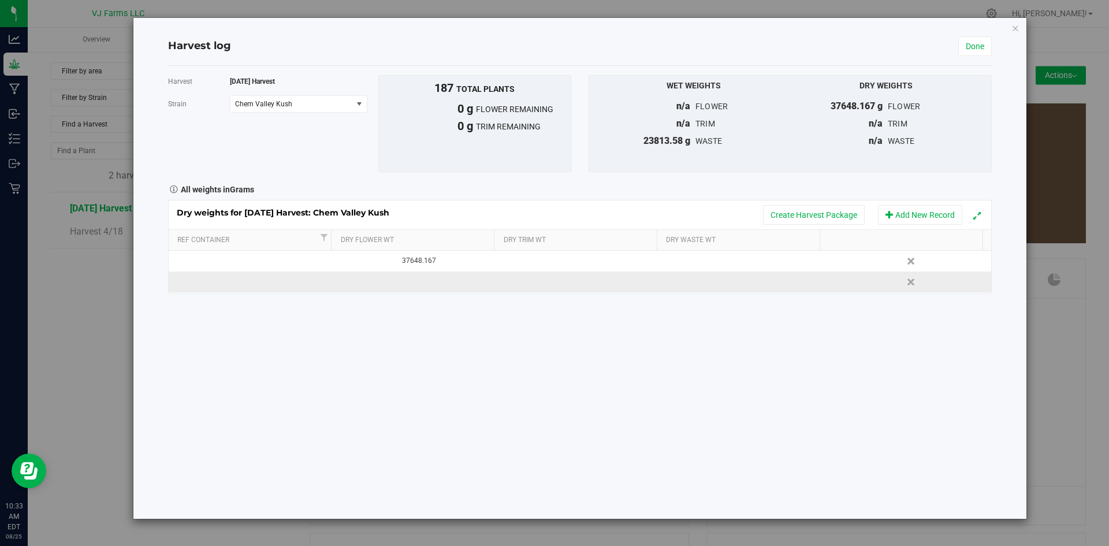
click at [435, 284] on td at bounding box center [415, 282] width 165 height 21
type input "4700"
click at [455, 440] on div "Harvest [DATE] Harvest [GEOGRAPHIC_DATA] Chem Valley Kush Select strain Banana …" at bounding box center [580, 292] width 824 height 453
click at [809, 219] on button "Create Harvest Package" at bounding box center [814, 215] width 102 height 20
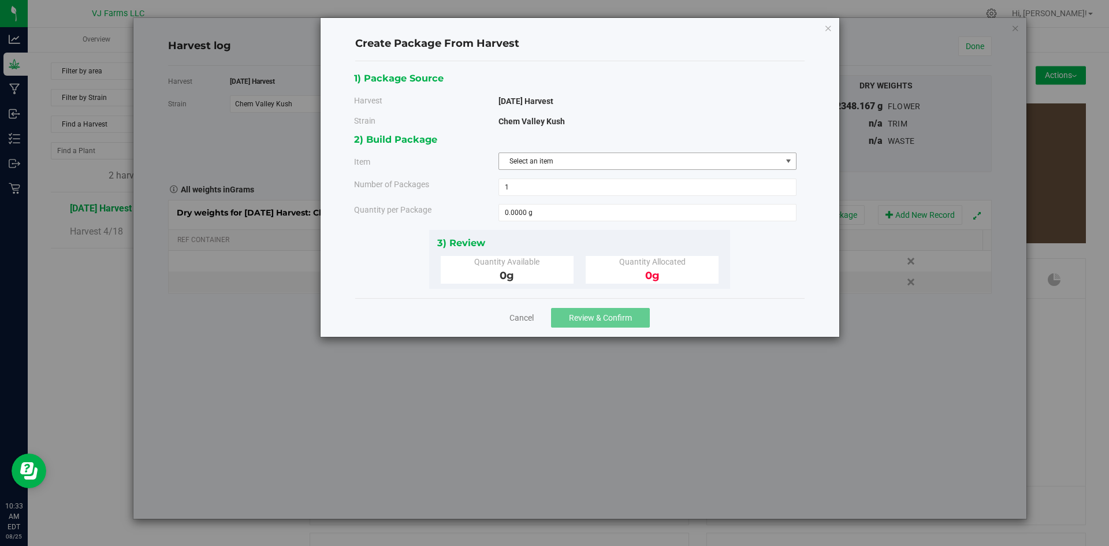
click at [549, 159] on span "Select an item" at bounding box center [640, 161] width 282 height 16
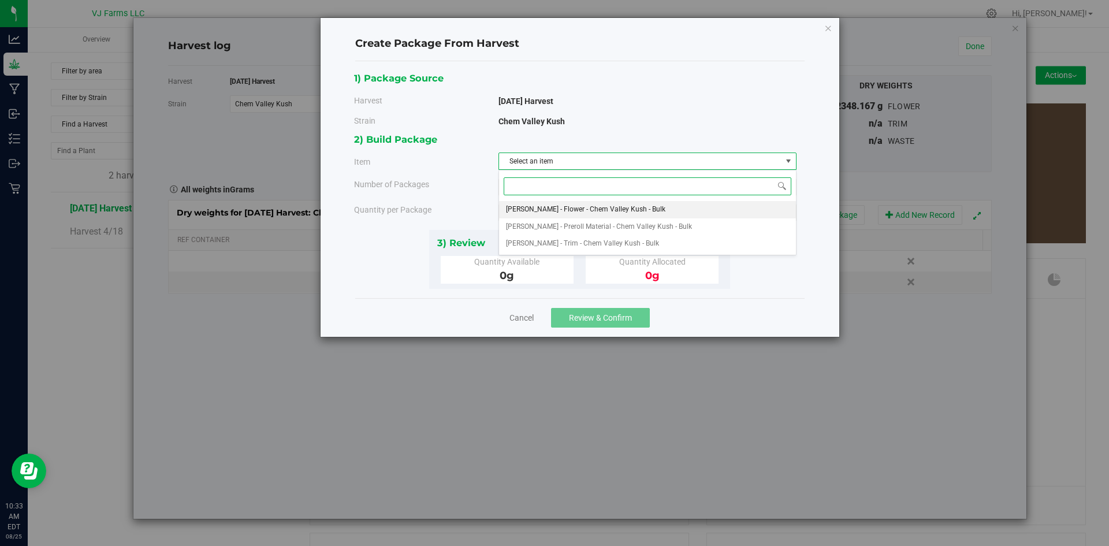
click at [564, 213] on span "[PERSON_NAME] - Flower - Chem Valley Kush - Bulk" at bounding box center [585, 209] width 159 height 15
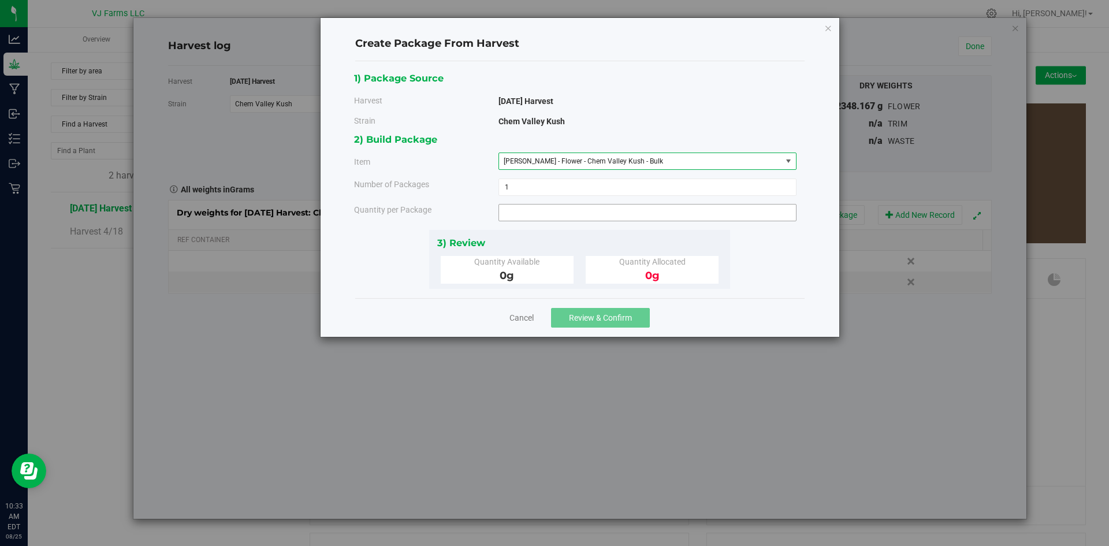
click at [561, 217] on span at bounding box center [648, 212] width 298 height 17
type input "4700"
type input "4700.0000 g"
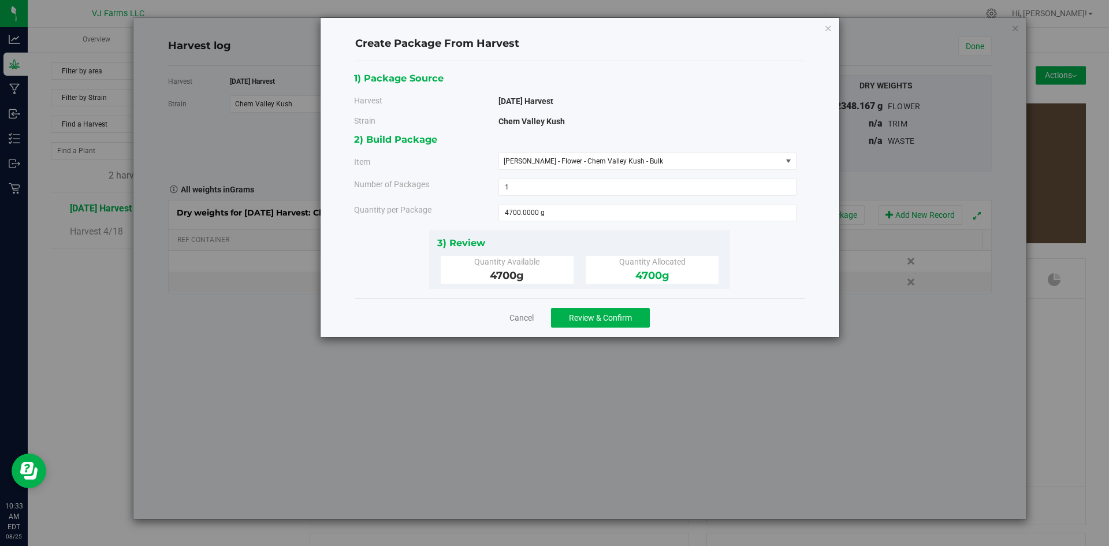
click at [593, 398] on div "Create Package From Harvest 1) Package Source Harvest [DATE] Harvest [GEOGRAPHI…" at bounding box center [559, 273] width 1118 height 546
click at [595, 292] on div "1) Package Source Harvest 6/13/25 Harvest Strain Chem Valley Kush 1 1 g" at bounding box center [579, 179] width 449 height 237
click at [596, 309] on button "Review & Confirm" at bounding box center [600, 318] width 99 height 20
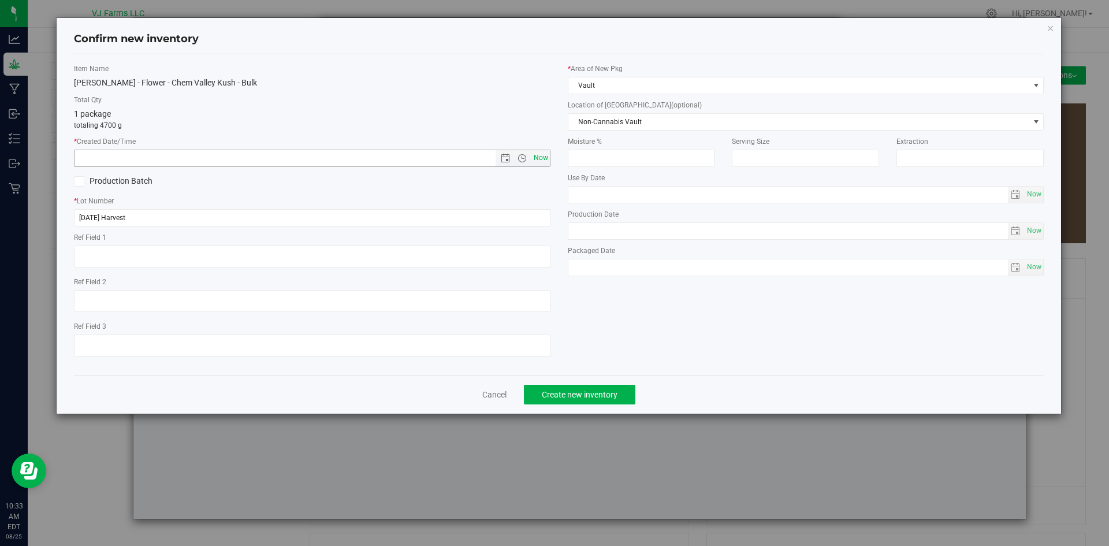
click at [542, 155] on span "Now" at bounding box center [541, 158] width 20 height 17
type input "8/25/2025 10:33 AM"
click at [556, 396] on span "Create new inventory" at bounding box center [580, 394] width 76 height 9
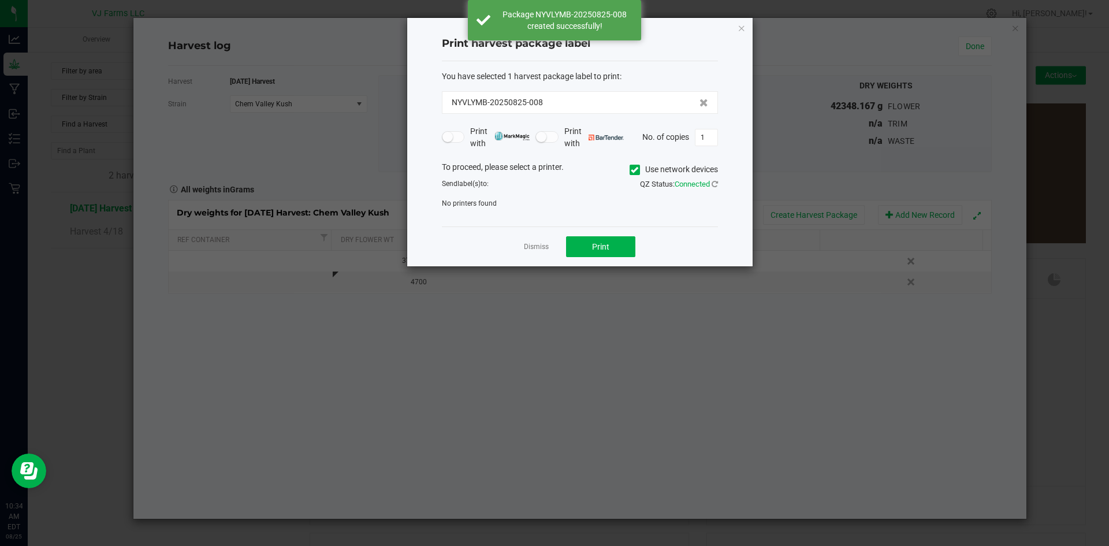
click at [517, 248] on div "Dismiss Print" at bounding box center [580, 246] width 276 height 40
click at [527, 248] on link "Dismiss" at bounding box center [536, 247] width 25 height 10
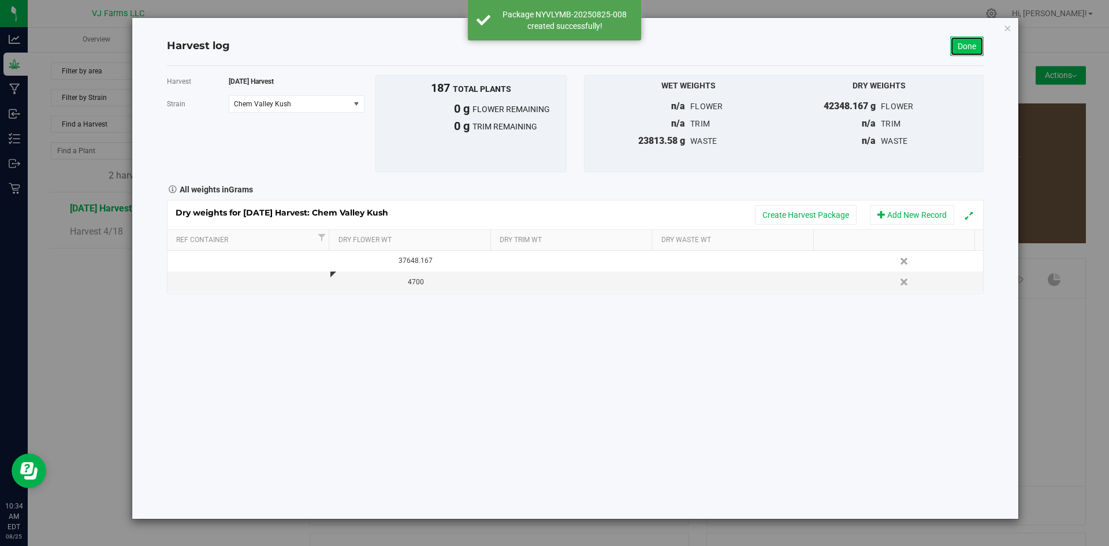
click at [972, 46] on link "Done" at bounding box center [967, 46] width 34 height 20
